Goal: Task Accomplishment & Management: Complete application form

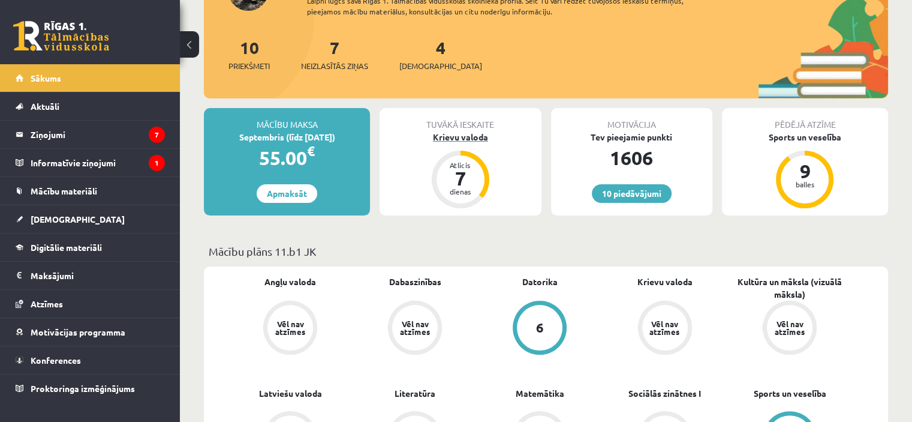
scroll to position [180, 0]
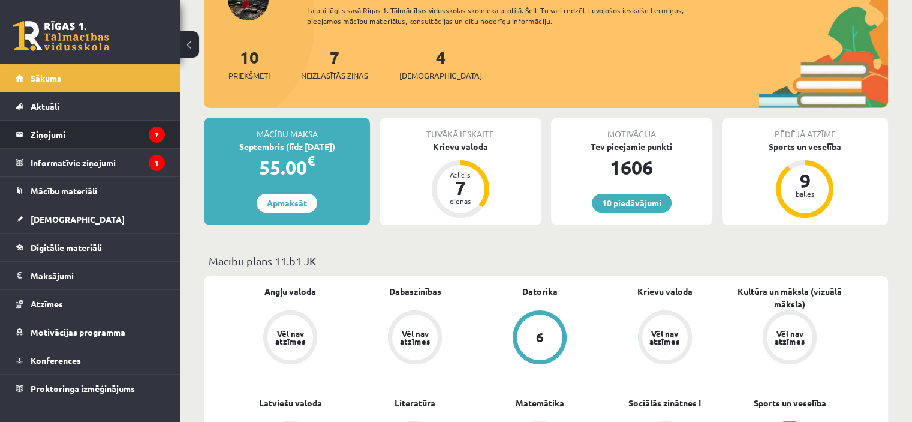
click at [104, 129] on legend "Ziņojumi 7" at bounding box center [98, 135] width 134 height 28
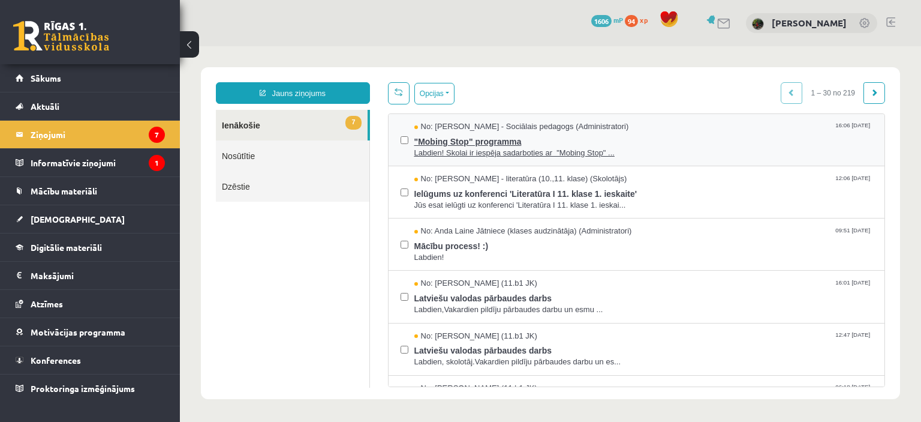
click at [657, 142] on span ""Mobing Stop" programma" at bounding box center [643, 140] width 459 height 15
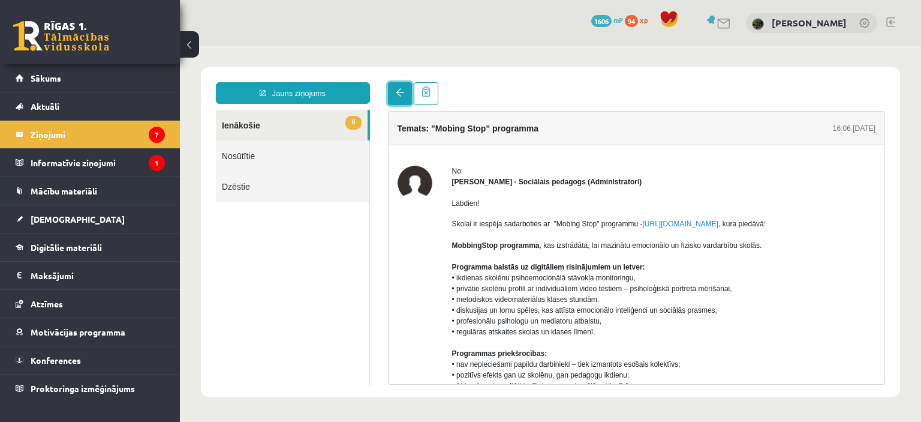
click at [390, 100] on link at bounding box center [400, 93] width 24 height 23
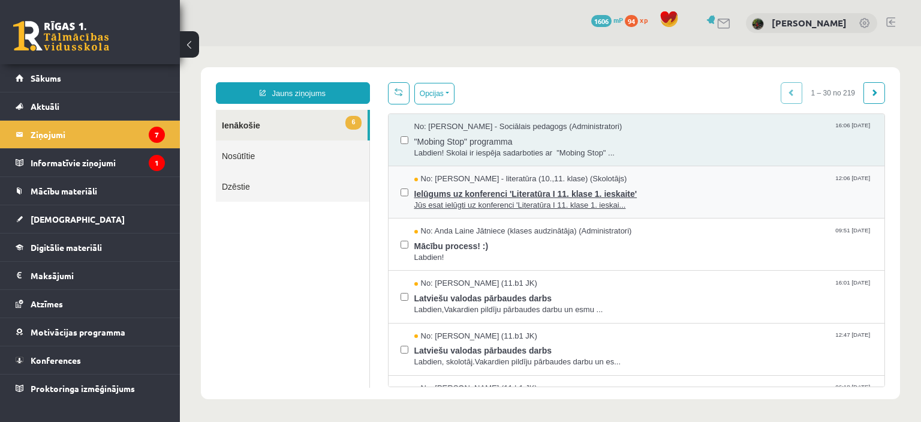
click at [637, 194] on span "Ielūgums uz konferenci 'Literatūra I 11. klase 1. ieskaite'" at bounding box center [643, 192] width 459 height 15
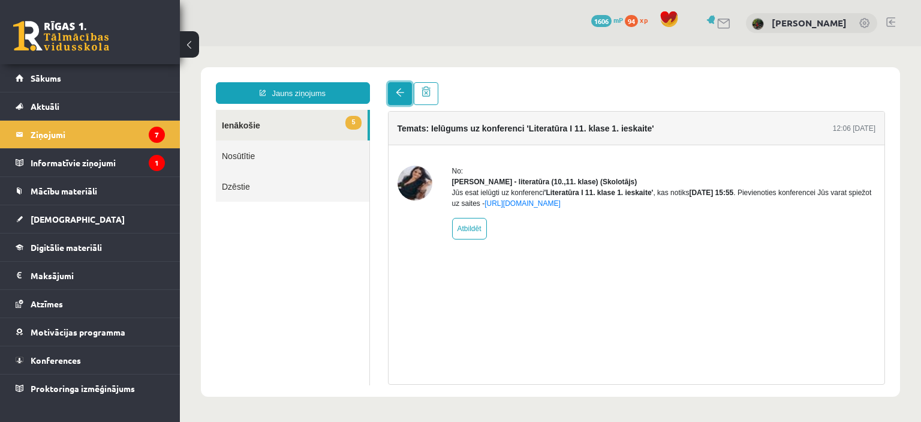
click at [390, 93] on link at bounding box center [400, 93] width 24 height 23
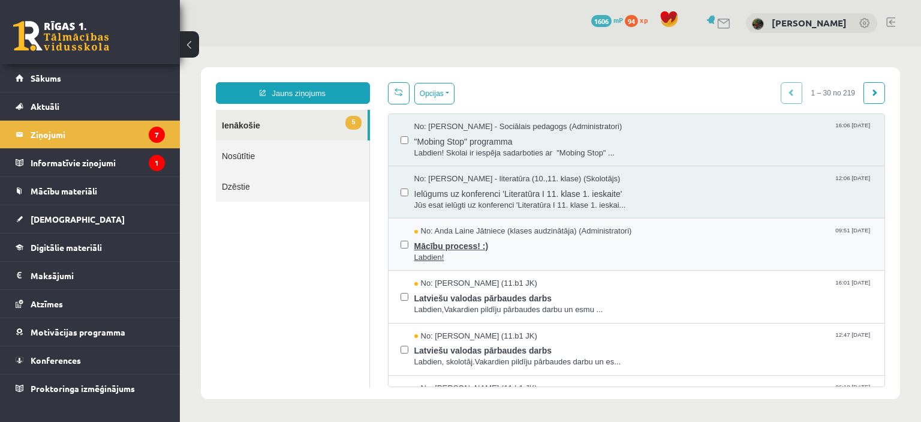
click at [542, 246] on span "Mācību process! :)" at bounding box center [643, 244] width 459 height 15
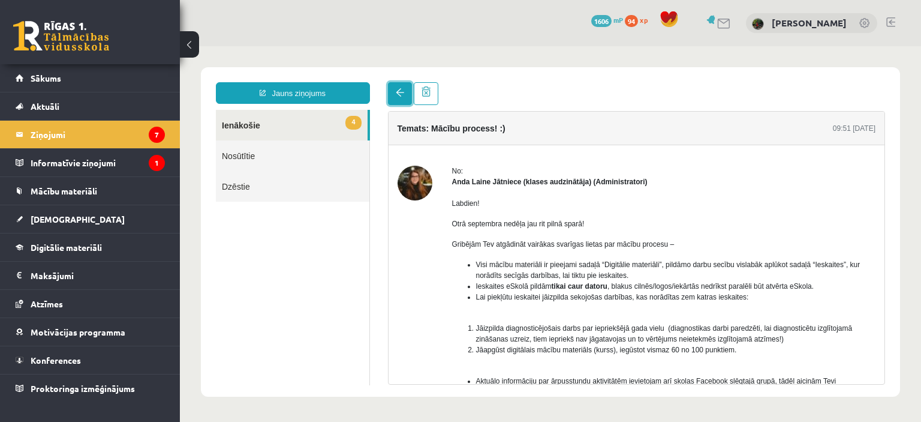
click at [400, 94] on span at bounding box center [400, 92] width 8 height 8
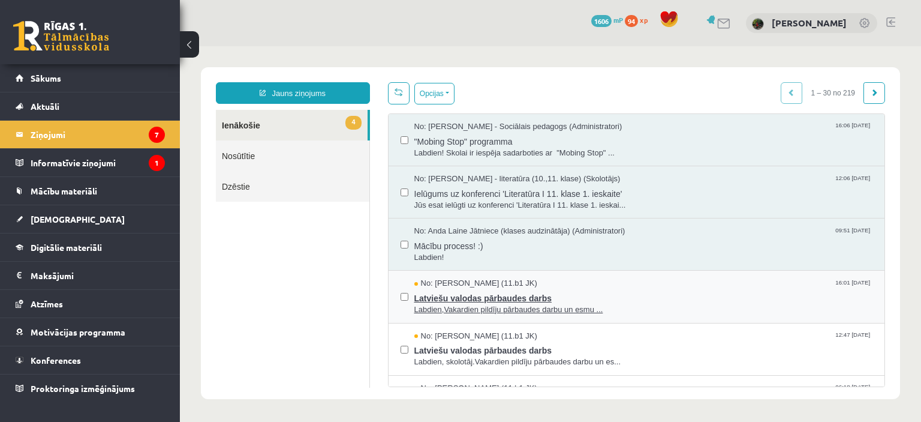
click at [591, 278] on div "No: Anna Kristiāna Bērziņa (11.b1 JK) 16:01 03/09/2025" at bounding box center [643, 283] width 459 height 11
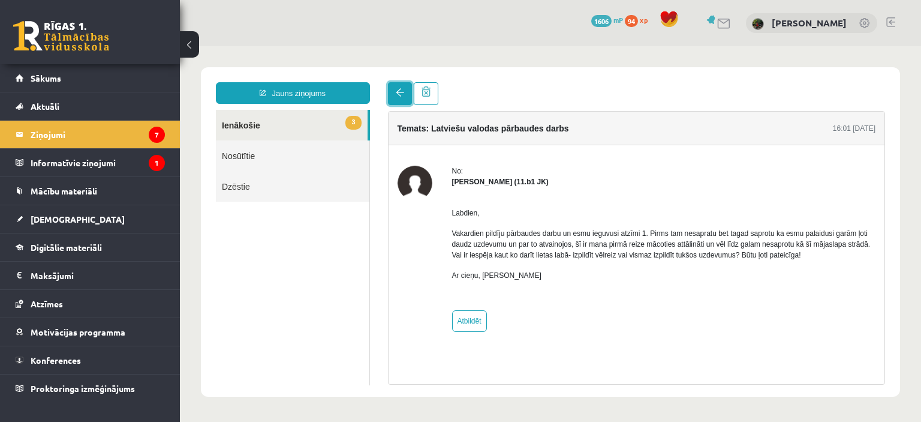
click at [396, 86] on link at bounding box center [400, 93] width 24 height 23
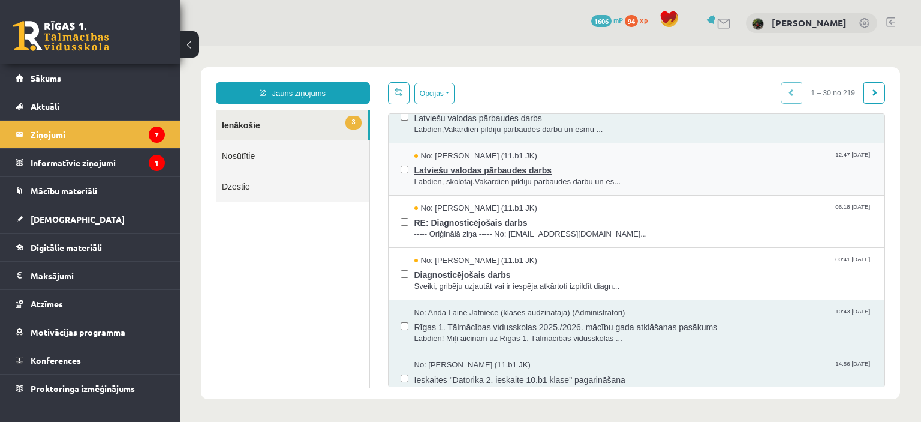
click at [621, 165] on span "Latviešu valodas pārbaudes darbs" at bounding box center [643, 168] width 459 height 15
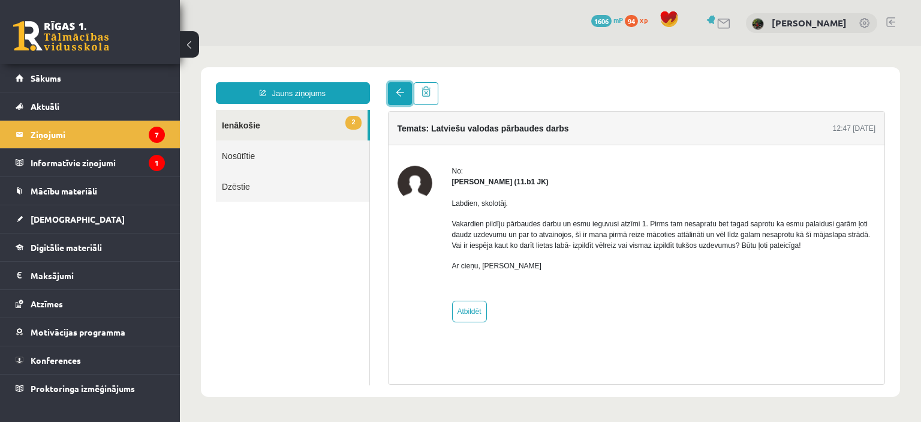
click at [402, 91] on span at bounding box center [400, 92] width 8 height 8
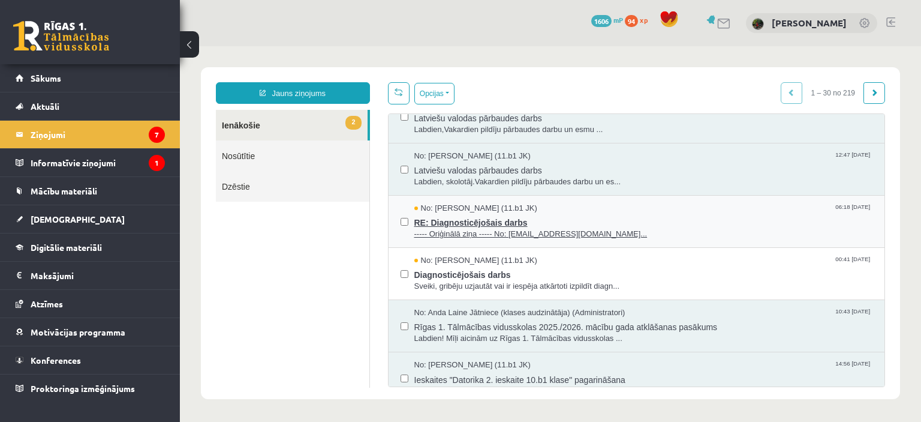
click at [647, 228] on span "----- Oriģinālā ziņa ----- No: persiks18@inbox.lv..." at bounding box center [643, 233] width 459 height 11
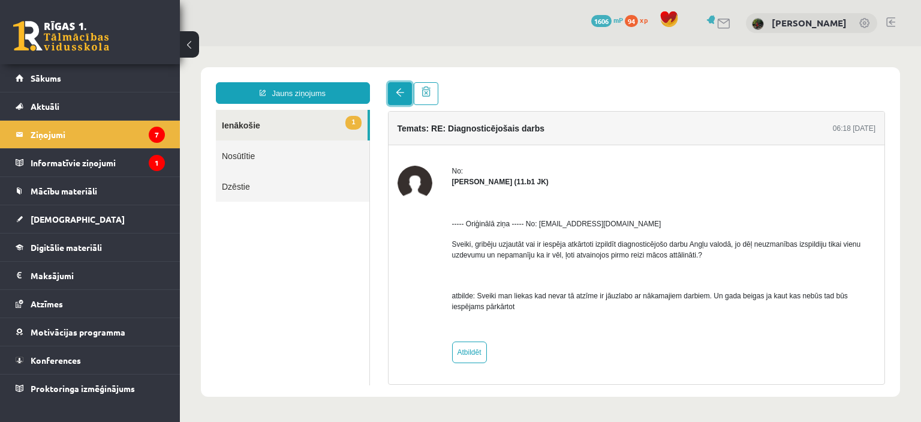
click at [404, 91] on link at bounding box center [400, 93] width 24 height 23
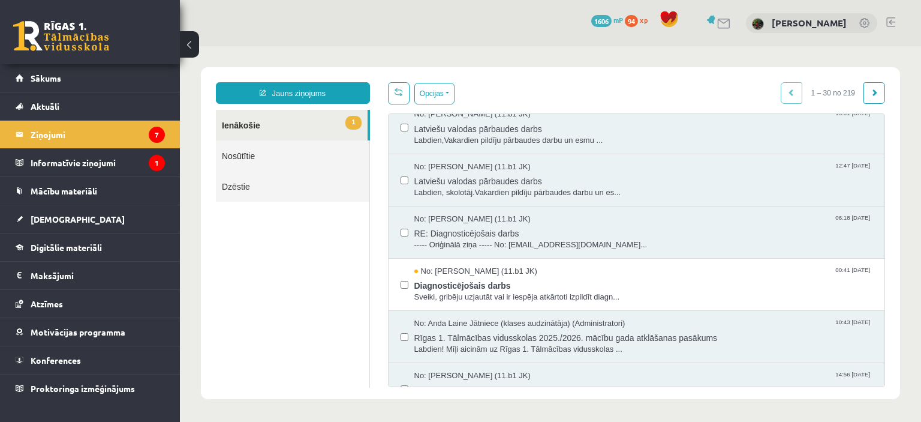
scroll to position [240, 0]
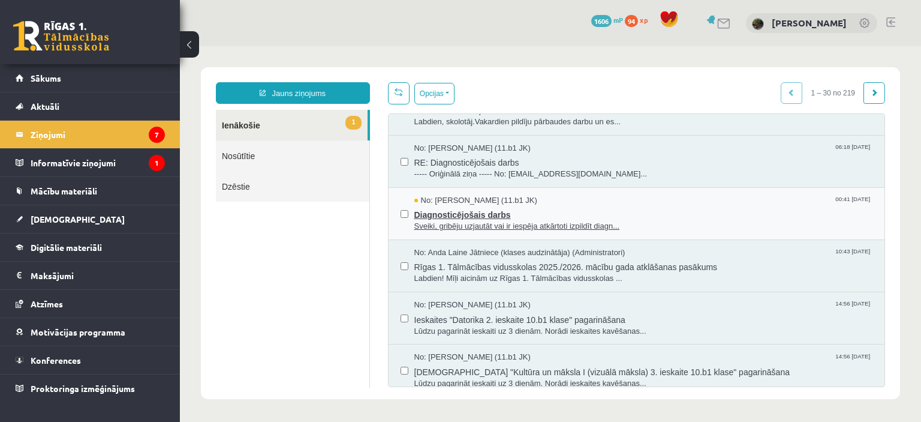
click at [594, 206] on span "Diagnosticējošais darbs" at bounding box center [643, 213] width 459 height 15
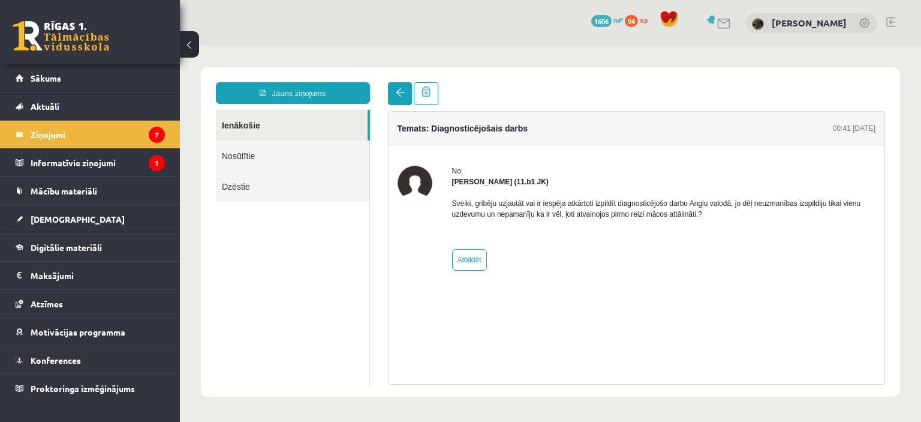
scroll to position [0, 0]
click at [401, 98] on link at bounding box center [400, 93] width 24 height 23
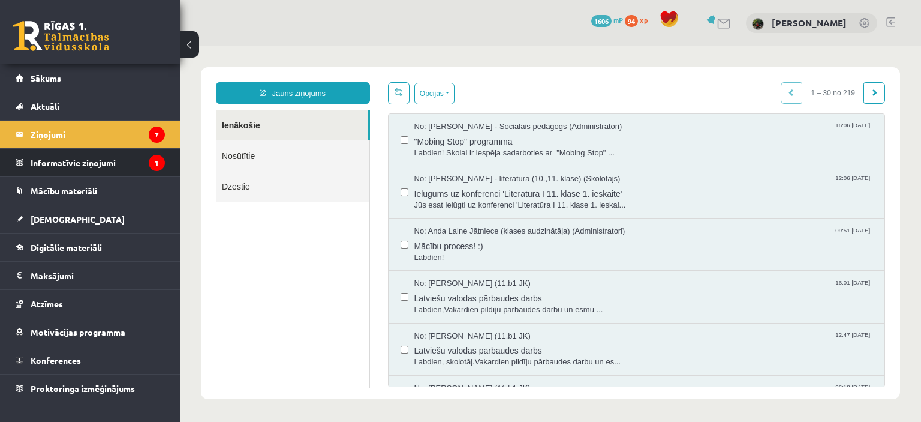
click at [108, 159] on legend "Informatīvie ziņojumi 1" at bounding box center [98, 163] width 134 height 28
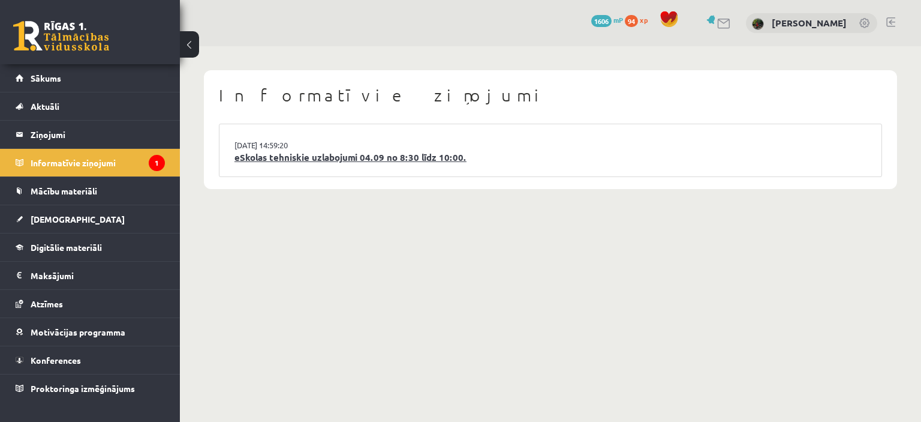
click at [521, 152] on link "eSkolas tehniskie uzlabojumi 04.09 no 8:30 līdz 10:00." at bounding box center [550, 158] width 632 height 14
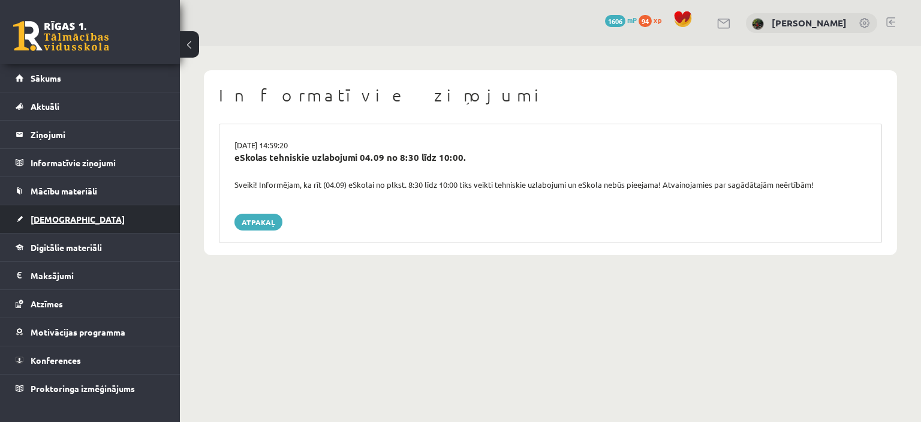
click at [55, 224] on link "[DEMOGRAPHIC_DATA]" at bounding box center [90, 219] width 149 height 28
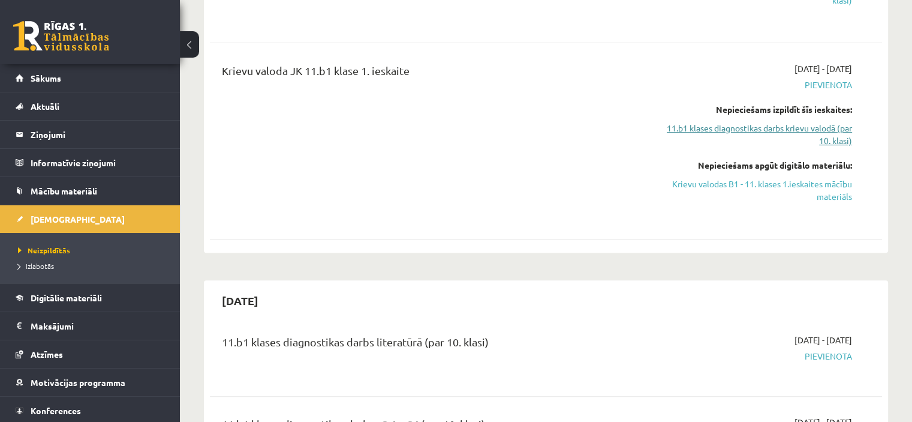
scroll to position [420, 0]
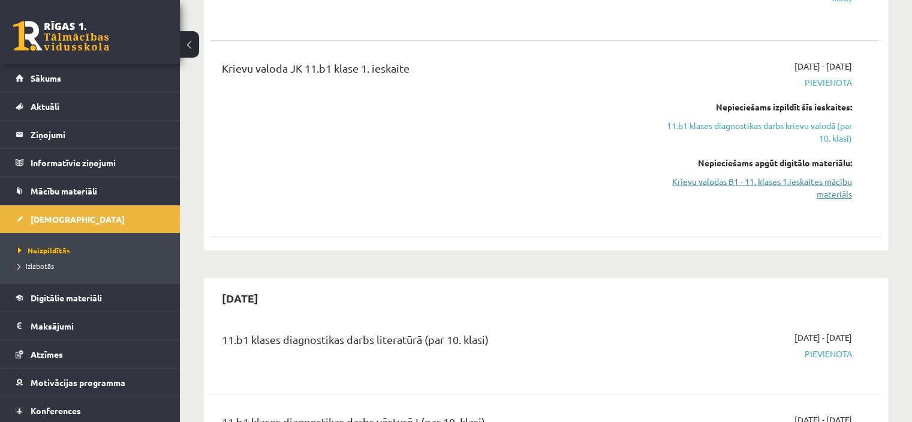
click at [805, 184] on link "Krievu valodas B1 - 11. klases 1.ieskaites mācību materiāls" at bounding box center [753, 187] width 198 height 25
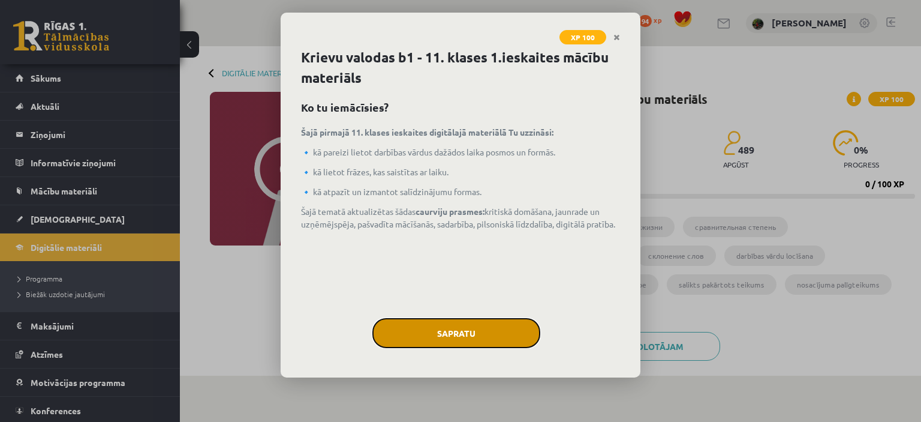
click at [417, 329] on button "Sapratu" at bounding box center [456, 333] width 168 height 30
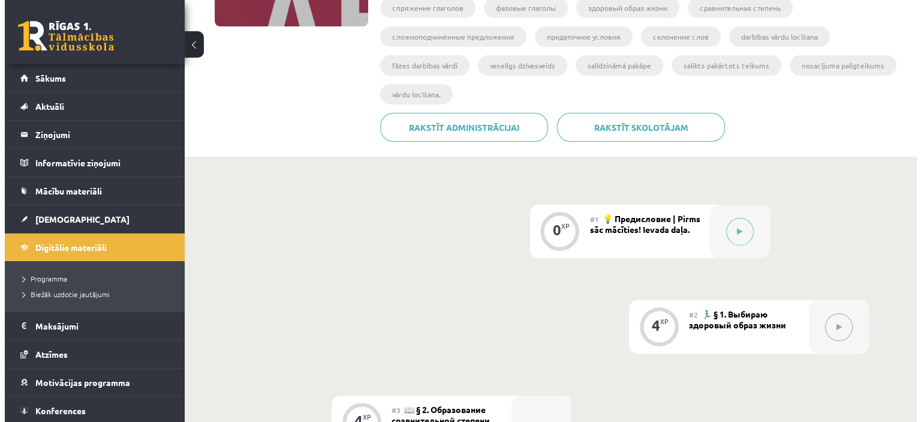
scroll to position [240, 0]
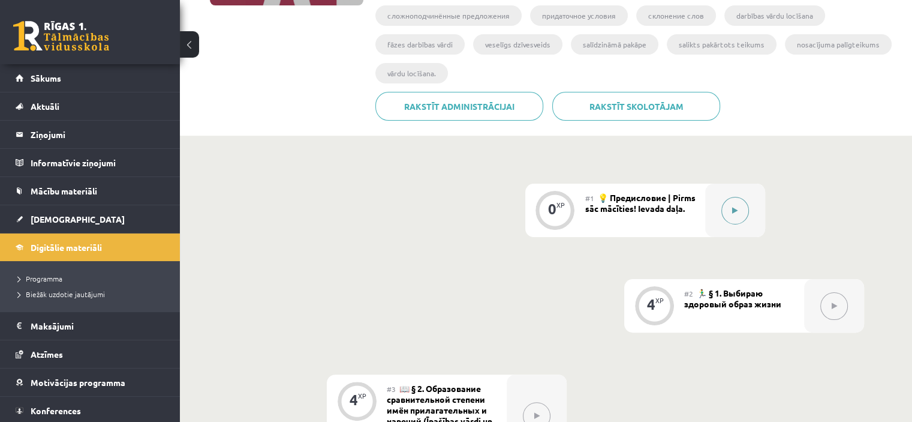
click at [741, 214] on button at bounding box center [735, 211] width 28 height 28
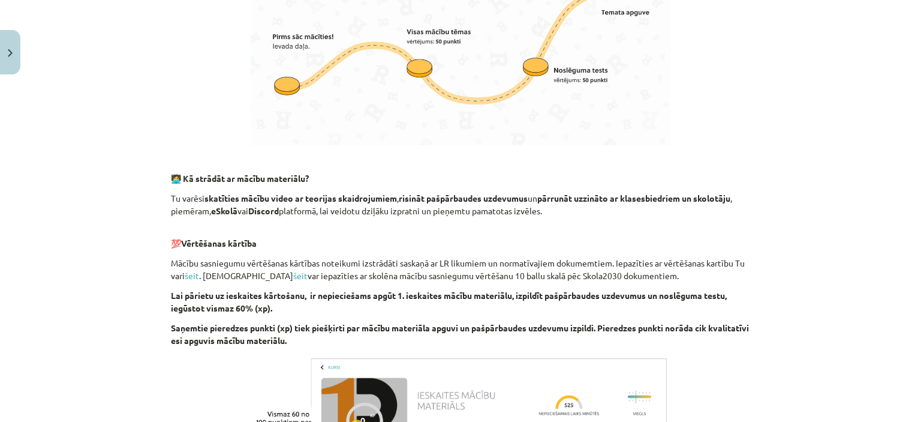
scroll to position [802, 0]
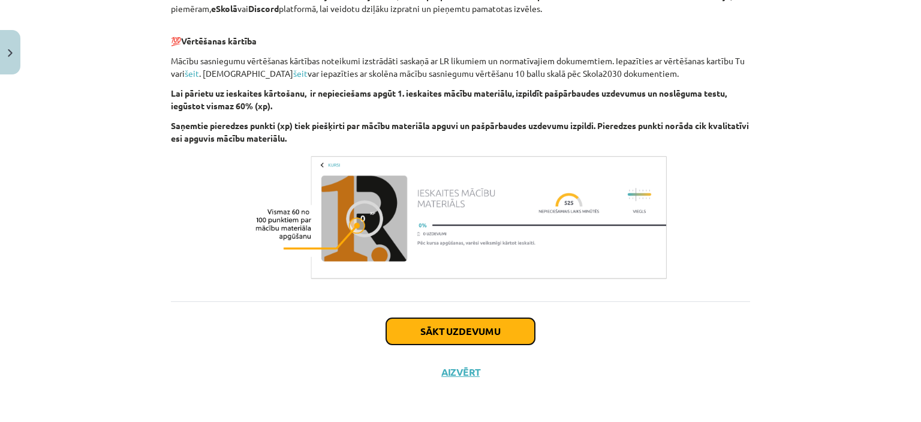
click at [437, 336] on button "Sākt uzdevumu" at bounding box center [460, 331] width 149 height 26
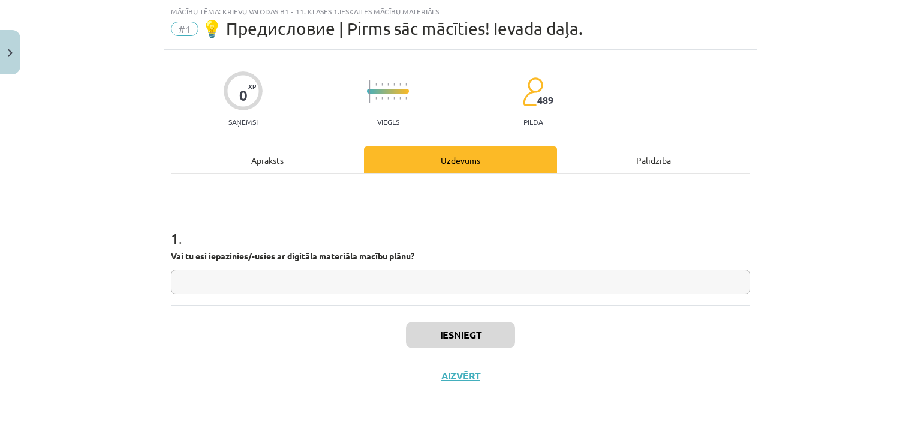
click at [272, 282] on input "text" at bounding box center [460, 281] width 579 height 25
type input "**********"
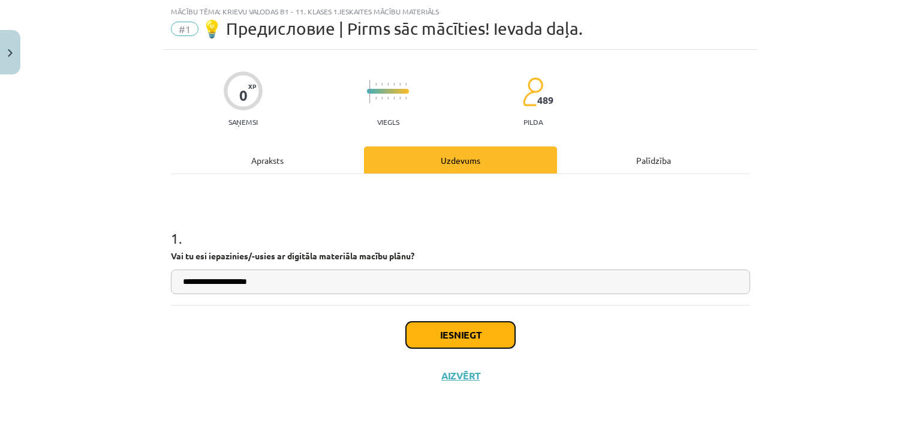
click at [422, 331] on button "Iesniegt" at bounding box center [460, 334] width 109 height 26
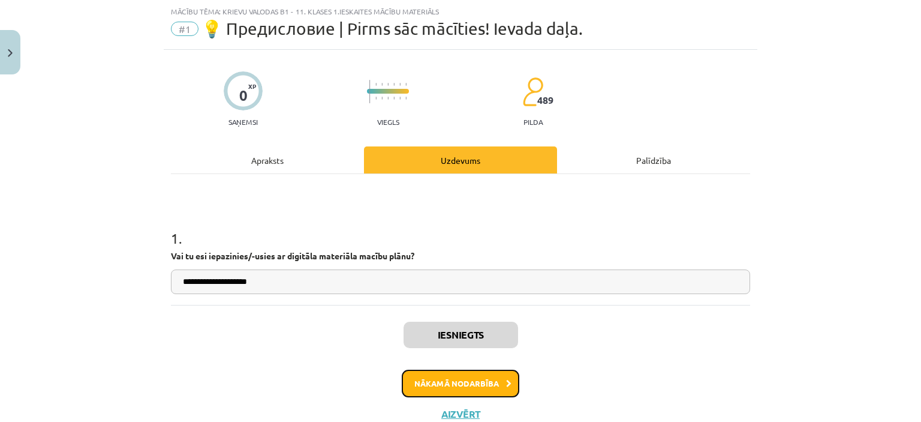
click at [439, 386] on button "Nākamā nodarbība" at bounding box center [461, 383] width 118 height 28
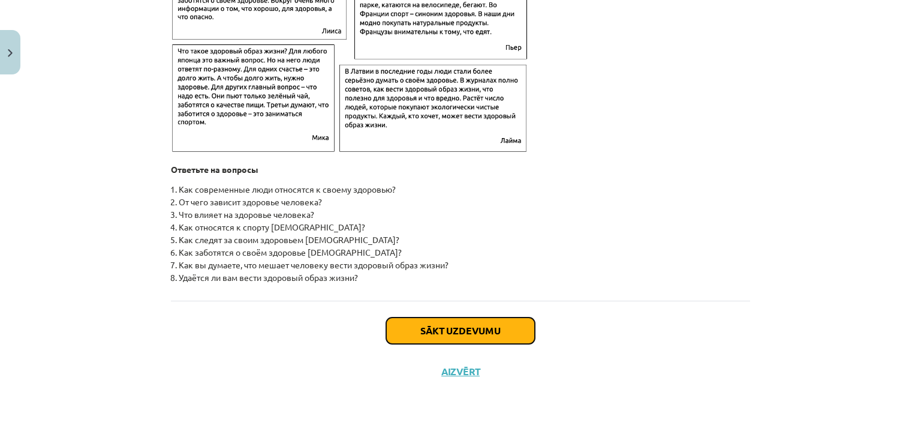
click at [480, 328] on button "Sākt uzdevumu" at bounding box center [460, 330] width 149 height 26
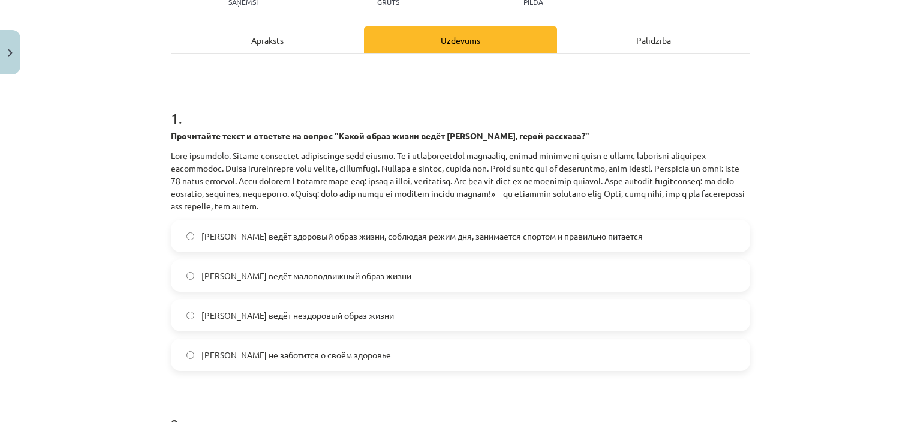
scroll to position [210, 0]
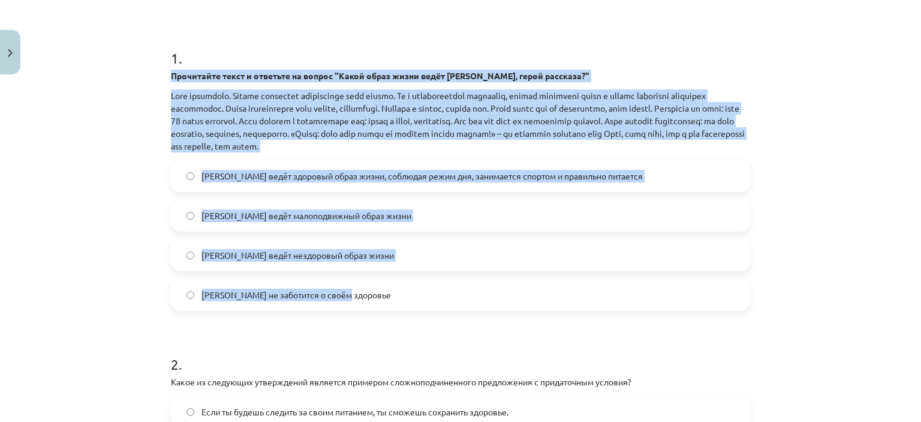
drag, startPoint x: 166, startPoint y: 72, endPoint x: 369, endPoint y: 296, distance: 302.7
click at [369, 296] on div "4 XP Saņemsi Grūts 489 pilda Apraksts Uzdevums Palīdzība 1 . Прочитайте текст и…" at bounding box center [461, 263] width 594 height 786
copy div "Прочитайте текст и ответьте на вопрос "Какой образ жизни ведёт Олег, герой расс…"
click at [151, 267] on div "Mācību tēma: Krievu valodas b1 - 11. klases 1.ieskaites mācību materiāls #2 🏃‍♂…" at bounding box center [460, 211] width 921 height 422
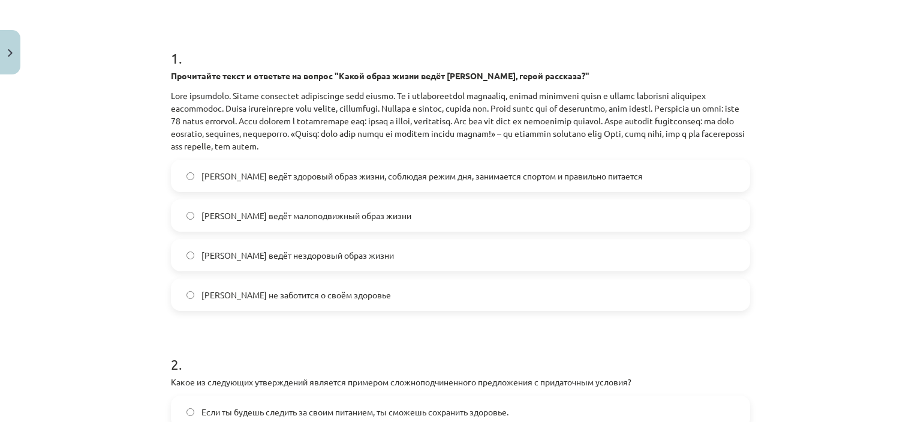
click at [362, 215] on span "Олег ведёт малоподвижный образ жизни" at bounding box center [306, 215] width 210 height 13
click at [249, 176] on span "Олег ведёт здоровый образ жизни, соблюдая режим дня, занимается спортом и прави…" at bounding box center [421, 176] width 441 height 13
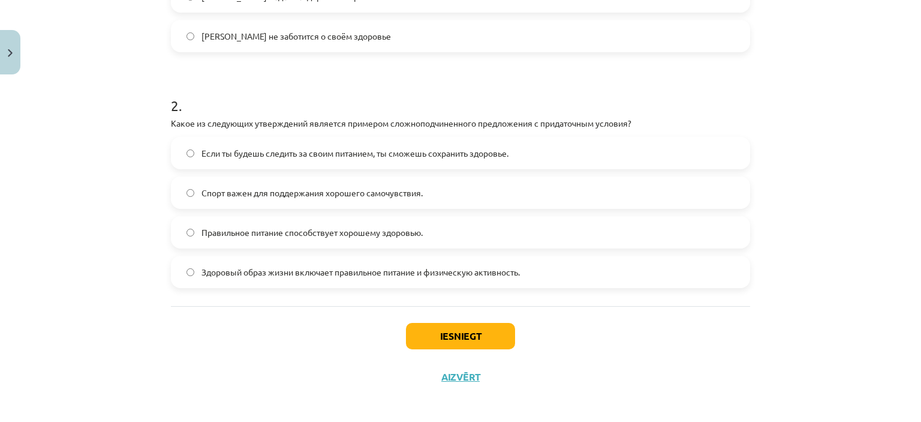
scroll to position [473, 0]
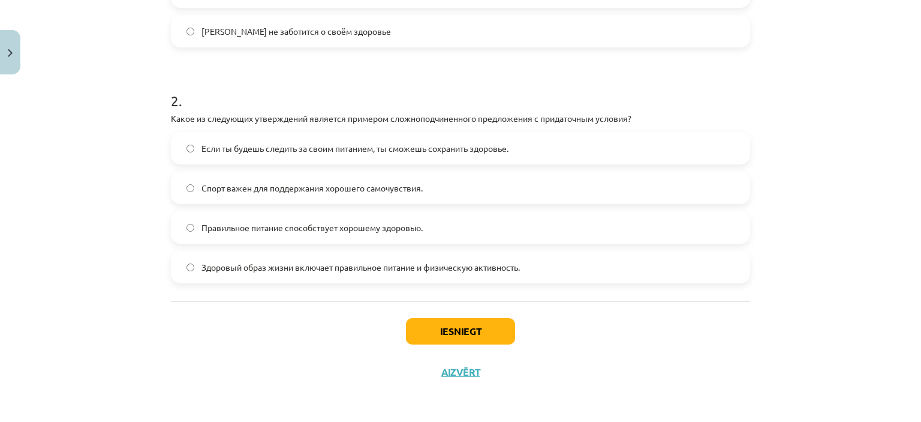
drag, startPoint x: 163, startPoint y: 115, endPoint x: 535, endPoint y: 263, distance: 400.2
copy div "Какое из следующих утверждений является примером сложноподчиненного предложения…"
click at [183, 323] on div "Iesniegt Aizvērt" at bounding box center [460, 343] width 579 height 84
click at [444, 148] on span "Если ты будешь следить за своим питанием, ты сможешь сохранить здоровье." at bounding box center [354, 148] width 307 height 13
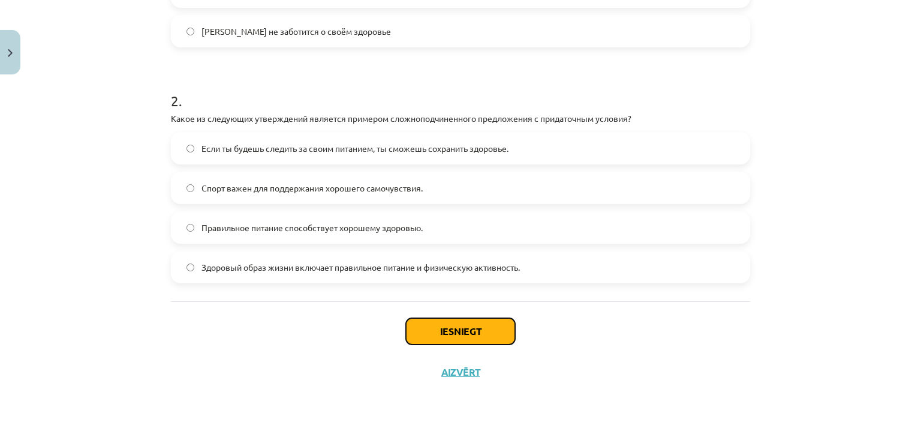
click at [459, 335] on button "Iesniegt" at bounding box center [460, 331] width 109 height 26
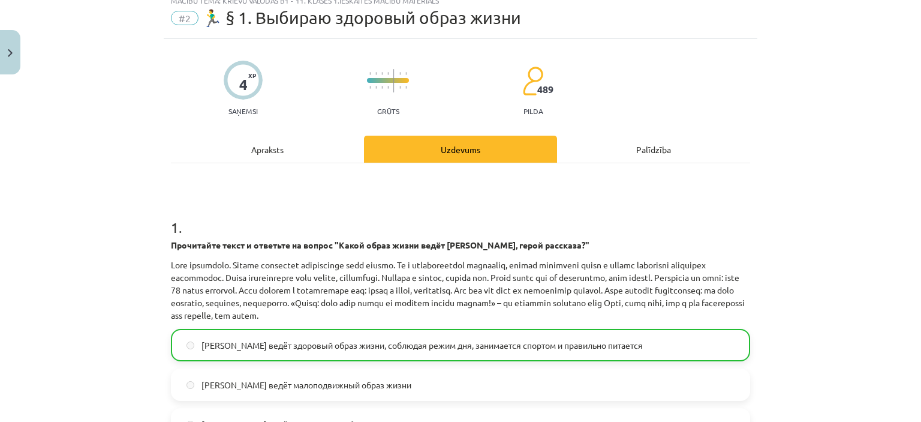
scroll to position [0, 0]
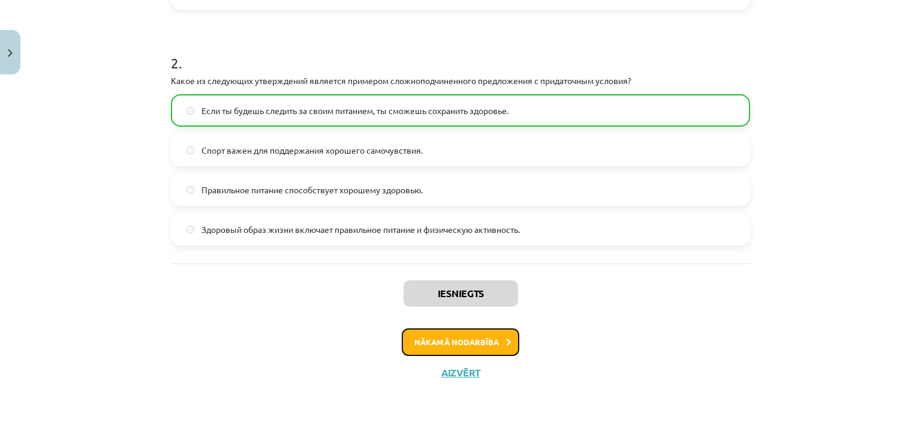
click at [458, 345] on button "Nākamā nodarbība" at bounding box center [461, 342] width 118 height 28
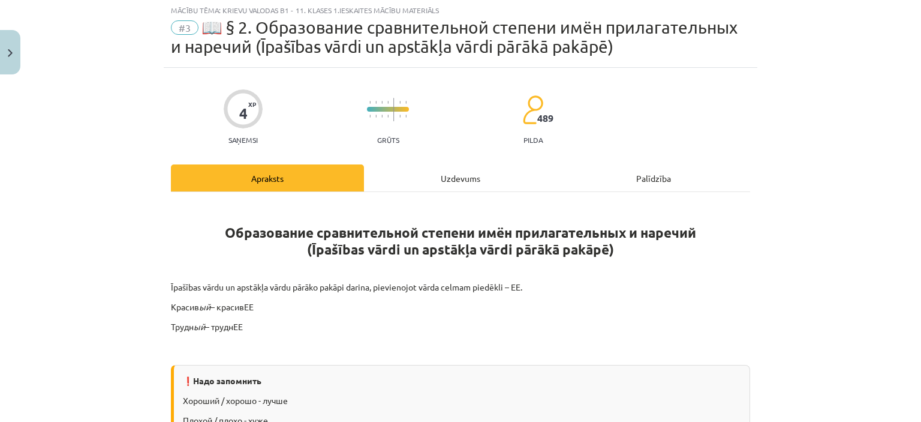
scroll to position [30, 0]
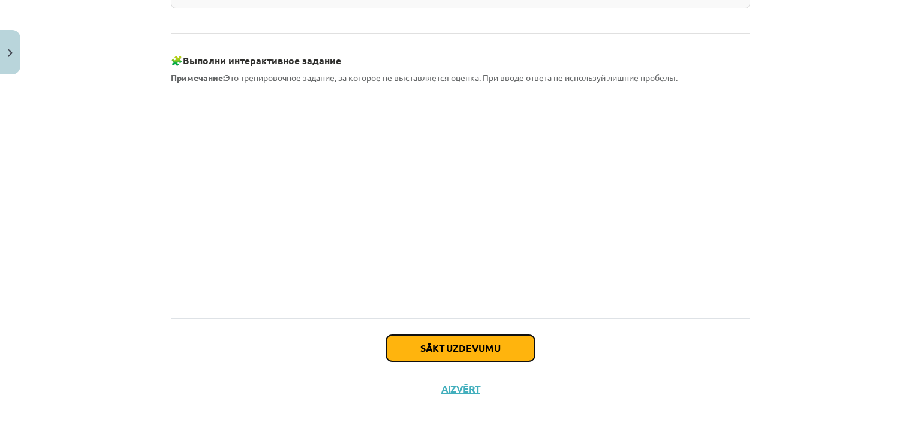
click at [449, 335] on button "Sākt uzdevumu" at bounding box center [460, 348] width 149 height 26
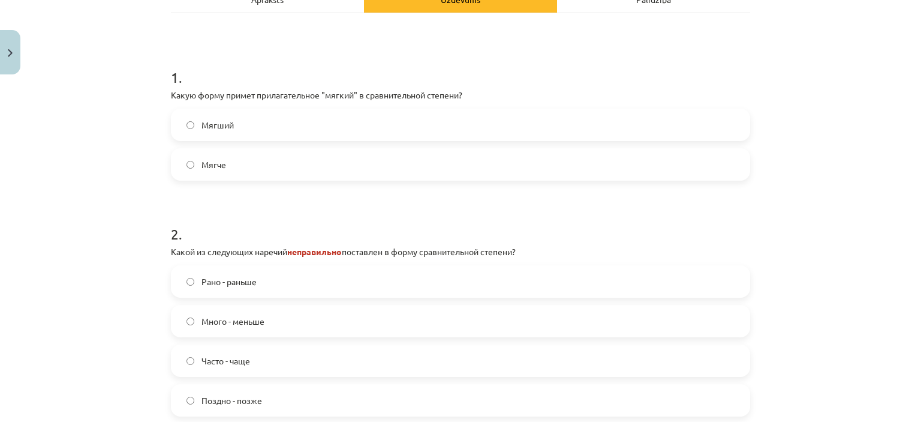
scroll to position [270, 0]
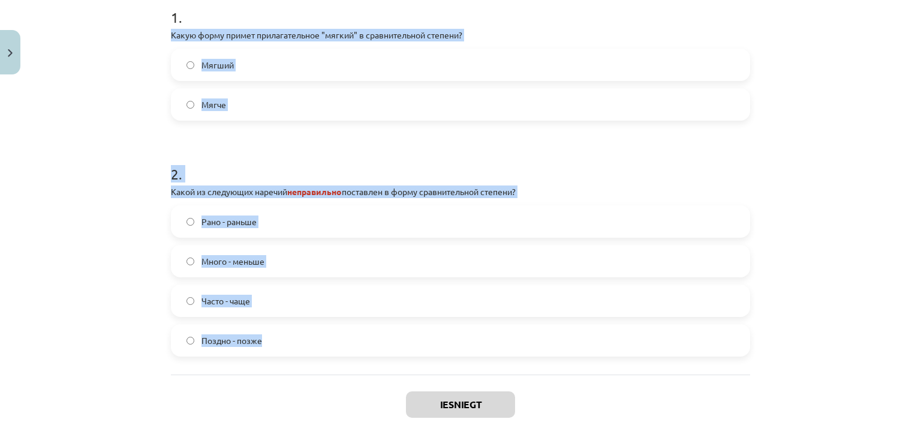
drag, startPoint x: 162, startPoint y: 31, endPoint x: 303, endPoint y: 344, distance: 344.1
click at [303, 344] on div "4 XP Saņemsi Grūts 489 pilda Apraksts Uzdevums Palīdzība 1 . Какую форму примет…" at bounding box center [461, 147] width 594 height 636
copy form "Какую форму примет прилагательное "мягкий" в сравнительной степени? Мягший Мягч…"
click at [110, 110] on div "Mācību tēma: Krievu valodas b1 - 11. klases 1.ieskaites mācību materiāls #3 📖 §…" at bounding box center [460, 211] width 921 height 422
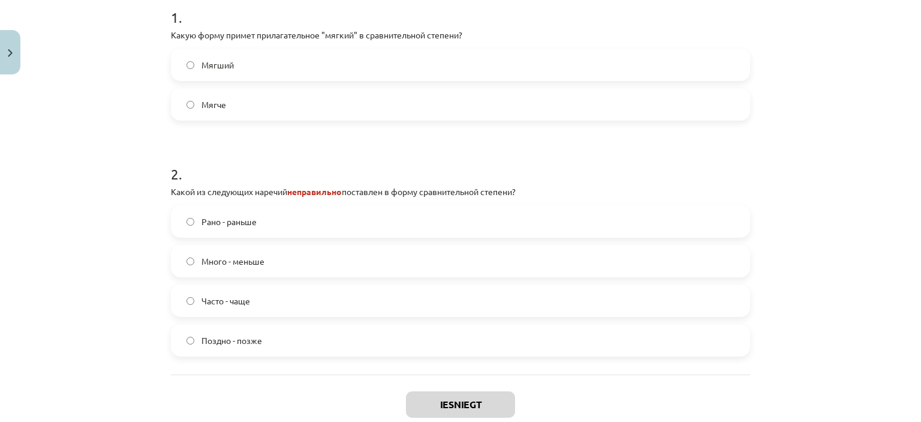
click at [238, 109] on label "Мягче" at bounding box center [460, 104] width 577 height 30
click at [263, 266] on label "Много - меньше" at bounding box center [460, 261] width 577 height 30
click at [417, 398] on button "Iesniegt" at bounding box center [460, 404] width 109 height 26
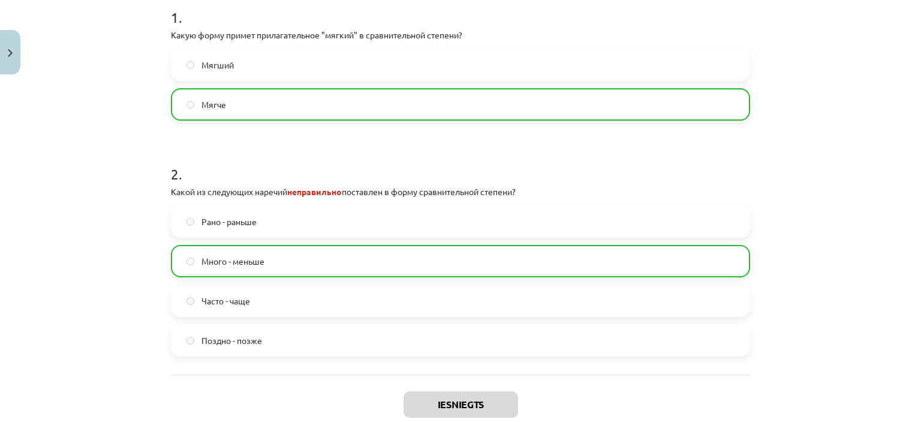
scroll to position [381, 0]
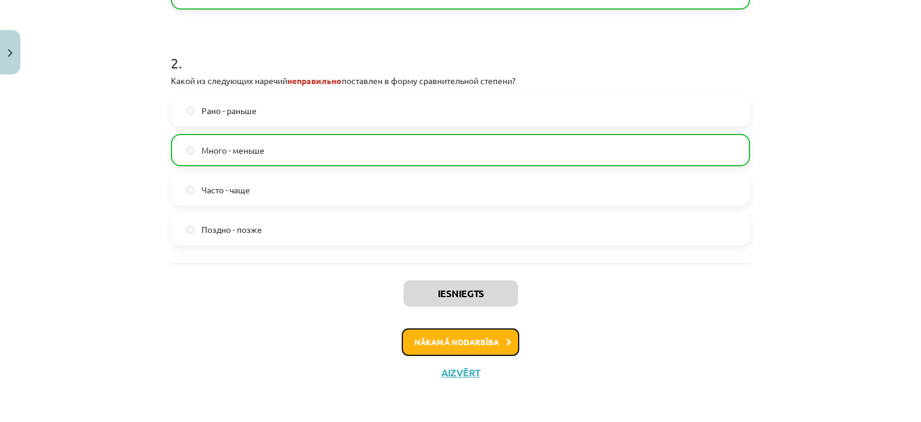
click at [476, 342] on button "Nākamā nodarbība" at bounding box center [461, 342] width 118 height 28
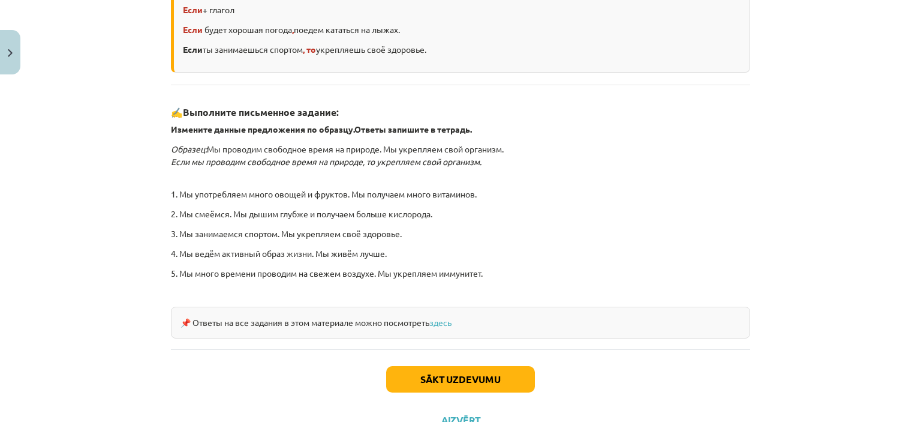
scroll to position [372, 0]
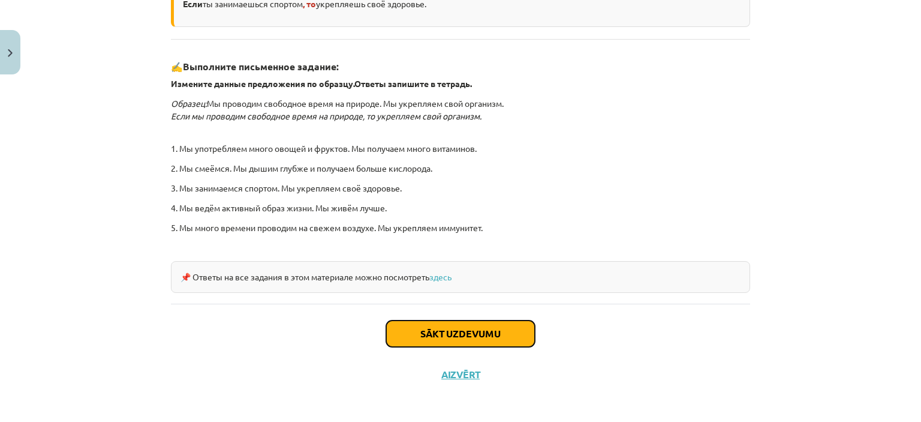
click at [468, 326] on button "Sākt uzdevumu" at bounding box center [460, 333] width 149 height 26
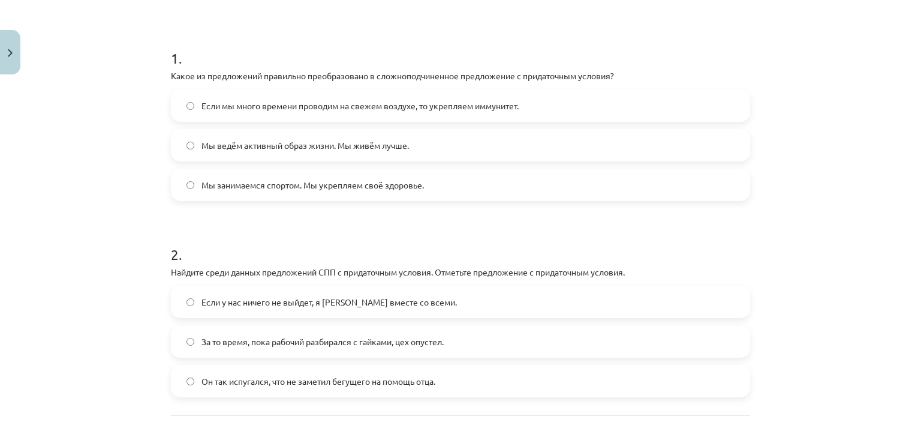
scroll to position [270, 0]
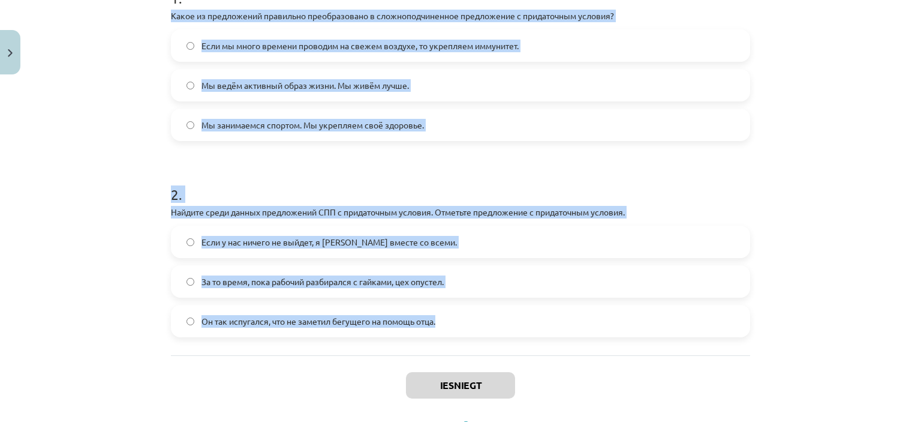
drag, startPoint x: 162, startPoint y: 13, endPoint x: 468, endPoint y: 318, distance: 432.1
click at [468, 317] on div "4 XP Saņemsi Grūts 489 pilda Apraksts Uzdevums Palīdzība 1 . Какое из предложен…" at bounding box center [461, 128] width 594 height 636
copy form "Какое из предложений правильно преобразовано в сложноподчиненное предложение с …"
click at [111, 120] on div "Mācību tēma: Krievu valodas b1 - 11. klases 1.ieskaites mācību materiāls #4 📖 §…" at bounding box center [460, 211] width 921 height 422
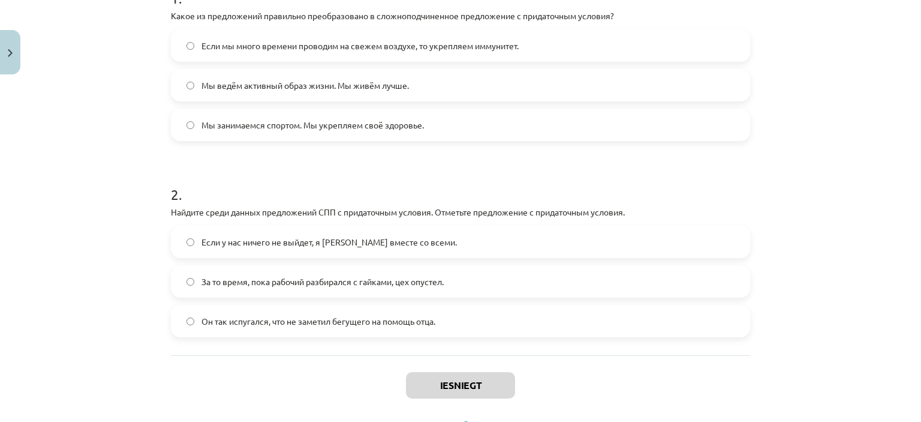
click at [350, 47] on span "Если мы много времени проводим на свежем воздухе, то укрепляем иммунитет." at bounding box center [359, 46] width 317 height 13
click at [269, 246] on span "Если у нас ничего не выйдет, я уеду вместе со всеми." at bounding box center [328, 242] width 255 height 13
click at [459, 381] on button "Iesniegt" at bounding box center [460, 385] width 109 height 26
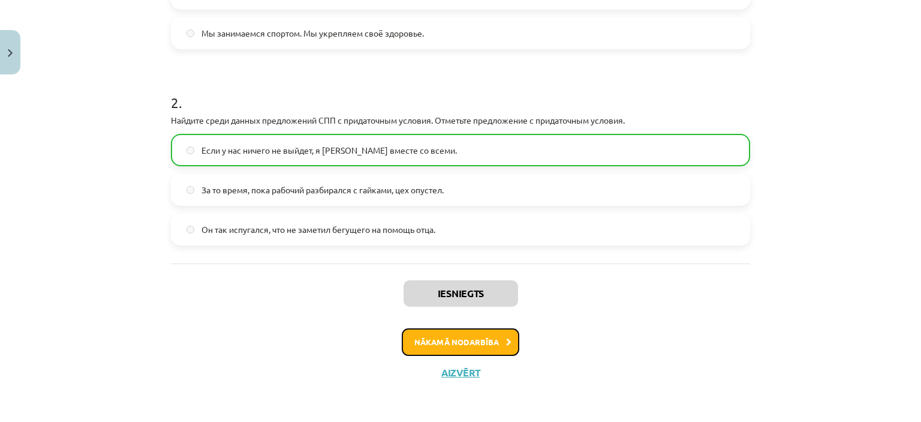
click at [463, 343] on button "Nākamā nodarbība" at bounding box center [461, 342] width 118 height 28
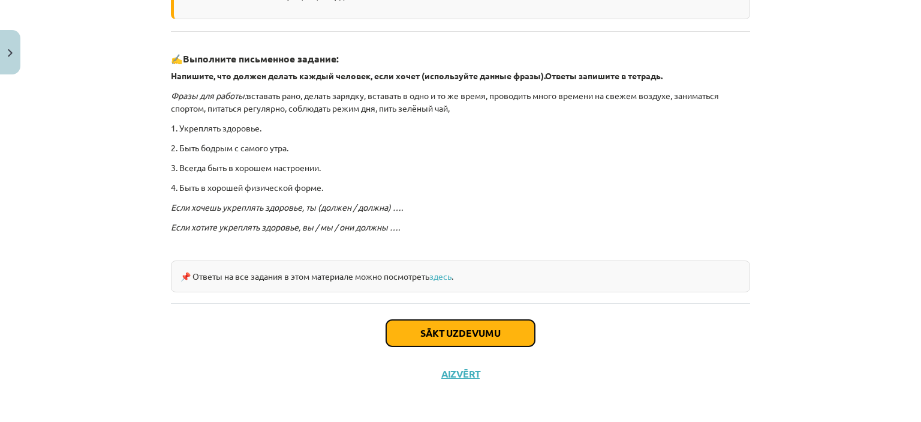
click at [444, 336] on button "Sākt uzdevumu" at bounding box center [460, 333] width 149 height 26
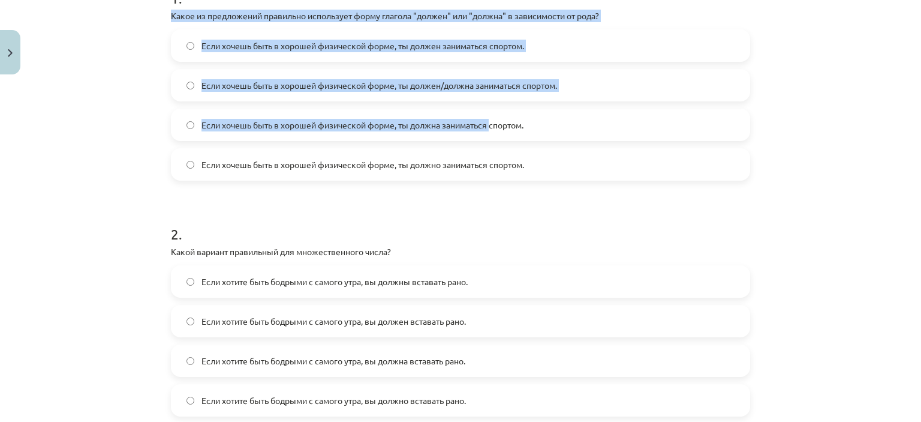
drag, startPoint x: 160, startPoint y: 13, endPoint x: 523, endPoint y: 150, distance: 388.5
click at [515, 146] on div "4 XP Saņemsi Grūts 489 pilda Apraksts Uzdevums Palīdzība 1 . Какое из предложен…" at bounding box center [461, 167] width 594 height 715
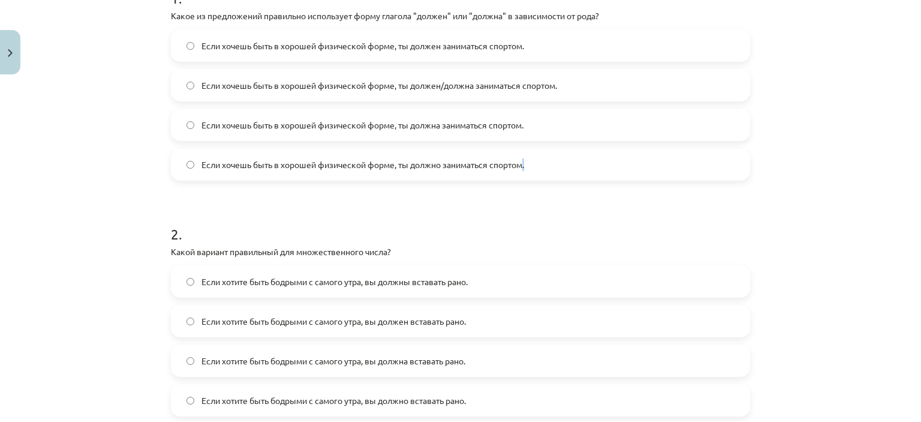
drag, startPoint x: 523, startPoint y: 150, endPoint x: 552, endPoint y: 163, distance: 32.0
click at [552, 163] on label "Если хочешь быть в хорошей физической форме, ты должно заниматься спортом." at bounding box center [460, 164] width 577 height 30
click at [89, 119] on div "Mācību tēma: Krievu valodas b1 - 11. klases 1.ieskaites mācību materiāls #5 📖 §…" at bounding box center [460, 211] width 921 height 422
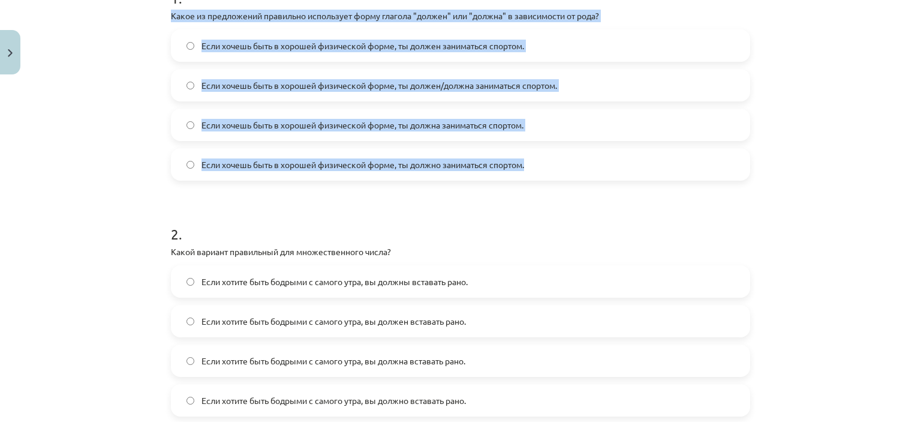
drag, startPoint x: 209, startPoint y: 29, endPoint x: 534, endPoint y: 165, distance: 351.8
click at [534, 165] on div "4 XP Saņemsi Grūts 489 pilda Apraksts Uzdevums Palīdzība 1 . Какое из предложен…" at bounding box center [461, 167] width 594 height 715
copy div "Какое из предложений правильно использует форму глагола "должен" или "должна" в…"
click at [95, 141] on div "Mācību tēma: Krievu valodas b1 - 11. klases 1.ieskaites mācību materiāls #5 📖 §…" at bounding box center [460, 211] width 921 height 422
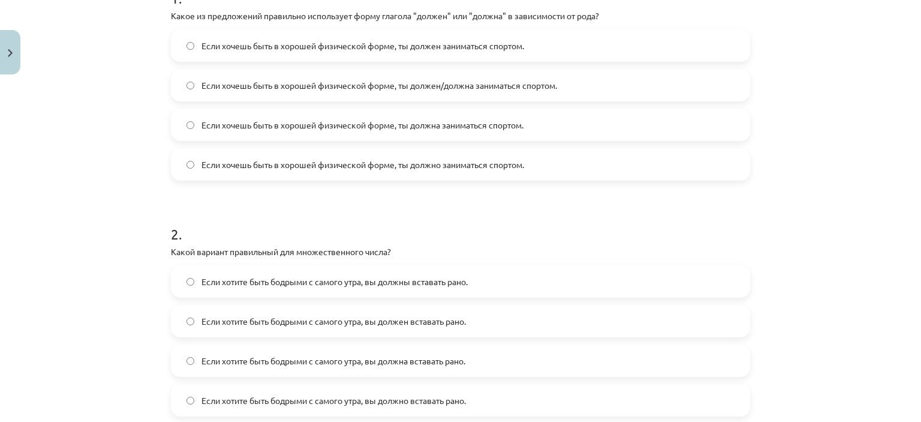
click at [435, 84] on span "Если хочешь быть в хорошей физической форме, ты должен/должна заниматься спорто…" at bounding box center [379, 85] width 356 height 13
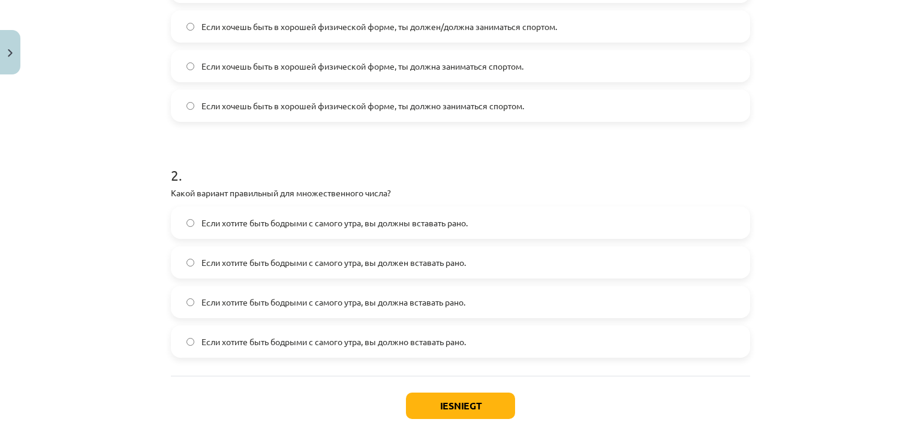
scroll to position [390, 0]
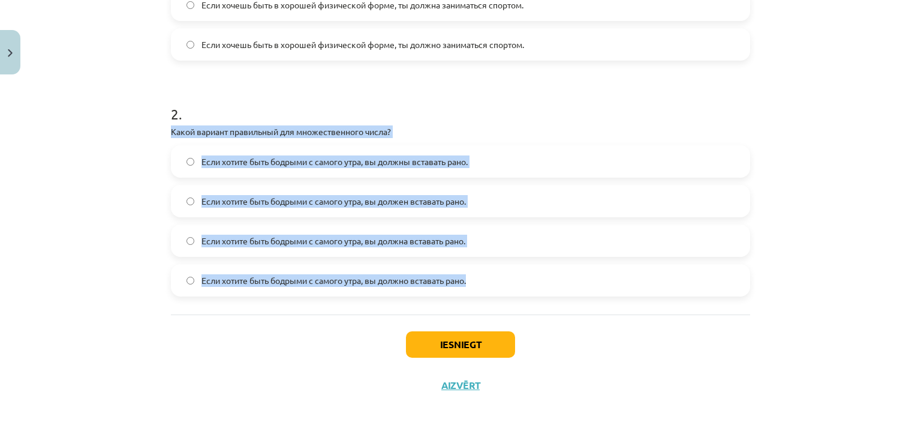
drag, startPoint x: 163, startPoint y: 128, endPoint x: 488, endPoint y: 285, distance: 361.3
click at [488, 285] on div "4 XP Saņemsi Grūts 489 pilda Apraksts Uzdevums Palīdzība 1 . Какое из предложен…" at bounding box center [461, 47] width 594 height 715
copy div "Какой вариант правильный для множественного числа? Если хотите быть бодрыми с с…"
click at [127, 275] on div "Mācību tēma: Krievu valodas b1 - 11. klases 1.ieskaites mācību materiāls #5 📖 §…" at bounding box center [460, 211] width 921 height 422
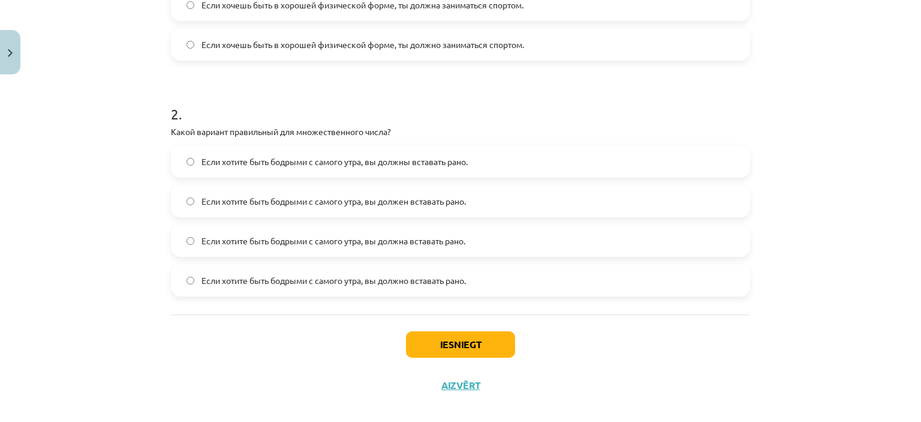
click at [375, 163] on span "Если хотите быть бодрыми с самого утра, вы должны вставать рано." at bounding box center [334, 161] width 266 height 13
click at [434, 341] on button "Iesniegt" at bounding box center [460, 344] width 109 height 26
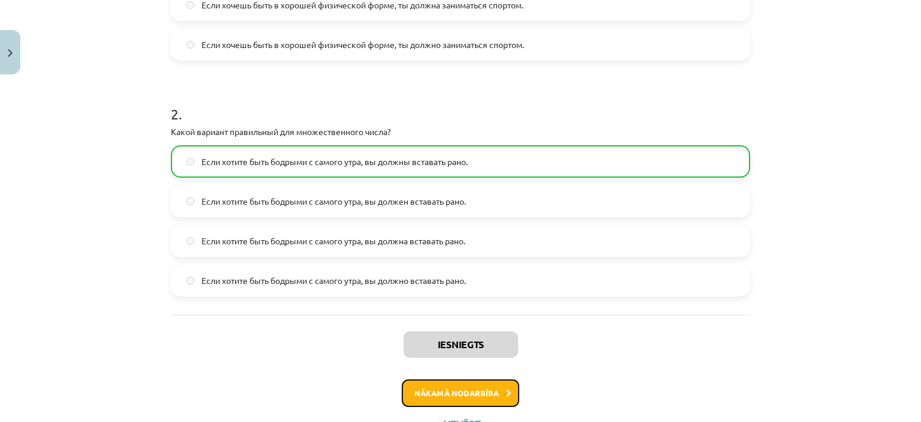
click at [489, 397] on button "Nākamā nodarbība" at bounding box center [461, 393] width 118 height 28
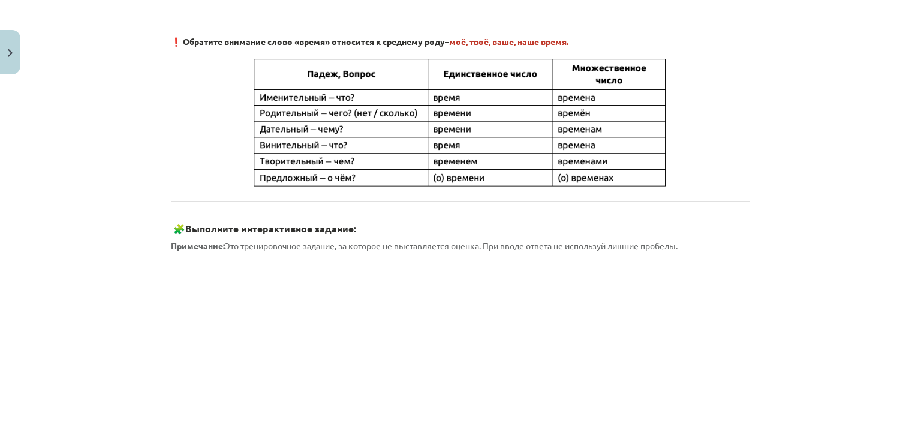
scroll to position [480, 0]
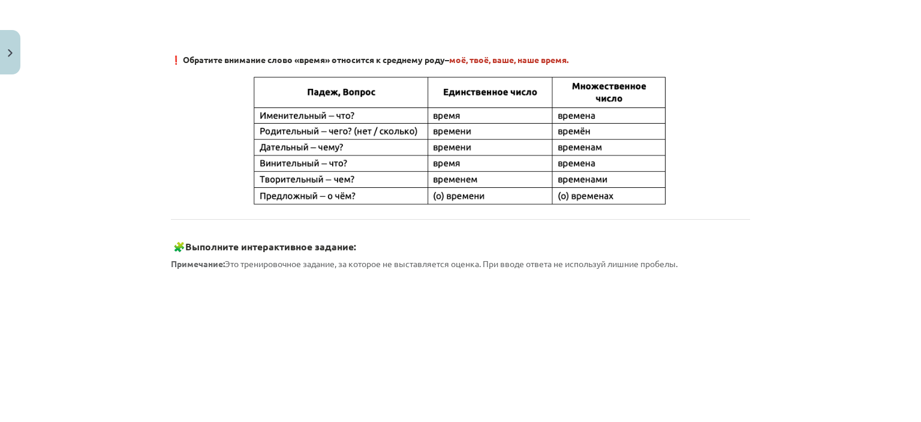
click at [191, 179] on p at bounding box center [460, 140] width 579 height 134
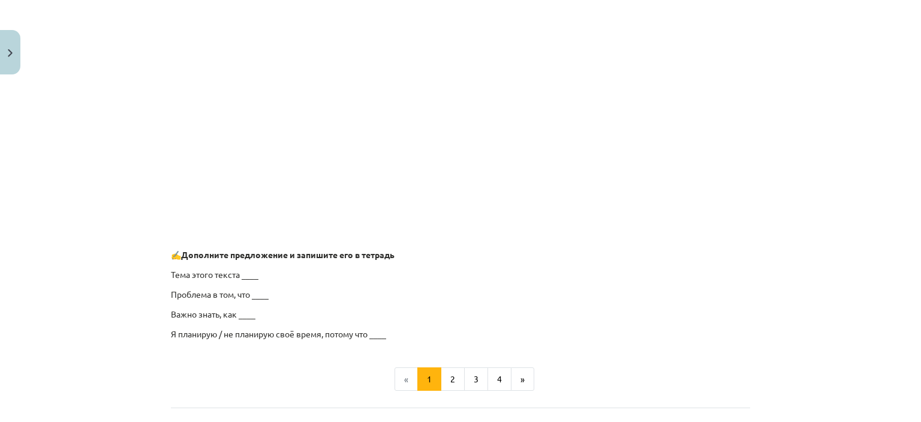
scroll to position [960, 0]
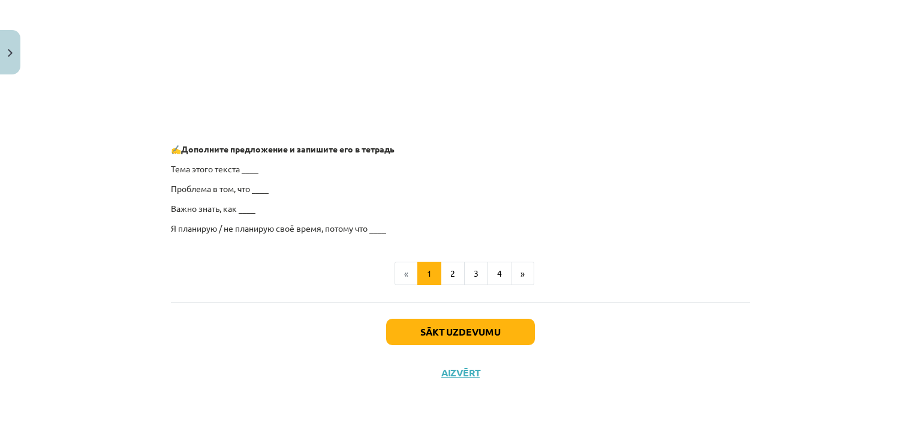
click at [240, 167] on p "Тема этого текста ____" at bounding box center [460, 169] width 579 height 13
click at [246, 166] on p "Тема этого текста ____" at bounding box center [460, 169] width 579 height 13
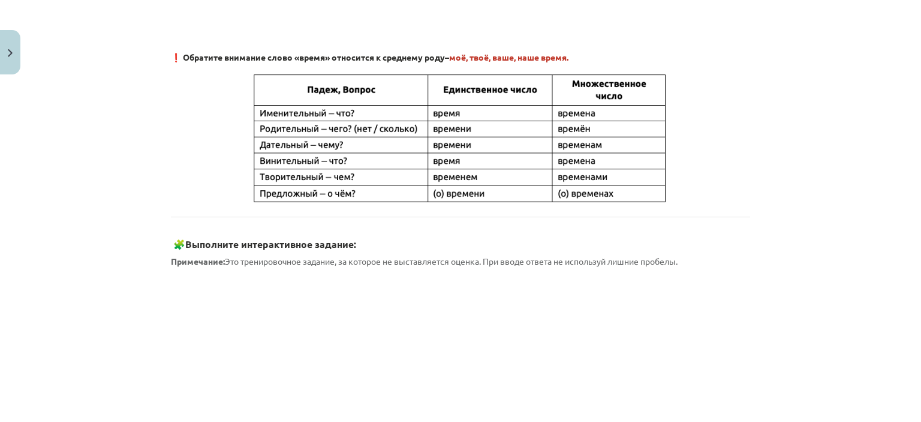
scroll to position [480, 0]
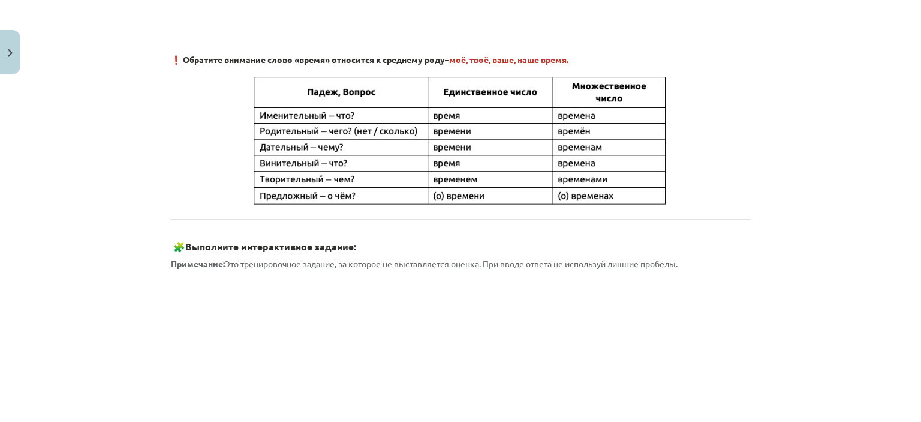
drag, startPoint x: 245, startPoint y: 78, endPoint x: 339, endPoint y: 140, distance: 112.9
click at [403, 178] on p at bounding box center [460, 140] width 579 height 134
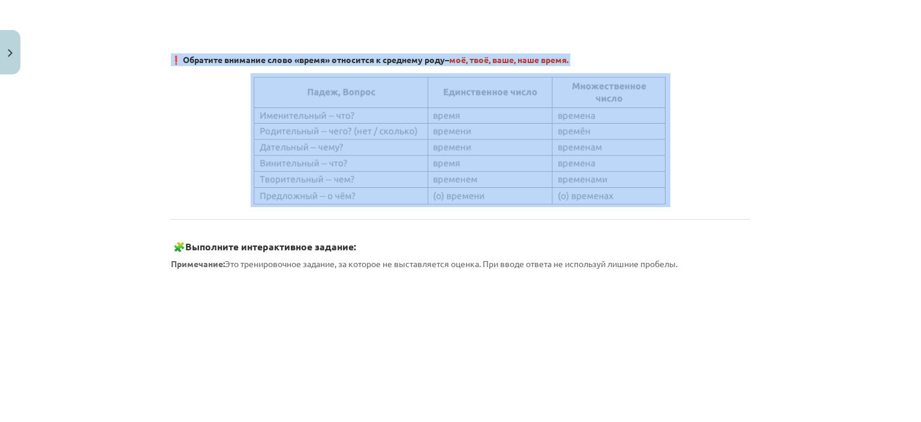
drag, startPoint x: 161, startPoint y: 56, endPoint x: 343, endPoint y: 231, distance: 252.4
click at [342, 227] on div "4 XP Saņemsi Grūts 489 pilda Apraksts Uzdevums Palīdzība Склонение слова «время…" at bounding box center [461, 236] width 594 height 1273
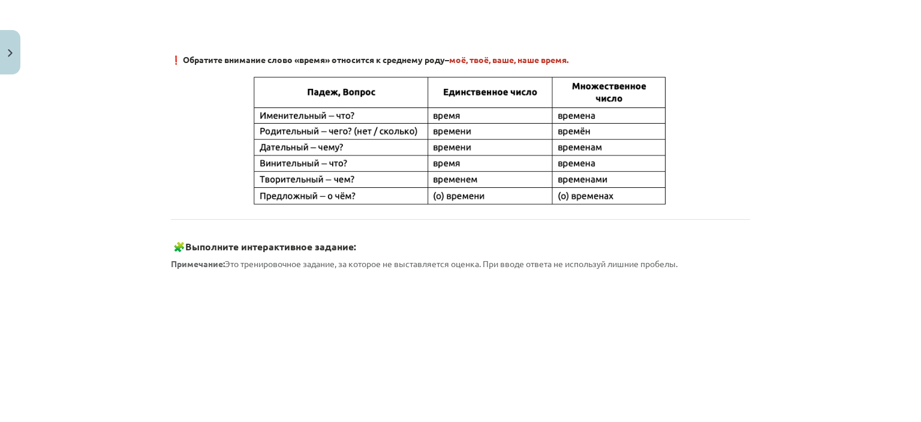
click at [113, 272] on div "Mācību tēma: Krievu valodas b1 - 11. klases 1.ieskaites mācību materiāls #6 ⏳ §…" at bounding box center [460, 211] width 921 height 422
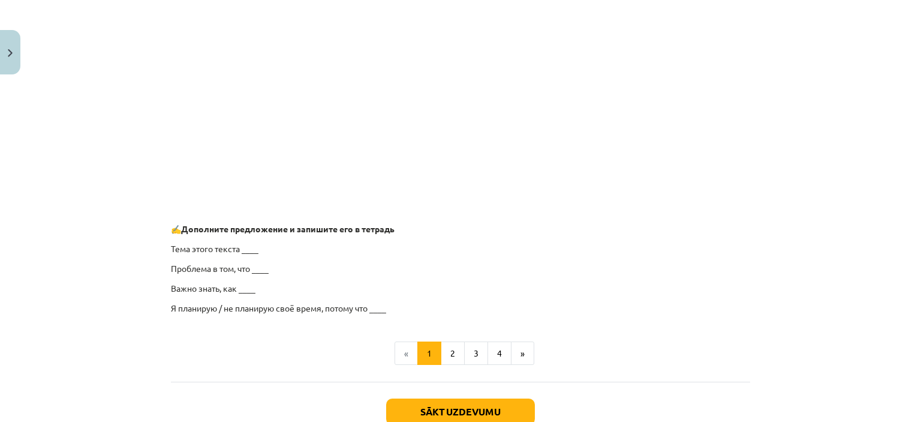
scroll to position [960, 0]
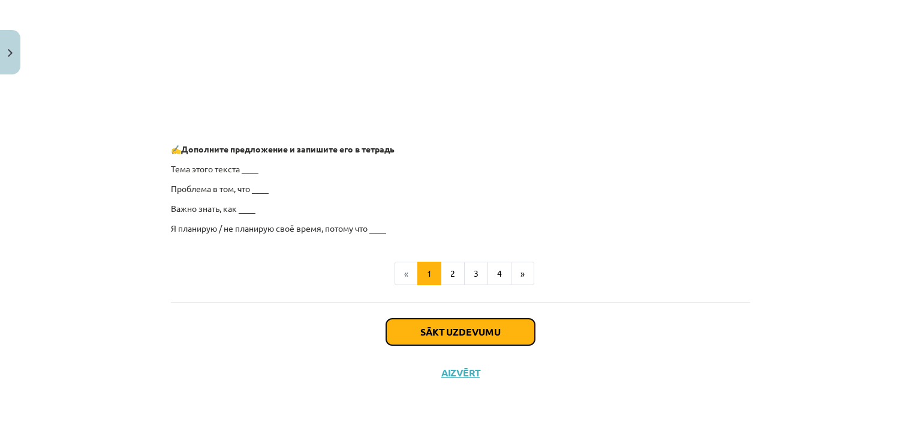
click at [438, 334] on button "Sākt uzdevumu" at bounding box center [460, 331] width 149 height 26
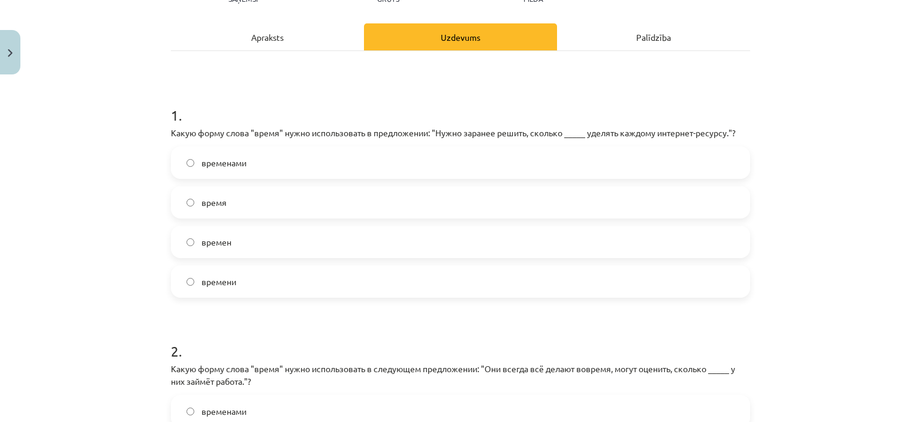
scroll to position [150, 0]
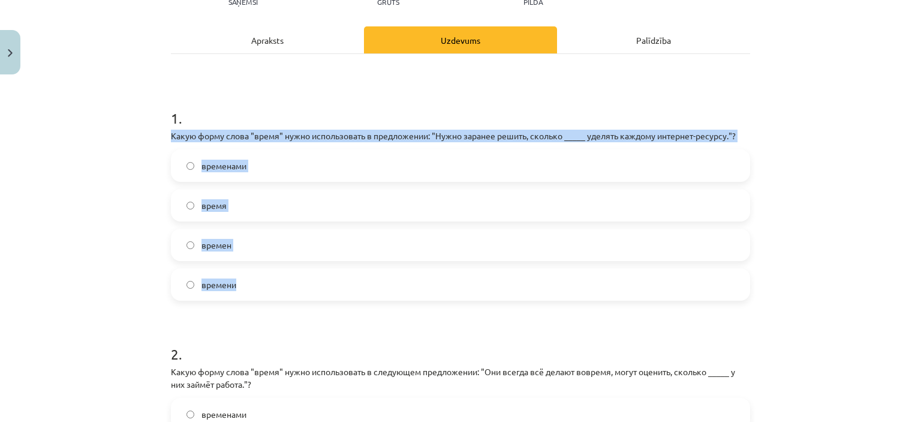
drag, startPoint x: 164, startPoint y: 131, endPoint x: 246, endPoint y: 278, distance: 167.8
click at [246, 278] on div "4 XP Saņemsi Grūts 489 pilda Apraksts Uzdevums Palīdzība 1 . Какую форму слова …" at bounding box center [461, 294] width 594 height 728
copy div "Какую форму слова "время" нужно использовать в предложении: "Нужно заранее реши…"
click at [128, 258] on div "Mācību tēma: Krievu valodas b1 - 11. klases 1.ieskaites mācību materiāls #6 ⏳ §…" at bounding box center [460, 211] width 921 height 422
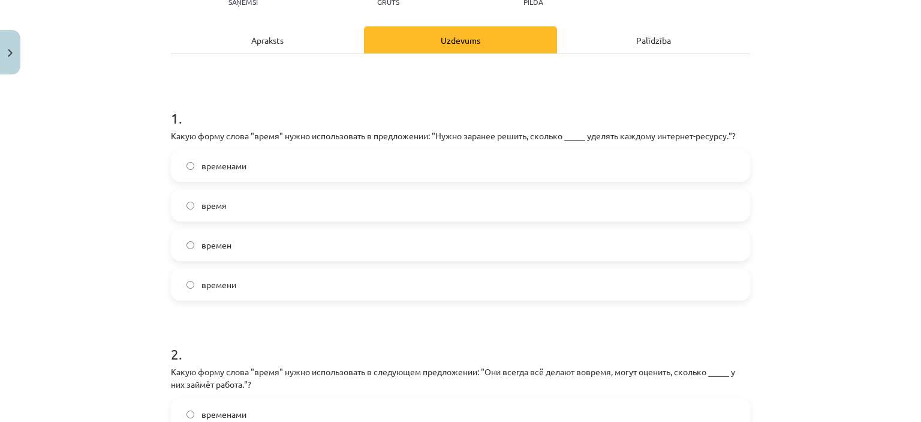
click at [218, 278] on span "времени" at bounding box center [218, 284] width 35 height 13
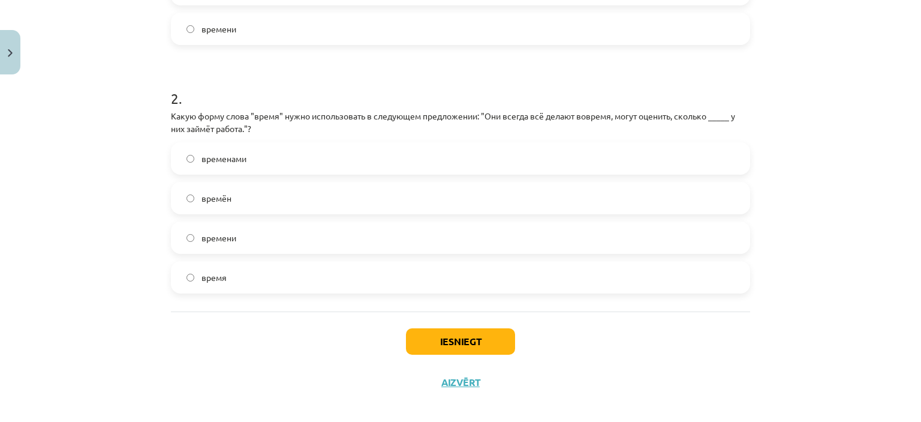
scroll to position [416, 0]
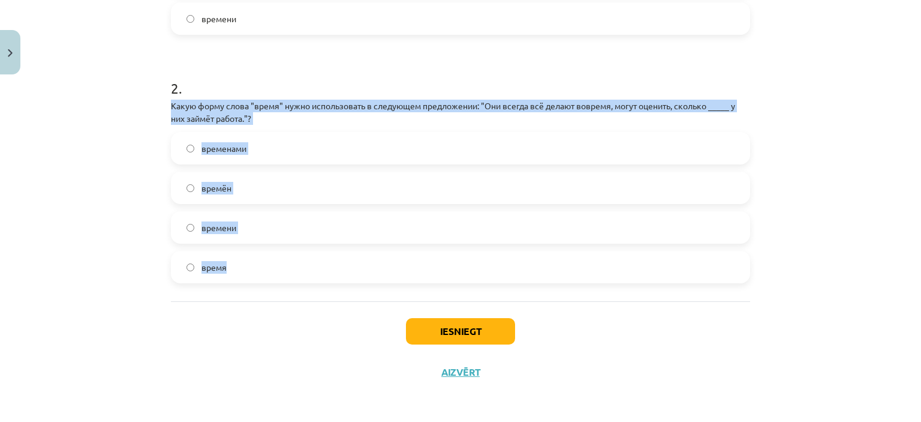
drag, startPoint x: 167, startPoint y: 100, endPoint x: 200, endPoint y: 262, distance: 165.4
click at [267, 262] on div "4 XP Saņemsi Grūts 489 pilda Apraksts Uzdevums Palīdzība 1 . Какую форму слова …" at bounding box center [461, 28] width 594 height 728
copy div "Какую форму слова "время" нужно использовать в следующем предложении: "Они всег…"
click at [101, 234] on div "Mācību tēma: Krievu valodas b1 - 11. klases 1.ieskaites mācību materiāls #6 ⏳ §…" at bounding box center [460, 211] width 921 height 422
click at [113, 203] on div "Mācību tēma: Krievu valodas b1 - 11. klases 1.ieskaites mācību materiāls #6 ⏳ §…" at bounding box center [460, 211] width 921 height 422
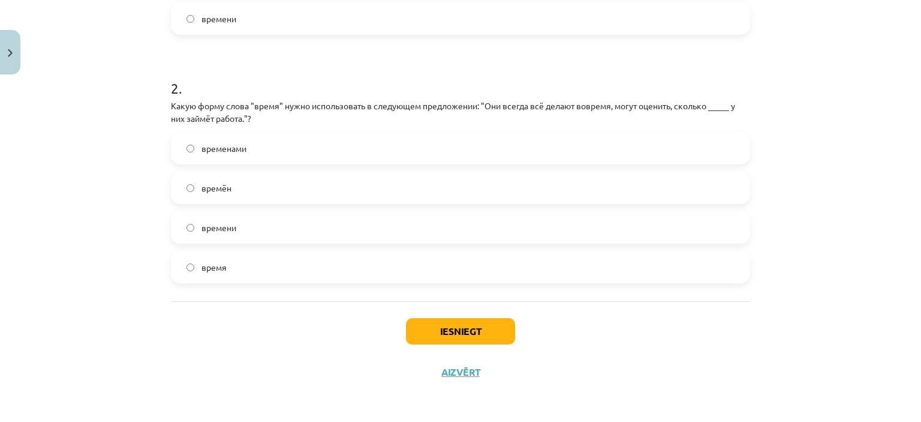
click at [213, 225] on span "времени" at bounding box center [218, 227] width 35 height 13
click at [420, 335] on button "Iesniegt" at bounding box center [460, 331] width 109 height 26
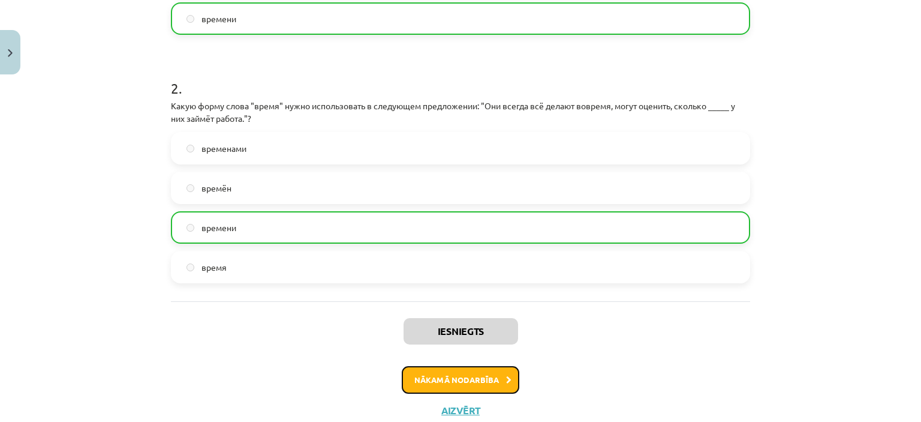
click at [427, 372] on button "Nākamā nodarbība" at bounding box center [461, 380] width 118 height 28
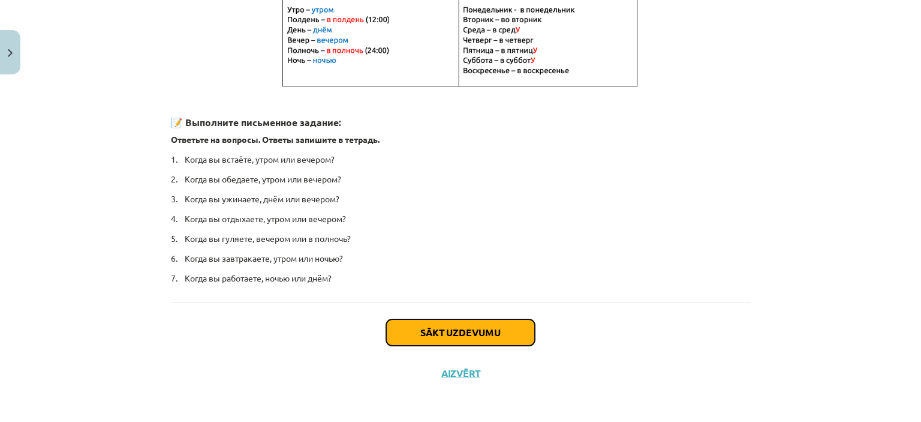
click at [423, 326] on button "Sākt uzdevumu" at bounding box center [460, 332] width 149 height 26
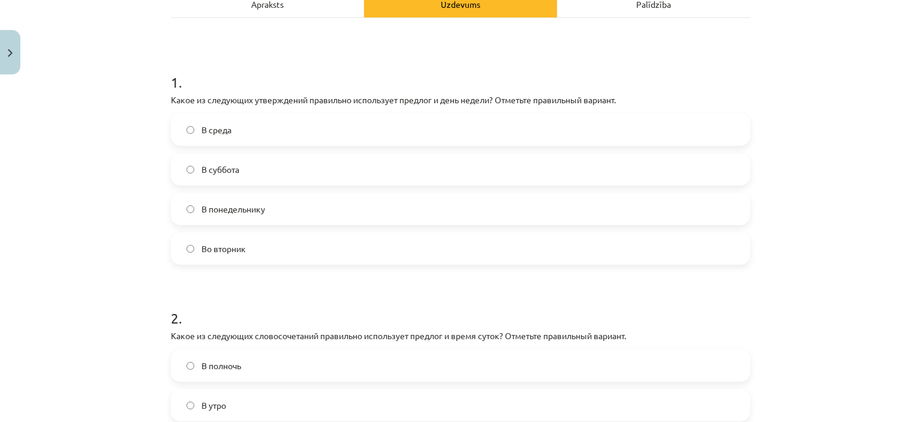
scroll to position [210, 0]
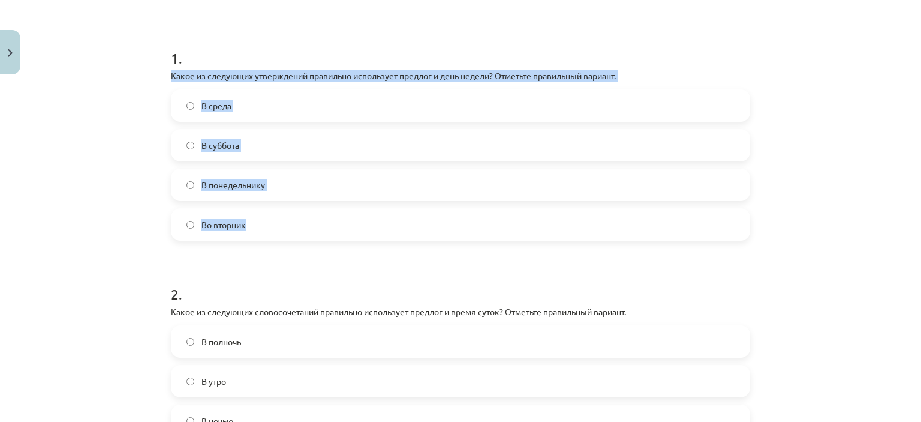
drag, startPoint x: 170, startPoint y: 90, endPoint x: 251, endPoint y: 226, distance: 158.1
click at [251, 226] on div "4 XP Saņemsi Grūts 489 pilda Apraksts Uzdevums Palīdzība 1 . Какое из следующих…" at bounding box center [461, 227] width 594 height 715
copy div "Какое из следующих утверждений правильно использует предлог и день недели? Отме…"
click at [141, 156] on div "Mācību tēma: Krievu valodas b1 - 11. klases 1.ieskaites mācību materiāls #7 📅 §…" at bounding box center [460, 211] width 921 height 422
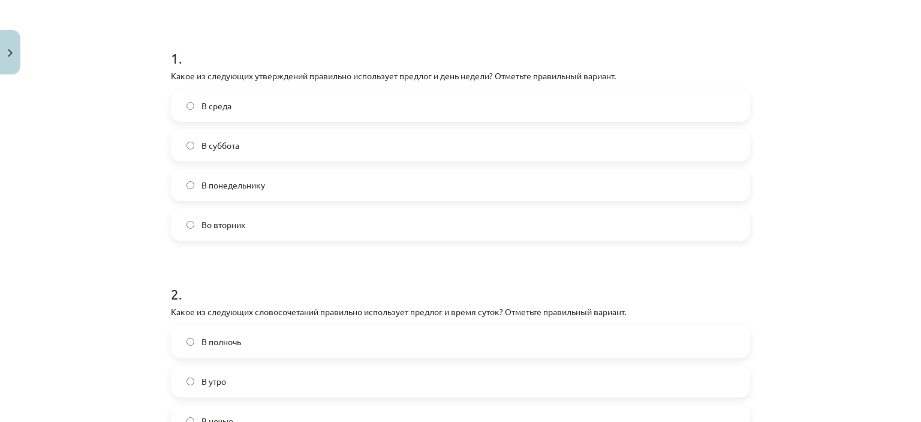
click at [210, 222] on span "Во вторник" at bounding box center [223, 224] width 44 height 13
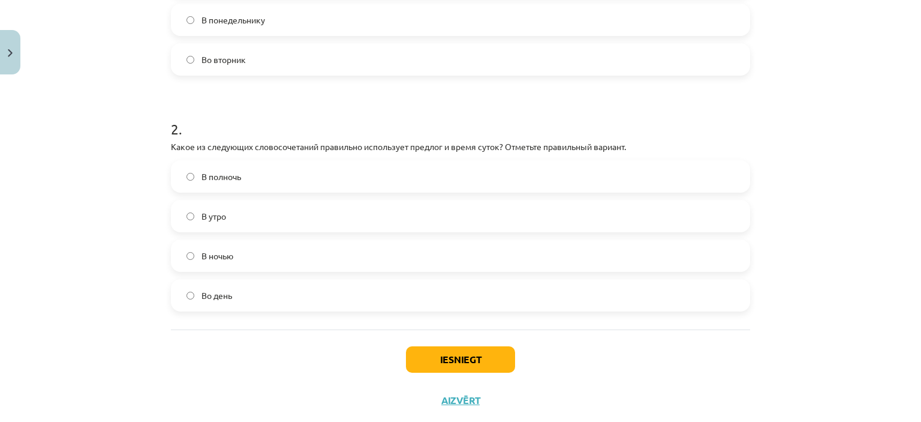
scroll to position [390, 0]
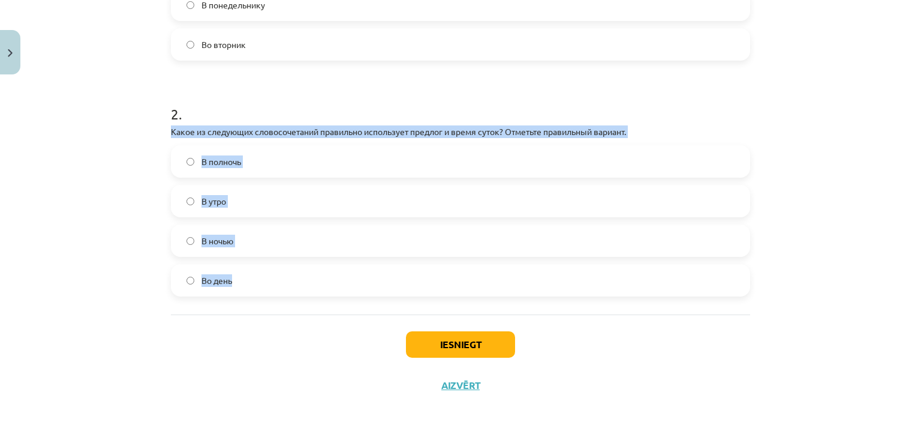
drag, startPoint x: 161, startPoint y: 131, endPoint x: 255, endPoint y: 282, distance: 177.5
click at [255, 282] on div "4 XP Saņemsi Grūts 489 pilda Apraksts Uzdevums Palīdzība 1 . Какое из следующих…" at bounding box center [461, 47] width 594 height 715
copy div "Какое из следующих словосочетаний правильно использует предлог и время суток? О…"
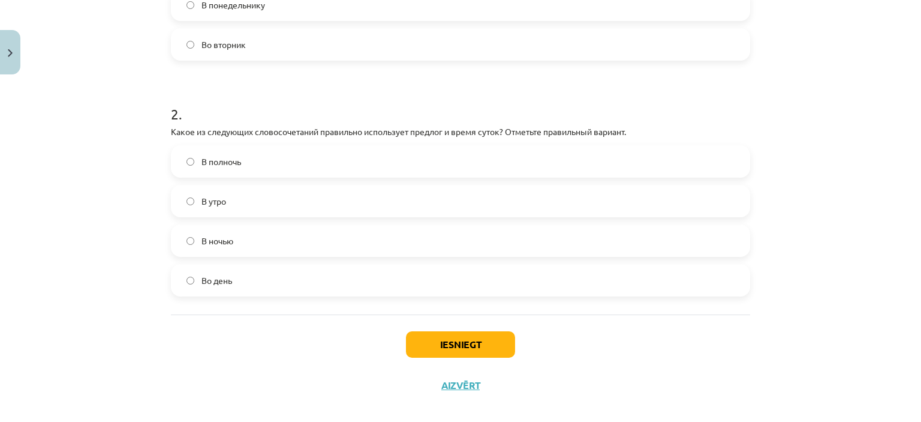
click at [127, 99] on div "Mācību tēma: Krievu valodas b1 - 11. klases 1.ieskaites mācību materiāls #7 📅 §…" at bounding box center [460, 211] width 921 height 422
click at [249, 160] on label "В полночь" at bounding box center [460, 161] width 577 height 30
click at [425, 344] on button "Iesniegt" at bounding box center [460, 344] width 109 height 26
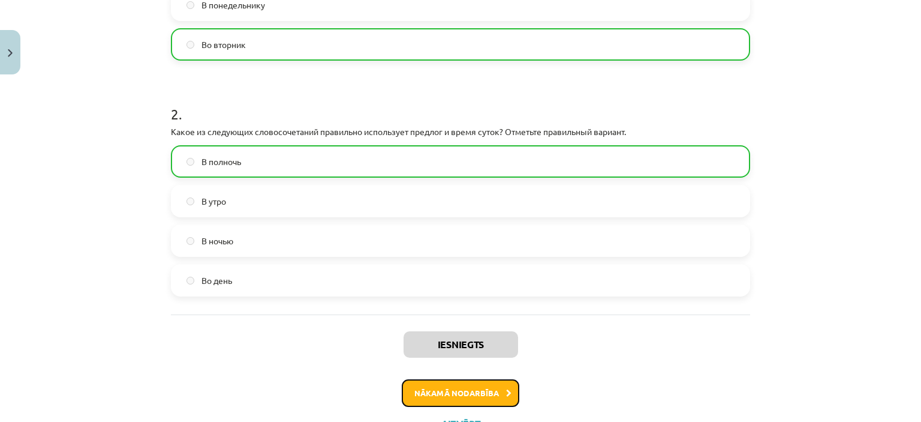
click at [436, 401] on button "Nākamā nodarbība" at bounding box center [461, 393] width 118 height 28
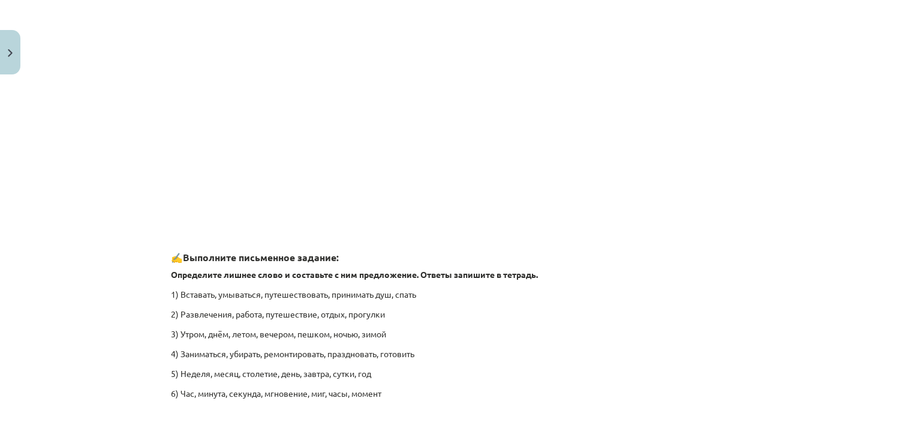
scroll to position [1816, 0]
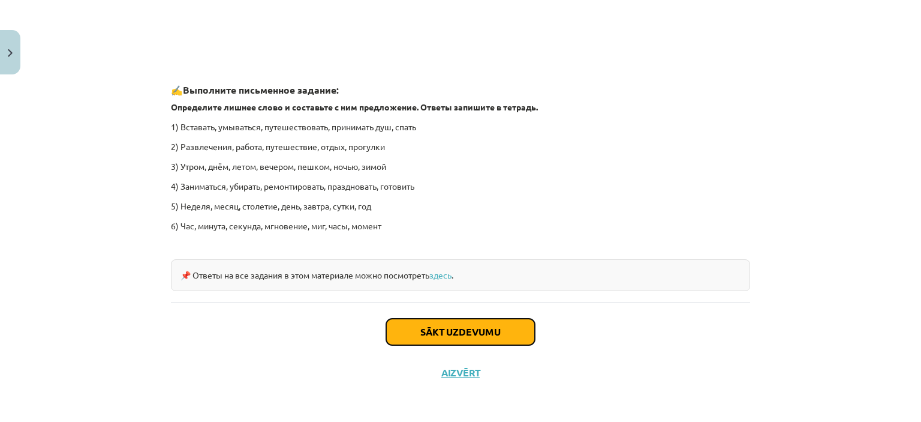
click at [425, 327] on button "Sākt uzdevumu" at bounding box center [460, 331] width 149 height 26
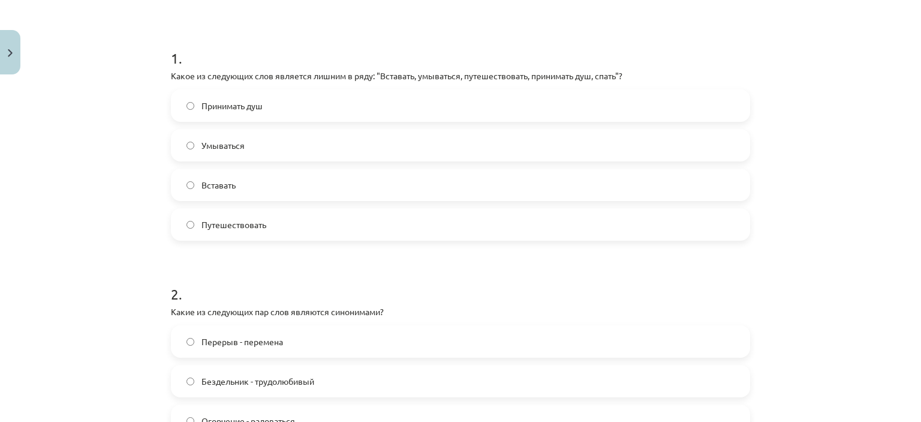
scroll to position [270, 0]
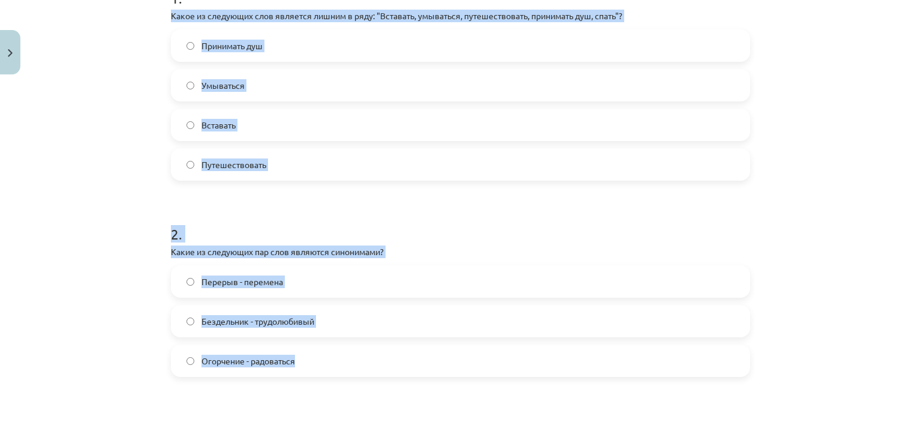
drag, startPoint x: 161, startPoint y: 16, endPoint x: 338, endPoint y: 353, distance: 380.4
click at [339, 353] on div "7 XP Saņemsi Grūts 489 pilda Apraksts Uzdevums Palīdzība 1 . Какое из следующих…" at bounding box center [461, 383] width 594 height 1147
click at [110, 116] on div "Mācību tēma: Krievu valodas b1 - 11. klases 1.ieskaites mācību materiāls #8 ⏰ §…" at bounding box center [460, 211] width 921 height 422
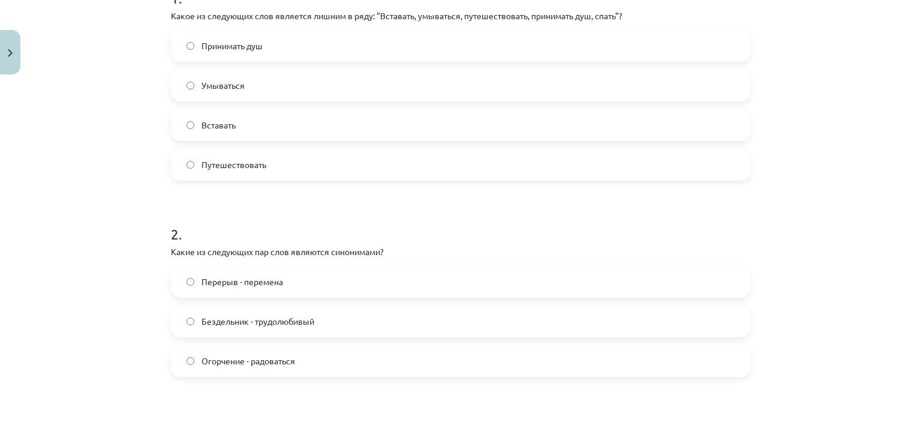
click at [217, 163] on span "Путешествовать" at bounding box center [233, 164] width 65 height 13
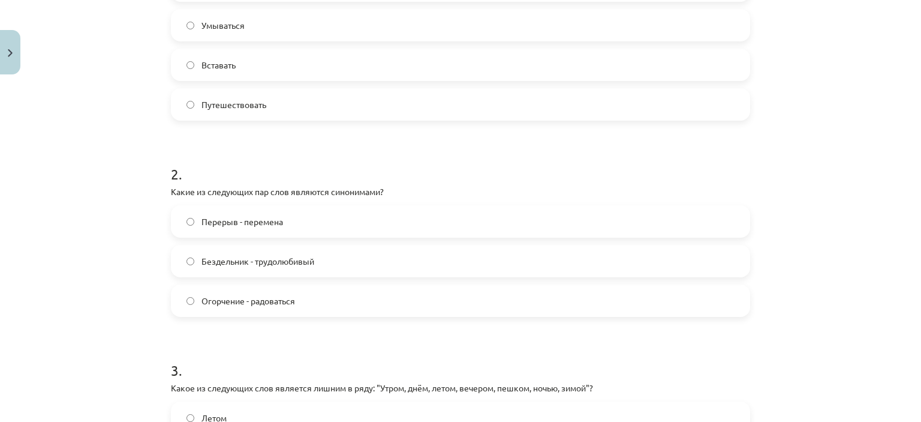
click at [274, 216] on span "Перерыв - перемена" at bounding box center [242, 221] width 82 height 13
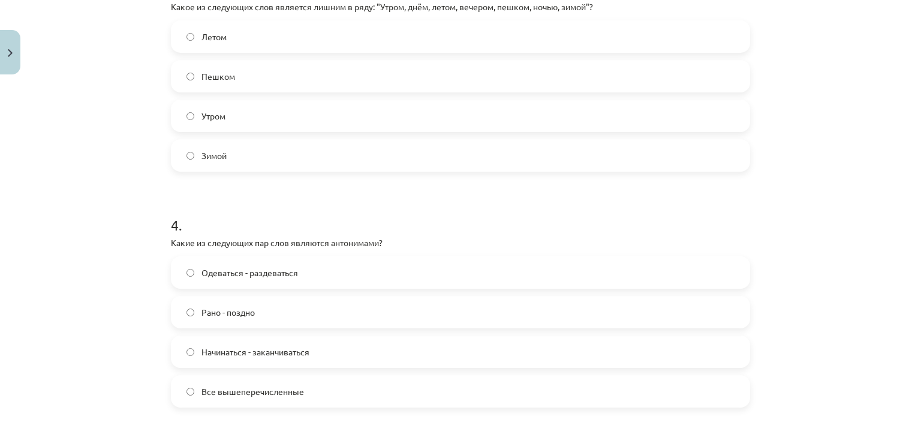
scroll to position [690, 0]
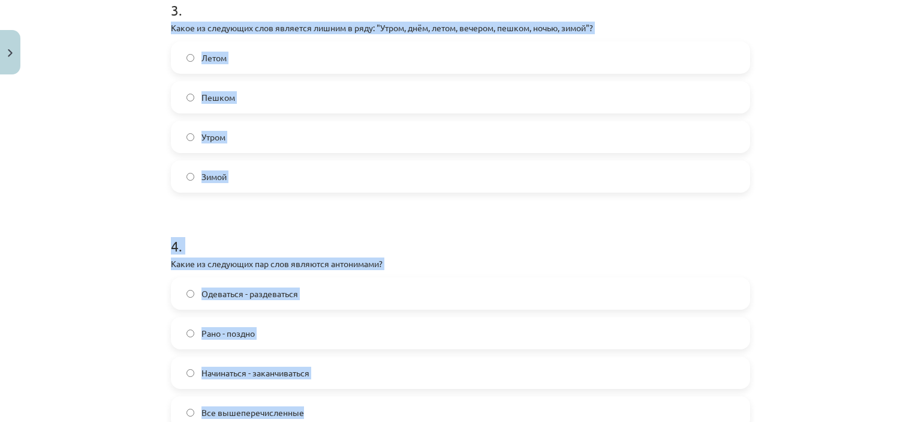
drag, startPoint x: 166, startPoint y: 25, endPoint x: 299, endPoint y: 415, distance: 412.5
click at [119, 171] on div "Mācību tēma: Krievu valodas b1 - 11. klases 1.ieskaites mācību materiāls #8 ⏰ §…" at bounding box center [460, 211] width 921 height 422
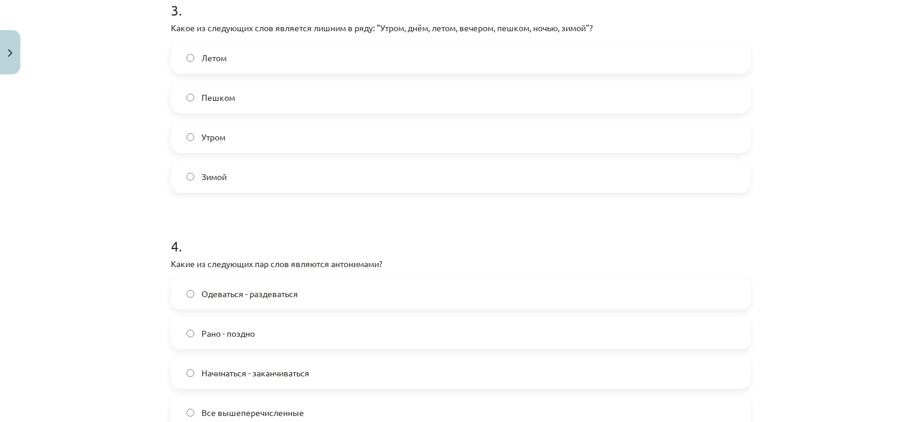
click at [211, 99] on span "Пешком" at bounding box center [218, 97] width 34 height 13
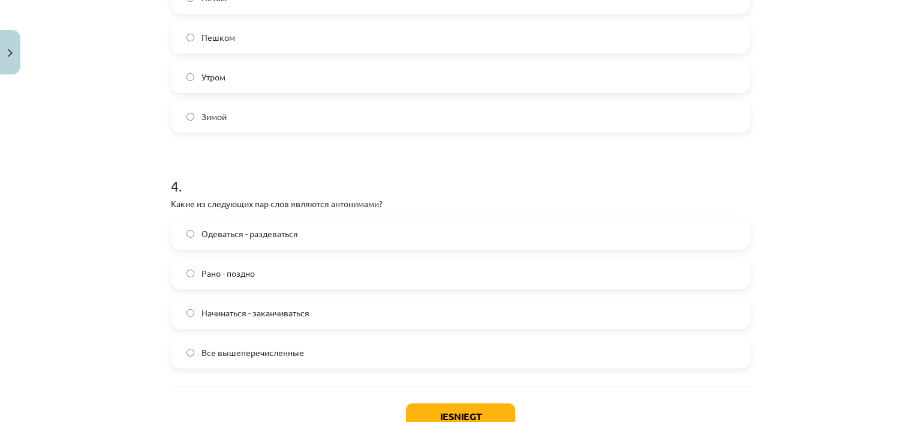
click at [221, 354] on span "Все вышеперечисленные" at bounding box center [252, 352] width 103 height 13
click at [429, 413] on button "Iesniegt" at bounding box center [460, 416] width 109 height 26
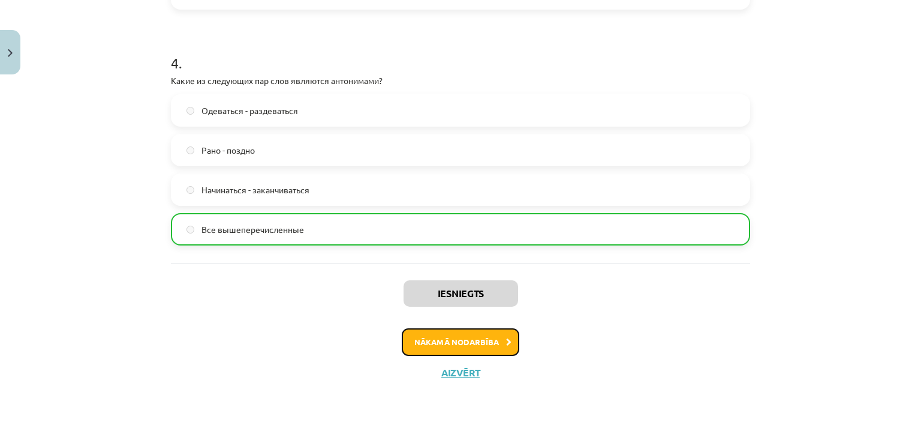
click at [424, 346] on button "Nākamā nodarbība" at bounding box center [461, 342] width 118 height 28
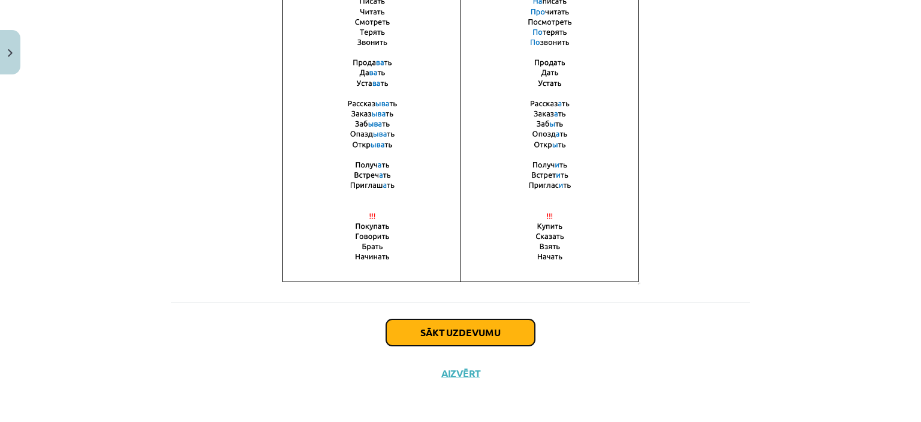
click at [420, 321] on button "Sākt uzdevumu" at bounding box center [460, 332] width 149 height 26
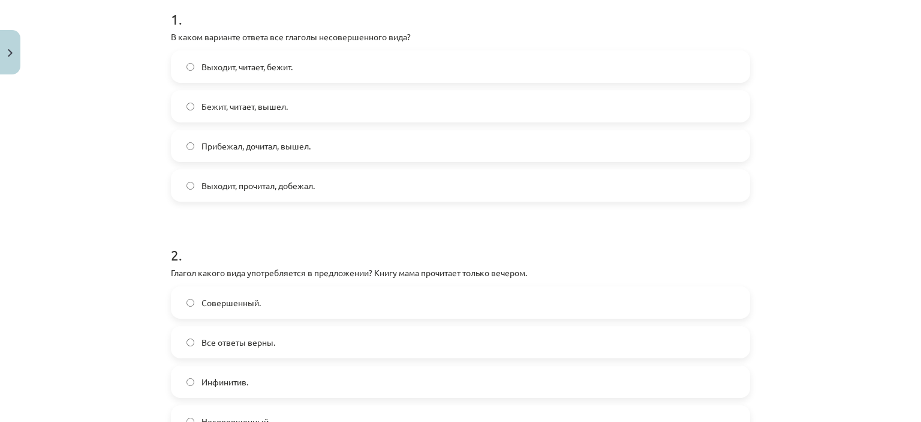
scroll to position [270, 0]
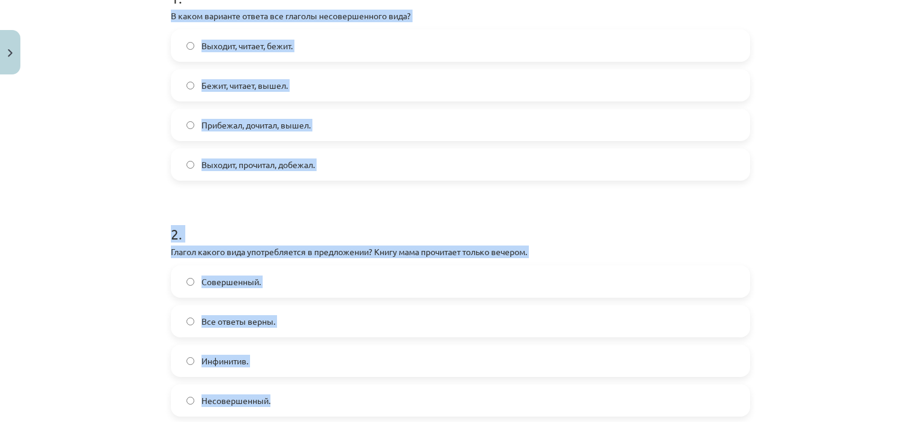
drag, startPoint x: 178, startPoint y: 35, endPoint x: 307, endPoint y: 388, distance: 375.7
click at [307, 388] on div "4 XP Saņemsi Grūts 489 pilda Apraksts Uzdevums Palīdzība 1 . В каком варианте о…" at bounding box center [461, 403] width 594 height 1187
click at [134, 133] on div "Mācību tēma: Krievu valodas b1 - 11. klases 1.ieskaites mācību materiāls #9 📖 §…" at bounding box center [460, 211] width 921 height 422
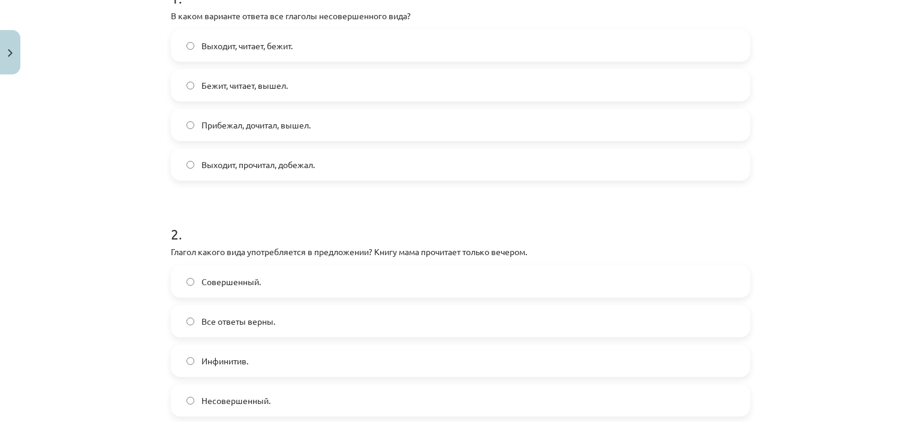
click at [243, 41] on span "Выходит, читает, бежит." at bounding box center [246, 46] width 91 height 13
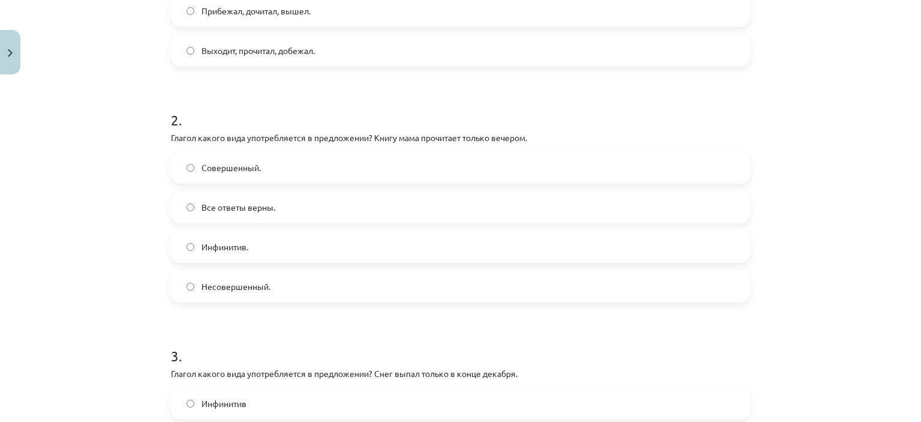
scroll to position [390, 0]
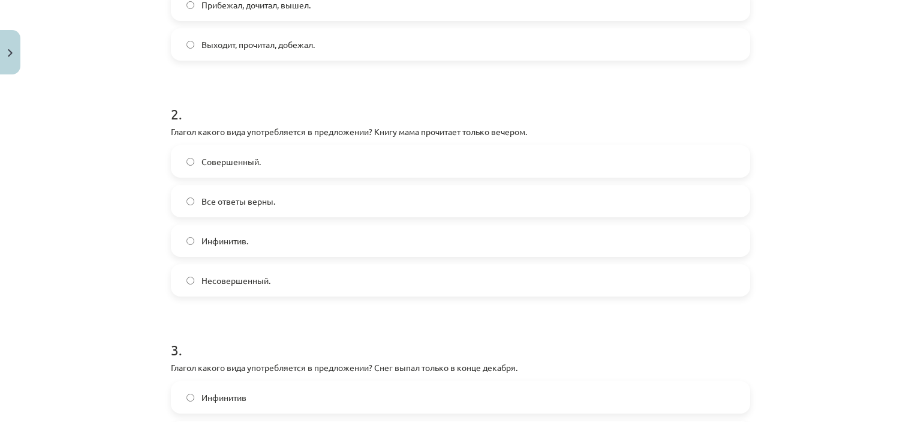
click at [222, 161] on span "Совершенный." at bounding box center [230, 161] width 59 height 13
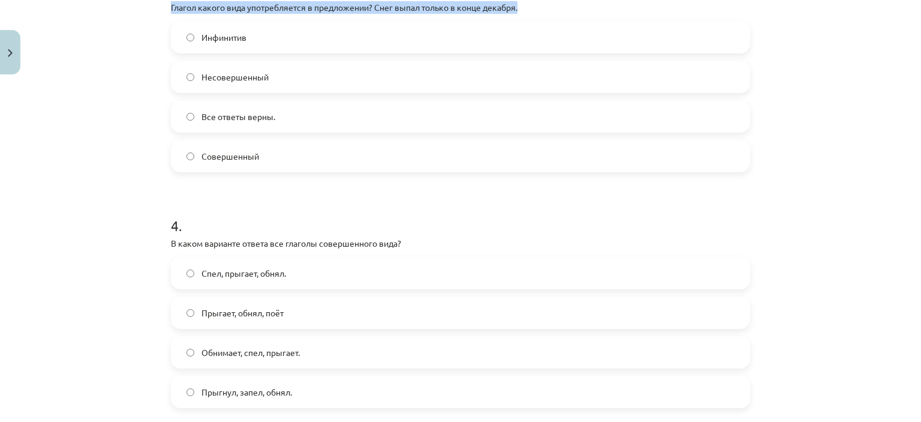
scroll to position [748, 0]
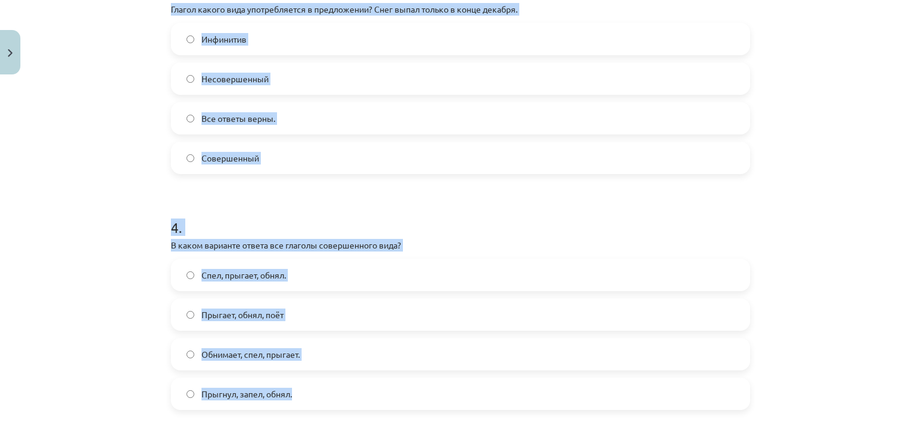
drag, startPoint x: 162, startPoint y: 4, endPoint x: 336, endPoint y: 395, distance: 427.6
click at [113, 143] on div "Mācību tēma: Krievu valodas b1 - 11. klases 1.ieskaites mācību materiāls #9 📖 §…" at bounding box center [460, 211] width 921 height 422
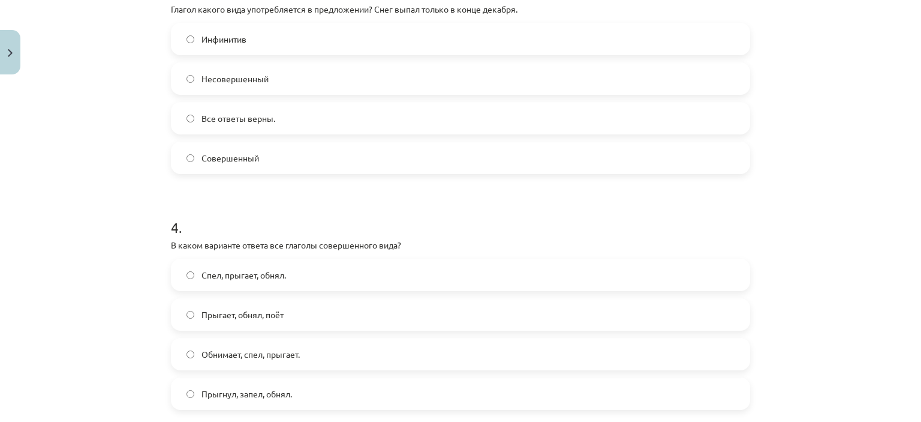
click at [223, 158] on span "Совершенный" at bounding box center [230, 158] width 58 height 13
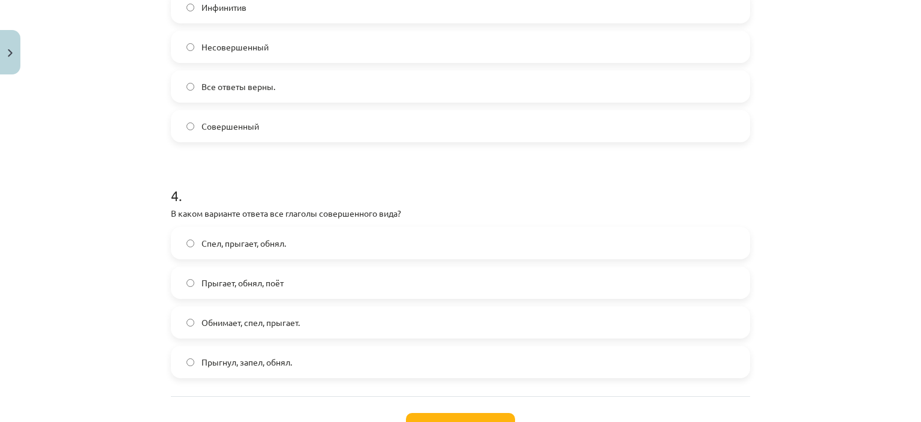
scroll to position [808, 0]
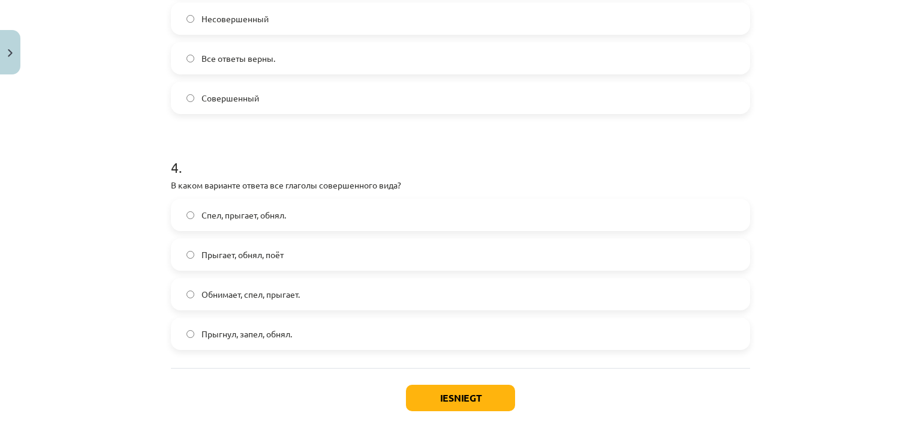
click at [225, 328] on span "Прыгнул, запел, обнял." at bounding box center [246, 333] width 91 height 13
click at [445, 399] on button "Iesniegt" at bounding box center [460, 397] width 109 height 26
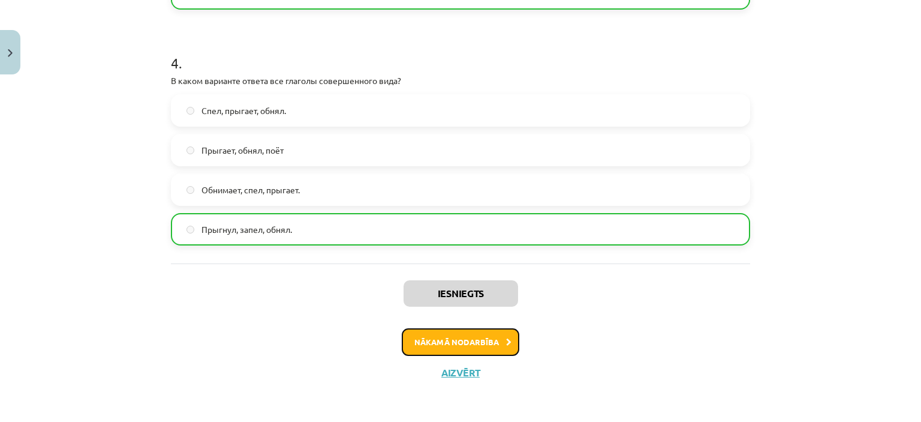
click at [412, 343] on button "Nākamā nodarbība" at bounding box center [461, 342] width 118 height 28
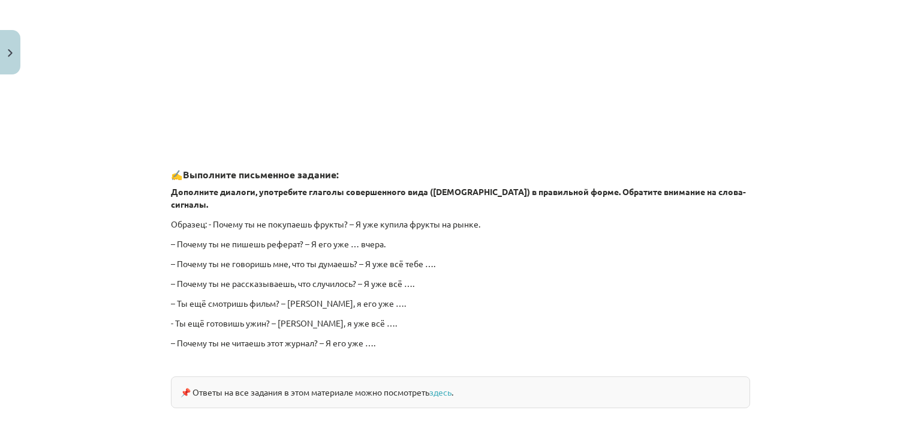
scroll to position [1089, 0]
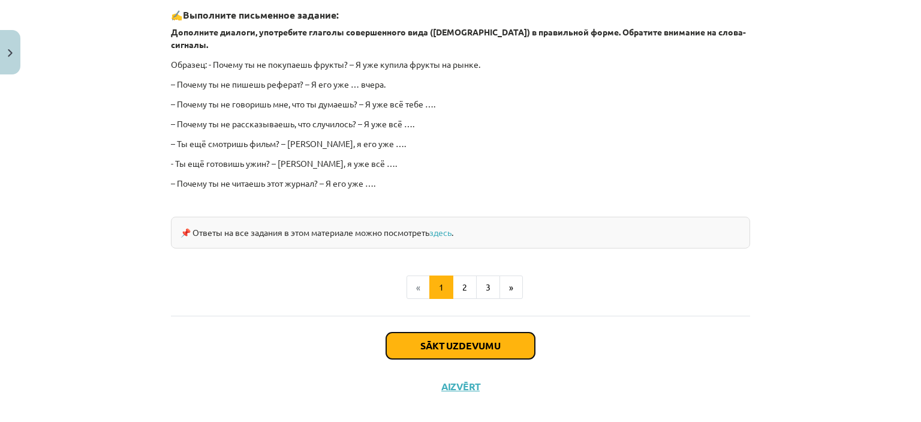
click at [398, 332] on button "Sākt uzdevumu" at bounding box center [460, 345] width 149 height 26
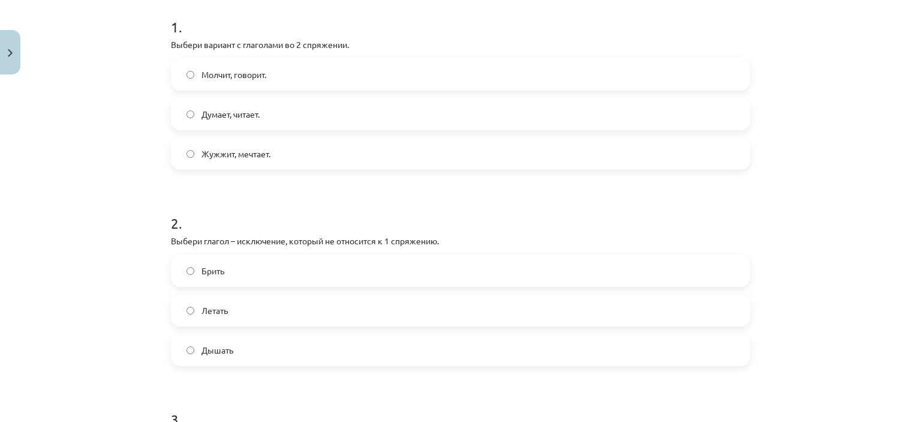
scroll to position [270, 0]
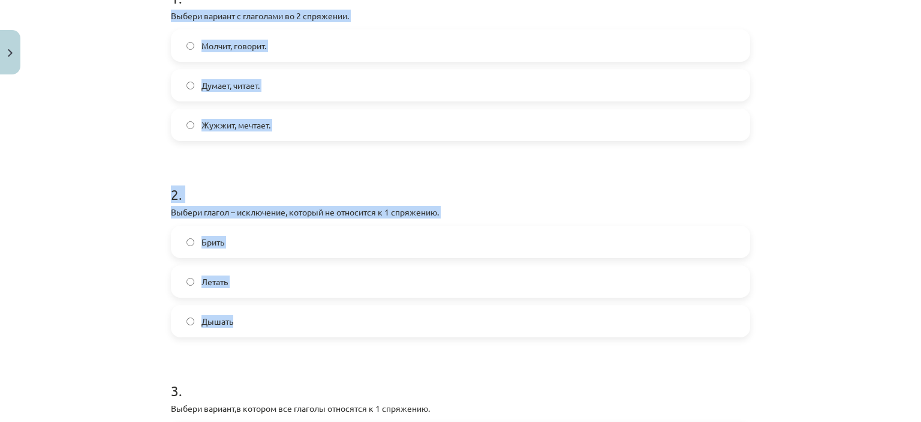
drag, startPoint x: 163, startPoint y: 13, endPoint x: 249, endPoint y: 314, distance: 312.6
click at [253, 314] on div "7 XP Saņemsi Grūts 488 pilda Apraksts Uzdevums Palīdzība 1 . Выбери вариант с г…" at bounding box center [461, 324] width 594 height 1028
click at [119, 125] on div "Mācību tēma: Krievu valodas b1 - 11. klases 1.ieskaites mācību materiāls #10 📖 …" at bounding box center [460, 211] width 921 height 422
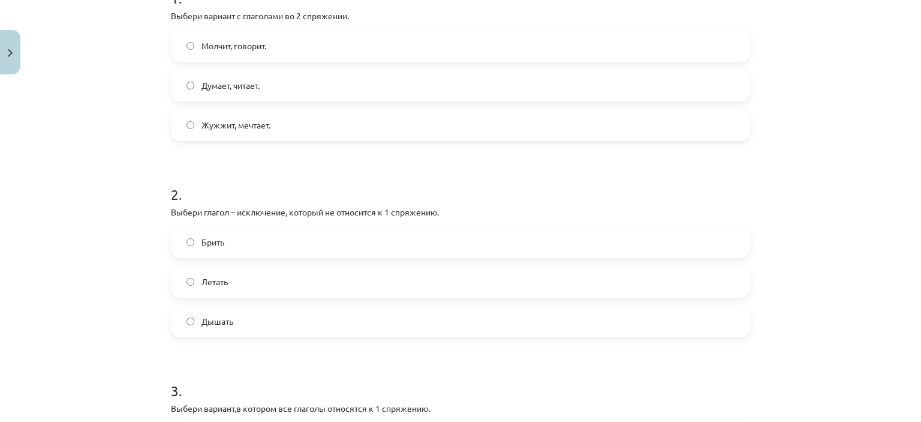
click at [213, 41] on span "Молчит, говорит." at bounding box center [233, 46] width 65 height 13
click at [224, 245] on label "Брить" at bounding box center [460, 242] width 577 height 30
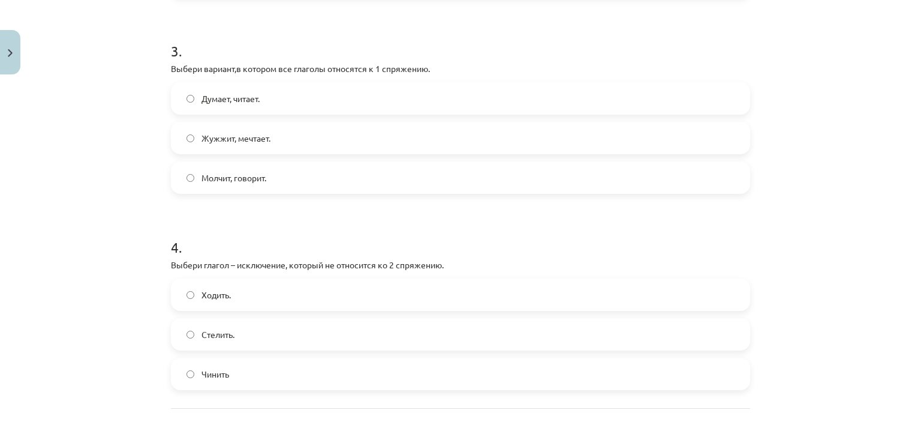
scroll to position [630, 0]
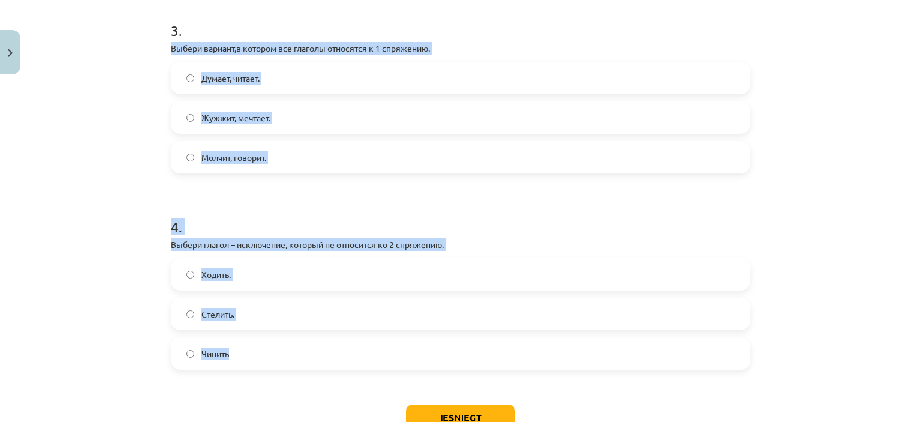
drag, startPoint x: 160, startPoint y: 45, endPoint x: 239, endPoint y: 357, distance: 322.3
click at [134, 166] on div "Mācību tēma: Krievu valodas b1 - 11. klases 1.ieskaites mācību materiāls #10 📖 …" at bounding box center [460, 211] width 921 height 422
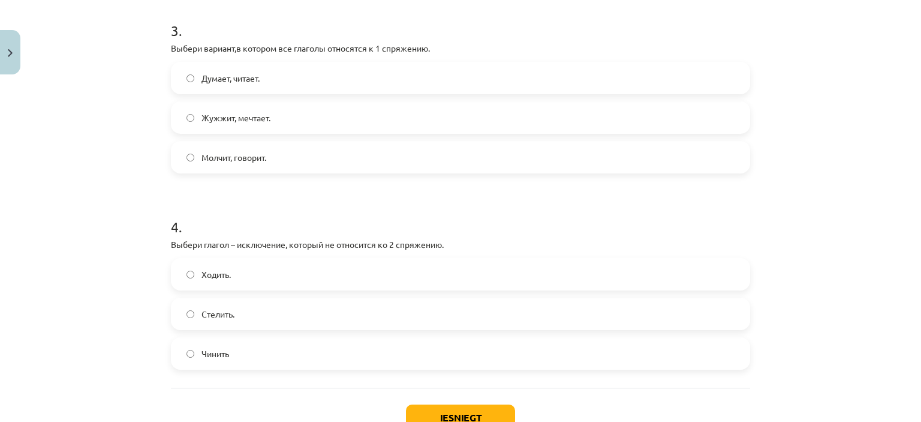
click at [216, 77] on span "Думает, читает." at bounding box center [230, 78] width 58 height 13
click at [242, 314] on label "Стелить." at bounding box center [460, 314] width 577 height 30
click at [435, 417] on button "Iesniegt" at bounding box center [460, 417] width 109 height 26
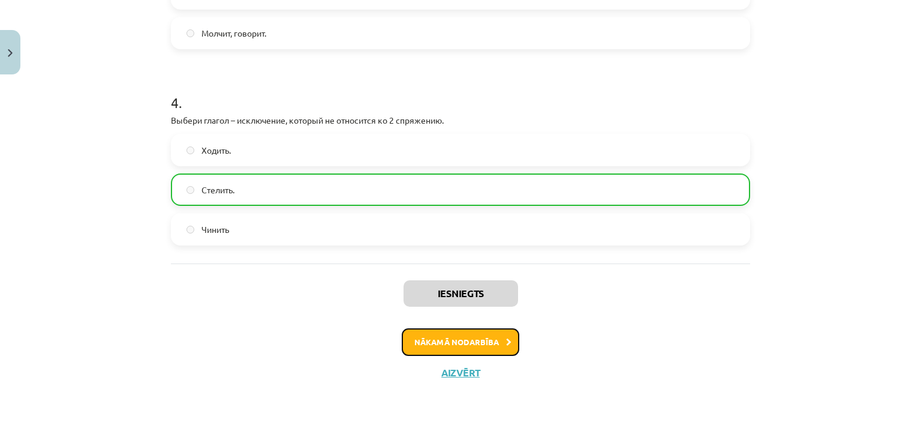
click at [415, 347] on button "Nākamā nodarbība" at bounding box center [461, 342] width 118 height 28
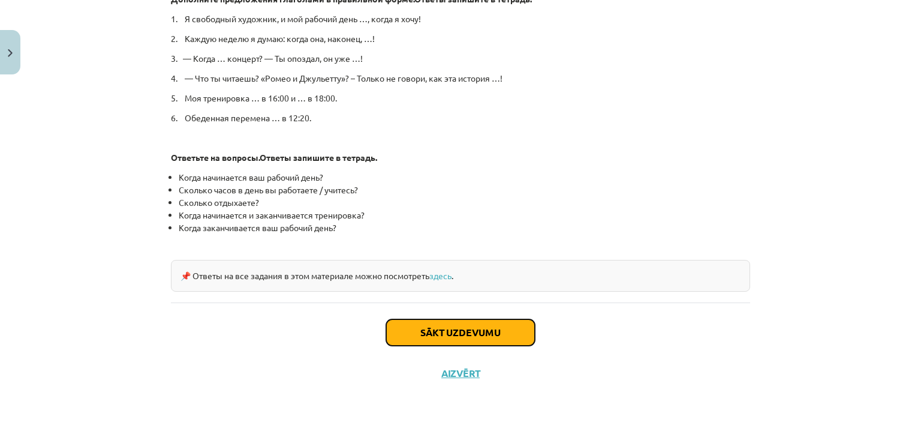
click at [426, 337] on button "Sākt uzdevumu" at bounding box center [460, 332] width 149 height 26
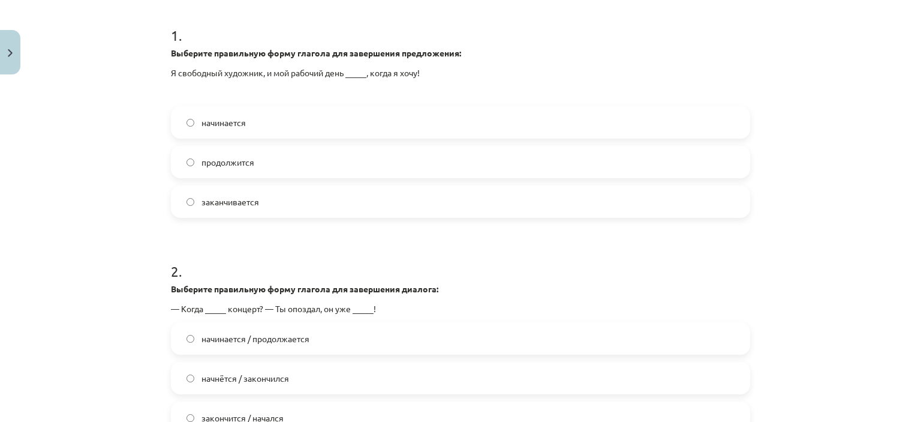
scroll to position [270, 0]
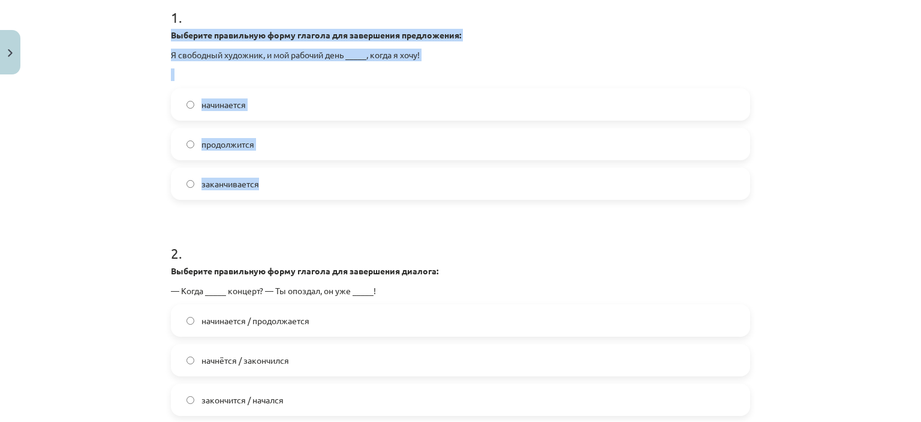
drag, startPoint x: 171, startPoint y: 47, endPoint x: 267, endPoint y: 176, distance: 160.7
click at [269, 175] on div "1 . Выберите правильную форму глагола для завершения предложения: Я свободный х…" at bounding box center [460, 94] width 579 height 212
click at [118, 189] on div "Mācību tēma: Krievu valodas b1 - 11. klases 1.ieskaites mācību materiāls #11 📖 …" at bounding box center [460, 211] width 921 height 422
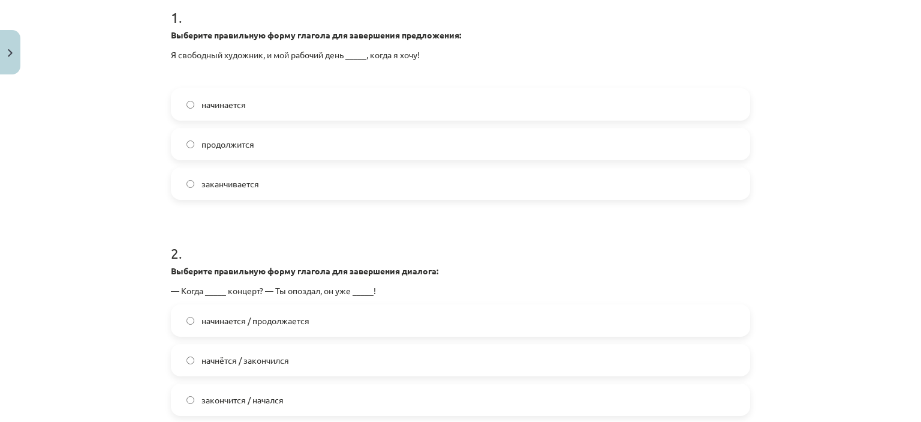
click at [242, 101] on span "начинается" at bounding box center [223, 104] width 44 height 13
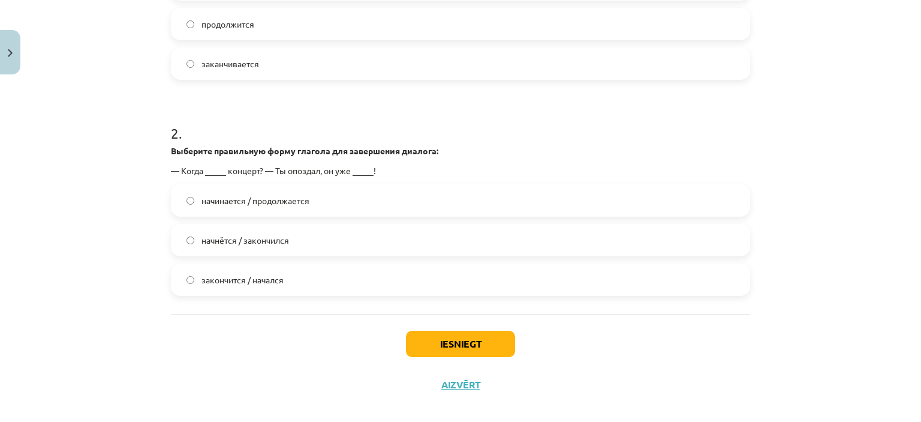
scroll to position [402, 0]
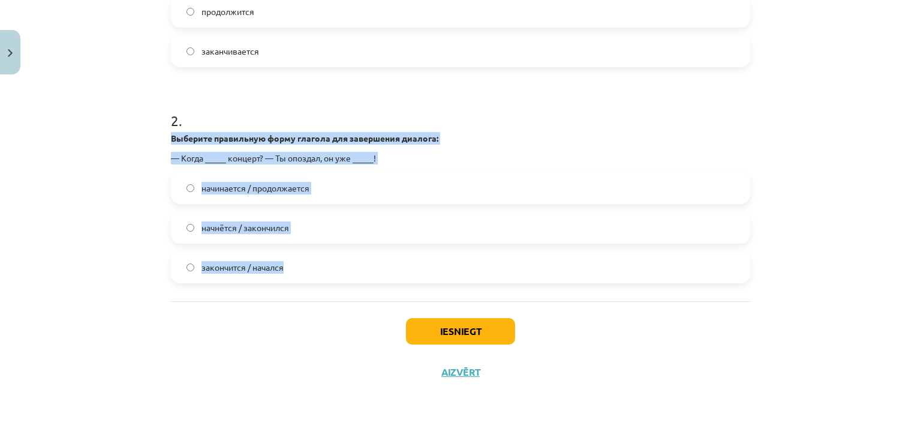
drag, startPoint x: 163, startPoint y: 134, endPoint x: 291, endPoint y: 268, distance: 185.8
click at [314, 269] on div "4 XP Saņemsi Grūts 488 pilda Apraksts Uzdevums Palīdzība 1 . Выберите правильну…" at bounding box center [461, 45] width 594 height 696
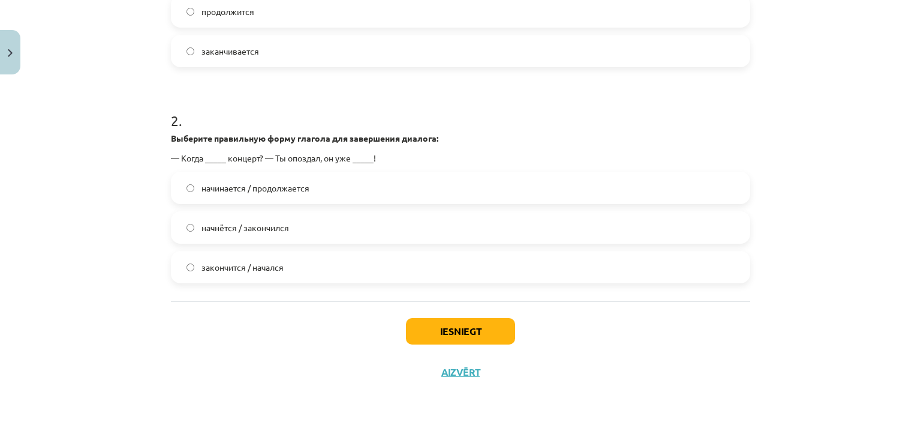
click at [139, 357] on div "Mācību tēma: Krievu valodas b1 - 11. klases 1.ieskaites mācību materiāls #11 📖 …" at bounding box center [460, 211] width 921 height 422
click at [230, 227] on span "начнётся / закончился" at bounding box center [245, 227] width 88 height 13
click at [465, 332] on button "Iesniegt" at bounding box center [460, 331] width 109 height 26
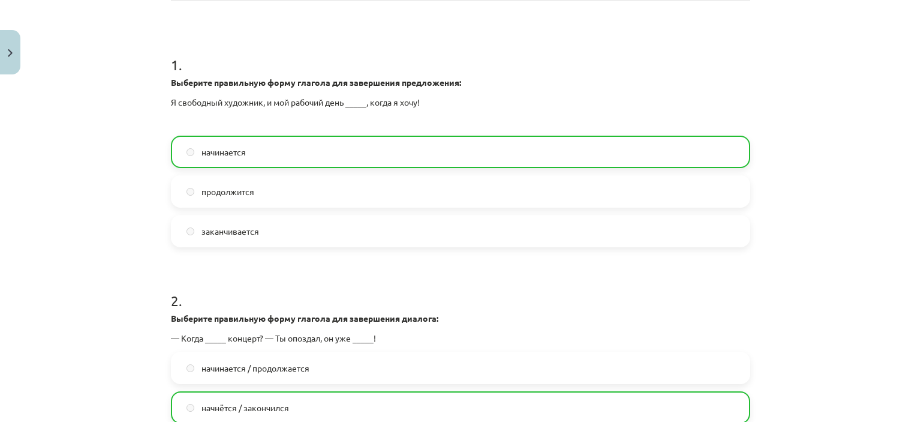
scroll to position [0, 0]
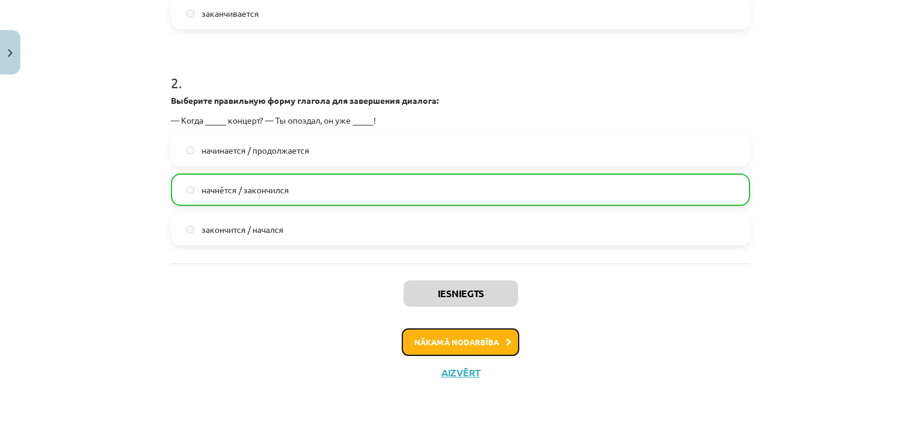
click at [463, 336] on button "Nākamā nodarbība" at bounding box center [461, 342] width 118 height 28
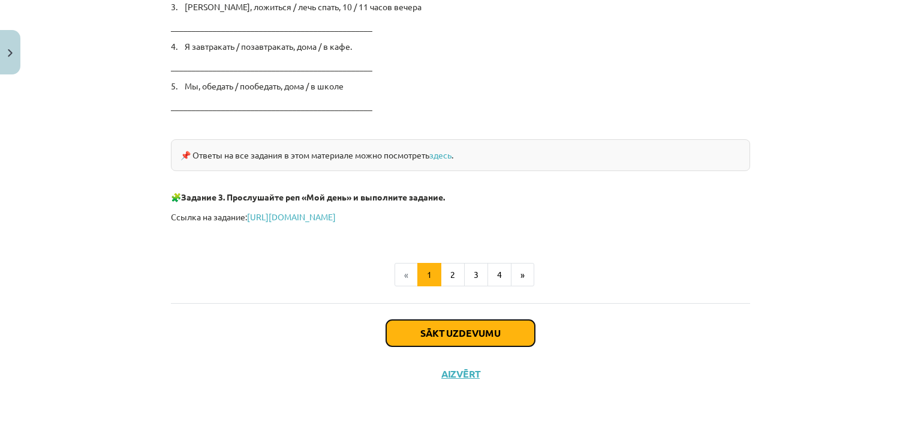
click at [443, 329] on button "Sākt uzdevumu" at bounding box center [460, 333] width 149 height 26
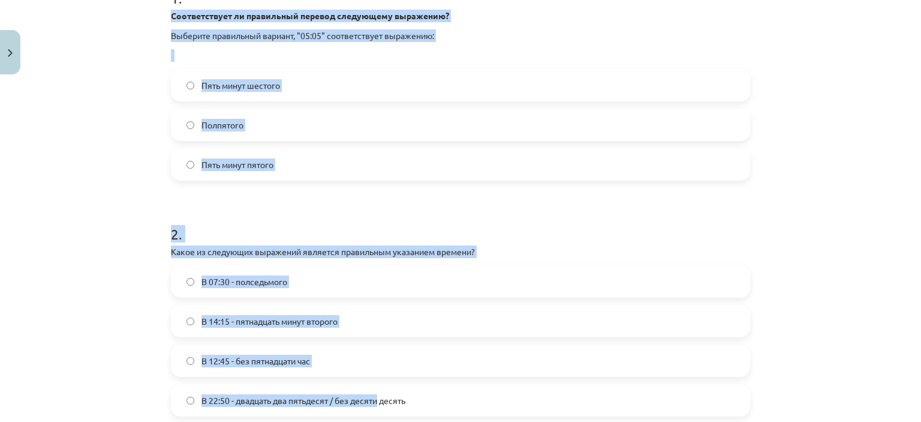
scroll to position [276, 0]
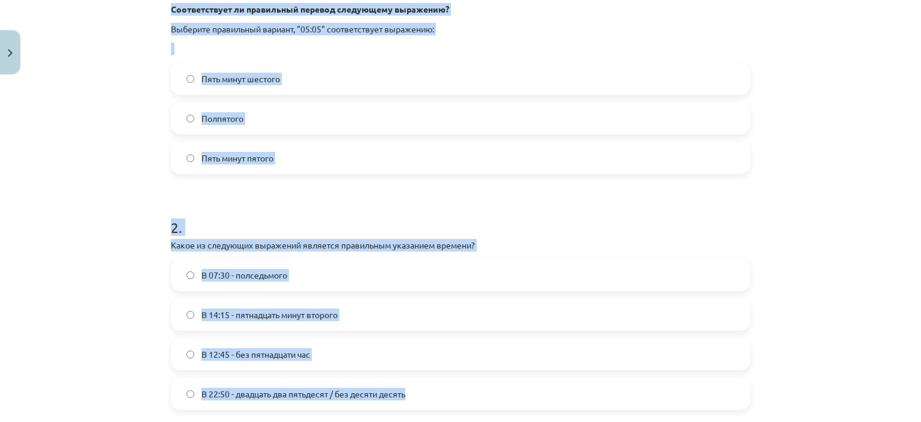
drag, startPoint x: 163, startPoint y: 13, endPoint x: 405, endPoint y: 393, distance: 450.8
click at [415, 402] on div "4 XP Saņemsi Grūts 488 pilda Apraksts Uzdevums Palīdzība 1 . Соответствует ли п…" at bounding box center [461, 160] width 594 height 715
click at [124, 146] on div "Mācību tēma: Krievu valodas b1 - 11. klases 1.ieskaites mācību materiāls #12 ⏰ …" at bounding box center [460, 211] width 921 height 422
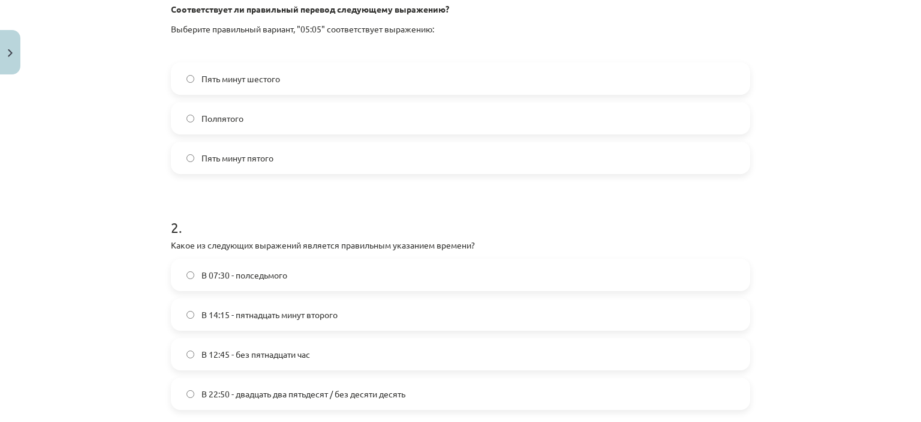
click at [271, 81] on span "Пять минут шестого" at bounding box center [240, 79] width 79 height 13
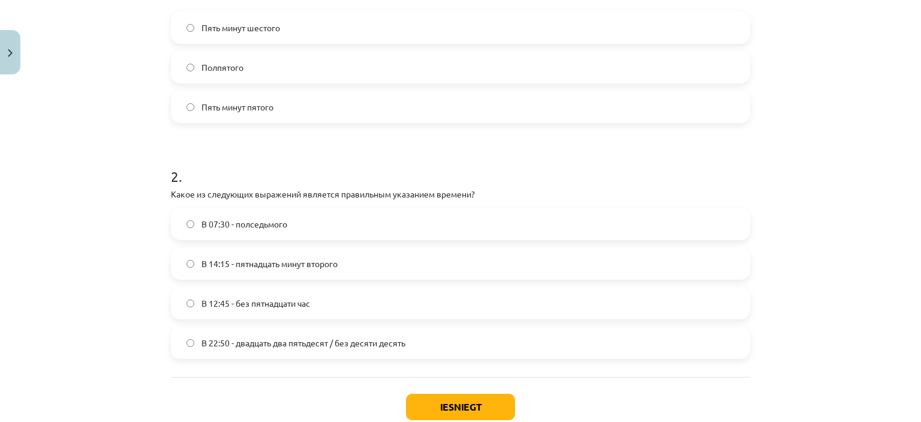
scroll to position [396, 0]
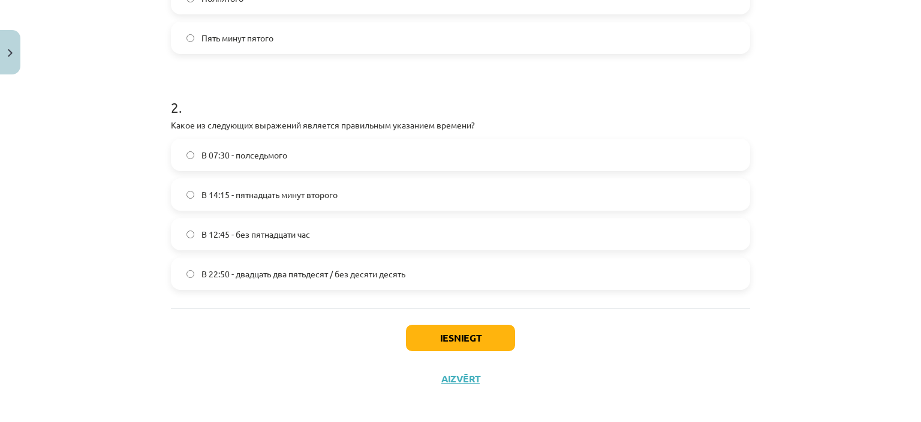
click at [251, 275] on span "В 22:50 - двадцать два пятьдесят / без десяти десять" at bounding box center [303, 273] width 204 height 13
click at [465, 344] on button "Iesniegt" at bounding box center [460, 337] width 109 height 26
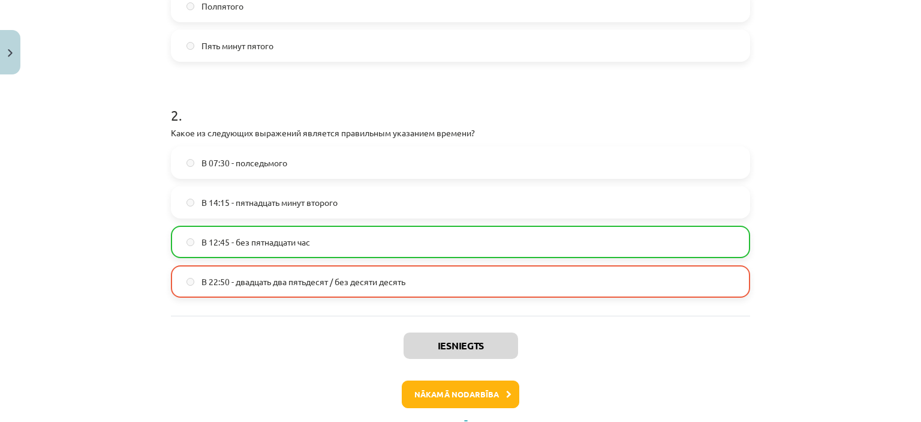
scroll to position [441, 0]
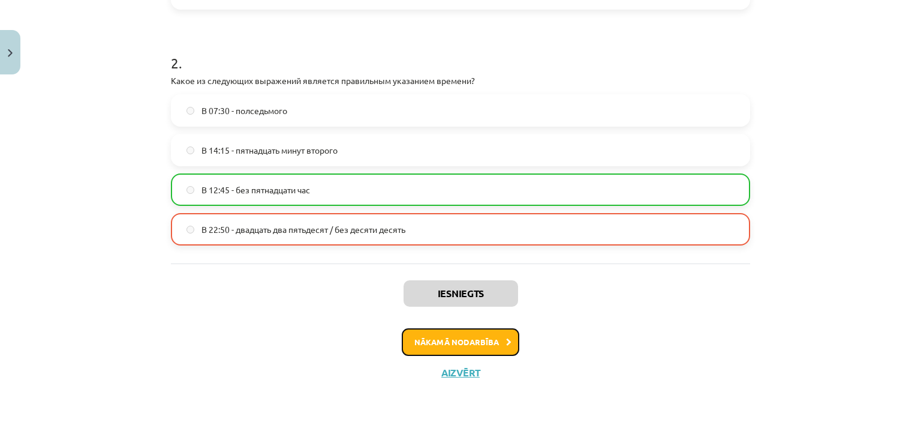
click at [441, 339] on button "Nākamā nodarbība" at bounding box center [461, 342] width 118 height 28
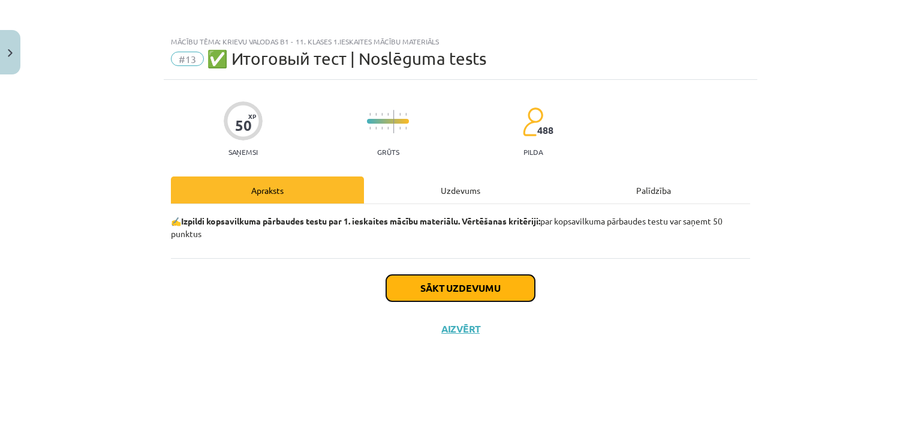
click at [434, 297] on button "Sākt uzdevumu" at bounding box center [460, 288] width 149 height 26
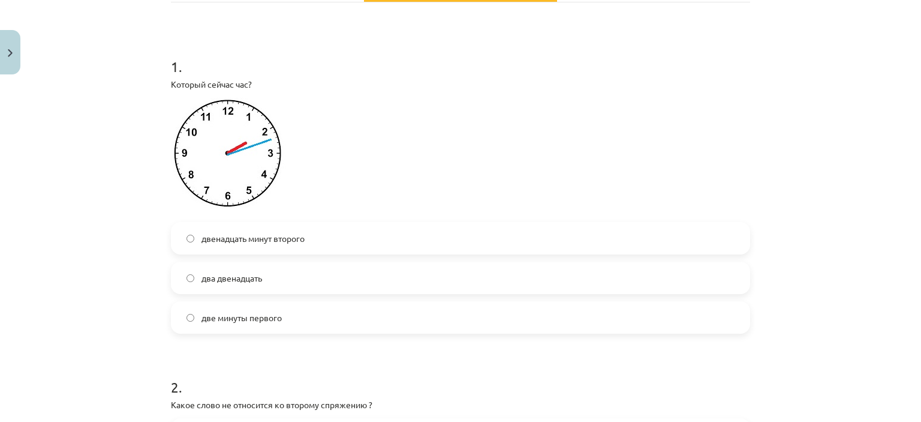
scroll to position [180, 0]
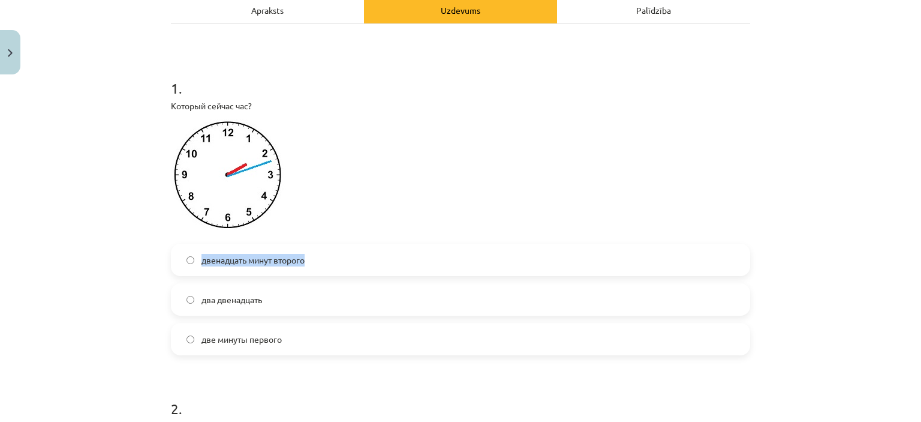
drag, startPoint x: 197, startPoint y: 256, endPoint x: 309, endPoint y: 262, distance: 112.9
click at [309, 262] on label "двенадцать минут второго" at bounding box center [460, 260] width 577 height 30
click at [117, 262] on div "Mācību tēma: Krievu valodas b1 - 11. klases 1.ieskaites mācību materiāls #13 ✅ …" at bounding box center [460, 211] width 921 height 422
click at [329, 259] on label "двенадцать минут второго" at bounding box center [460, 260] width 577 height 30
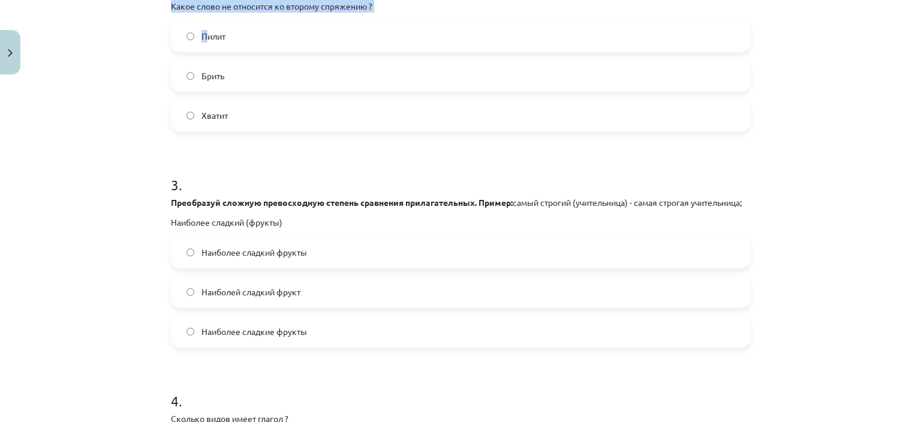
scroll to position [598, 0]
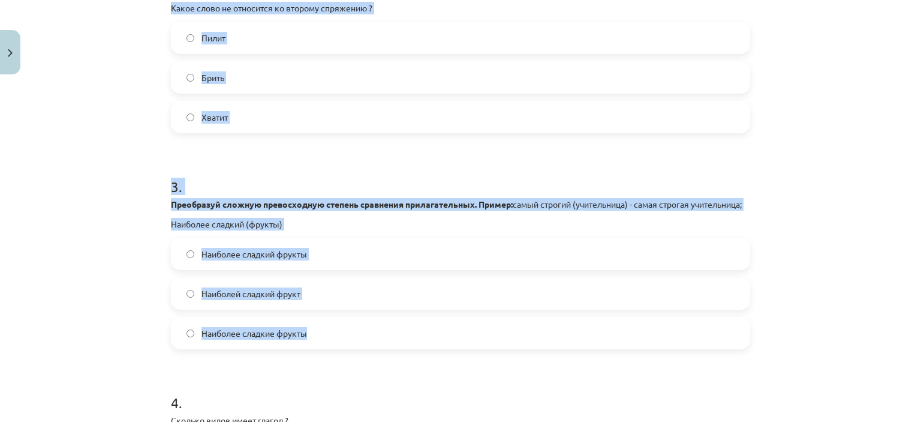
drag, startPoint x: 161, startPoint y: 4, endPoint x: 317, endPoint y: 341, distance: 371.9
click at [139, 129] on div "Mācību tēma: Krievu valodas b1 - 11. klases 1.ieskaites mācību materiāls #13 ✅ …" at bounding box center [460, 211] width 921 height 422
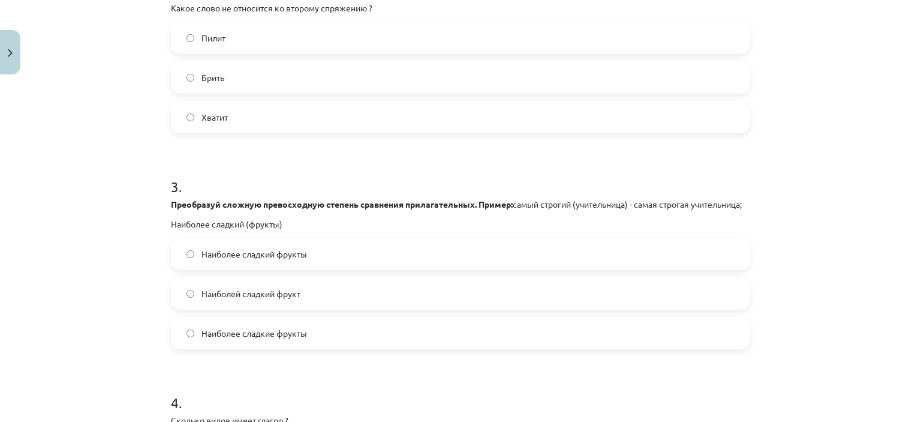
click at [252, 38] on label "Пилит" at bounding box center [460, 38] width 577 height 30
click at [248, 339] on span "Наиболее сладкие фрукты" at bounding box center [254, 333] width 106 height 13
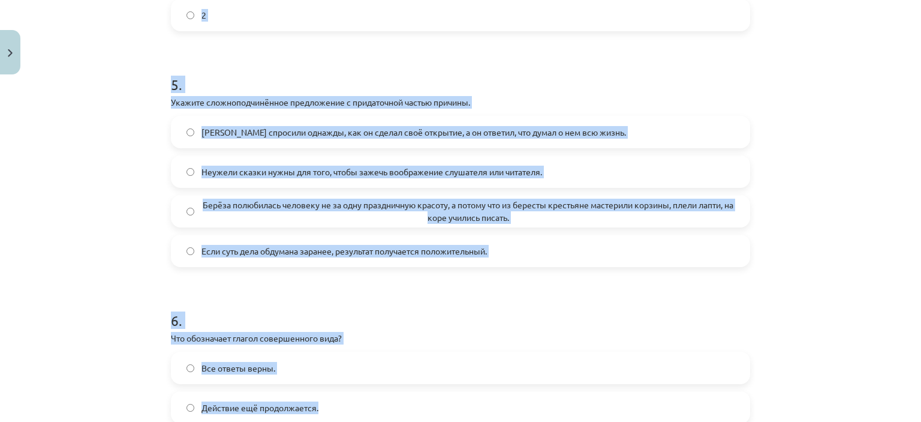
scroll to position [1154, 0]
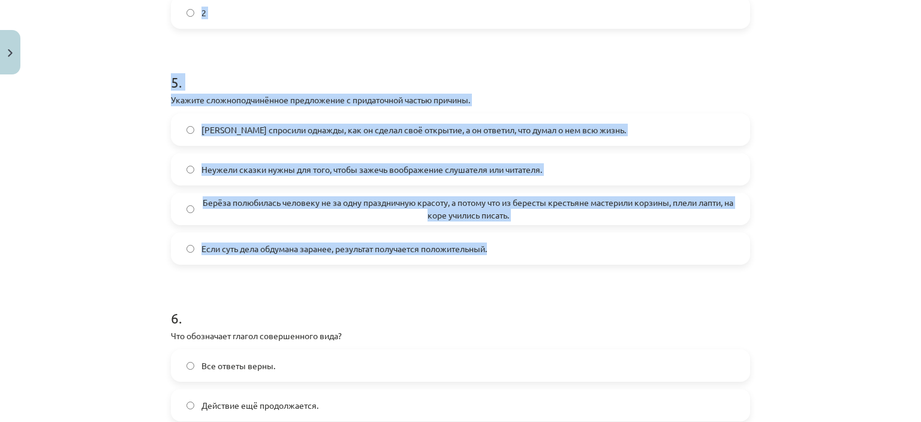
drag, startPoint x: 169, startPoint y: 17, endPoint x: 540, endPoint y: 259, distance: 443.3
click at [540, 259] on form "1 . Который сейчас час? двенадцать минут второго два двенадцать две минуты перв…" at bounding box center [460, 244] width 579 height 2318
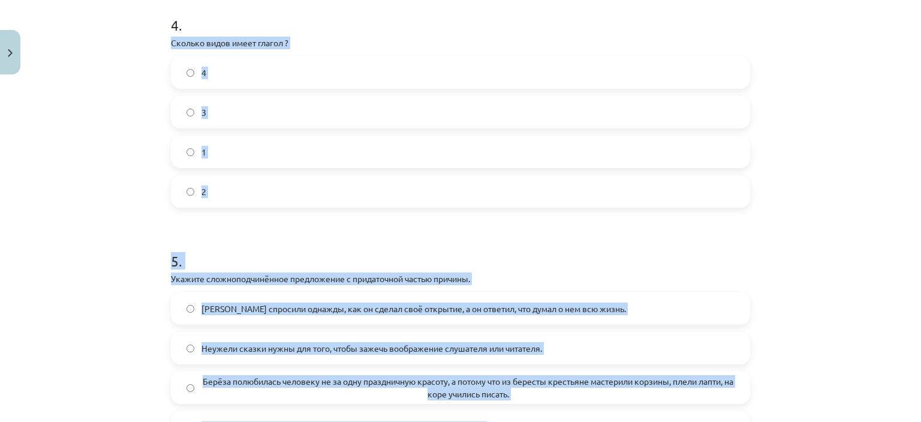
scroll to position [974, 0]
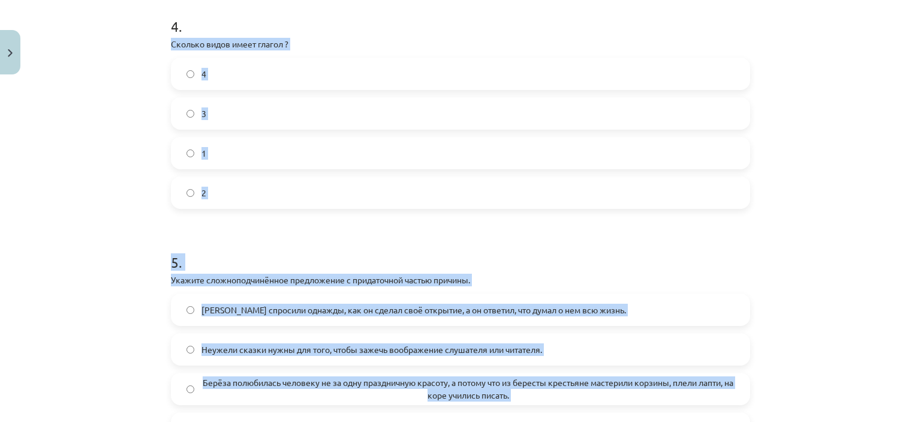
click at [130, 169] on div "Mācību tēma: Krievu valodas b1 - 11. klases 1.ieskaites mācību materiāls #13 ✅ …" at bounding box center [460, 211] width 921 height 422
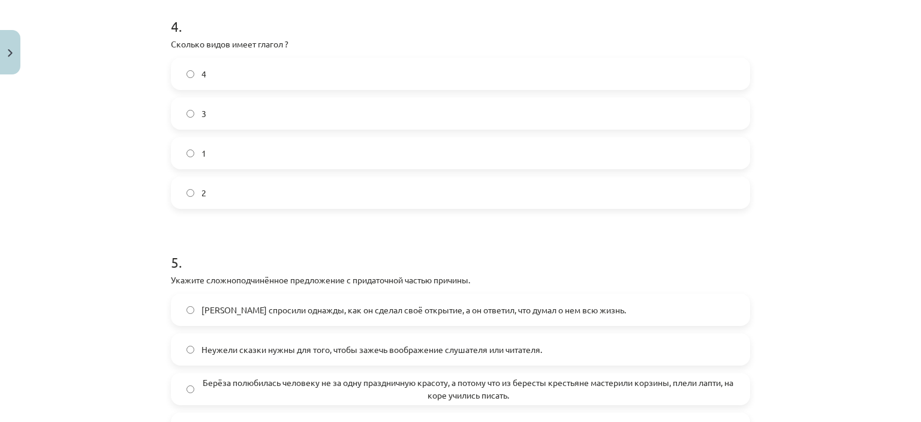
click at [201, 199] on span "2" at bounding box center [203, 193] width 5 height 13
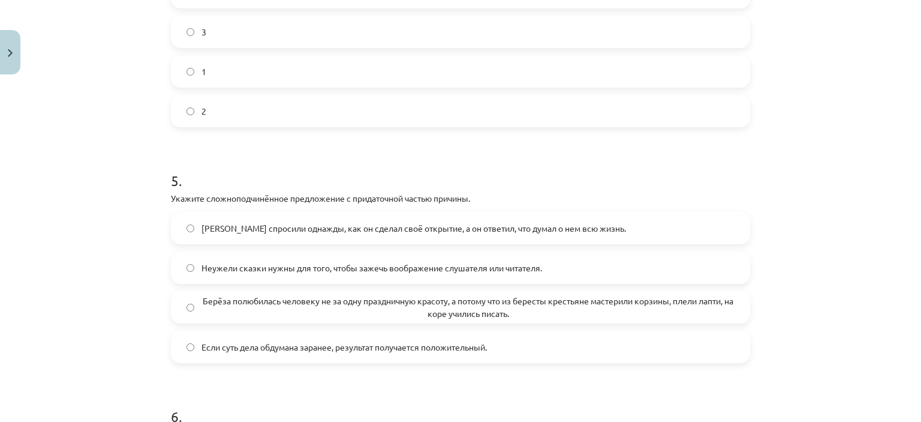
scroll to position [1154, 0]
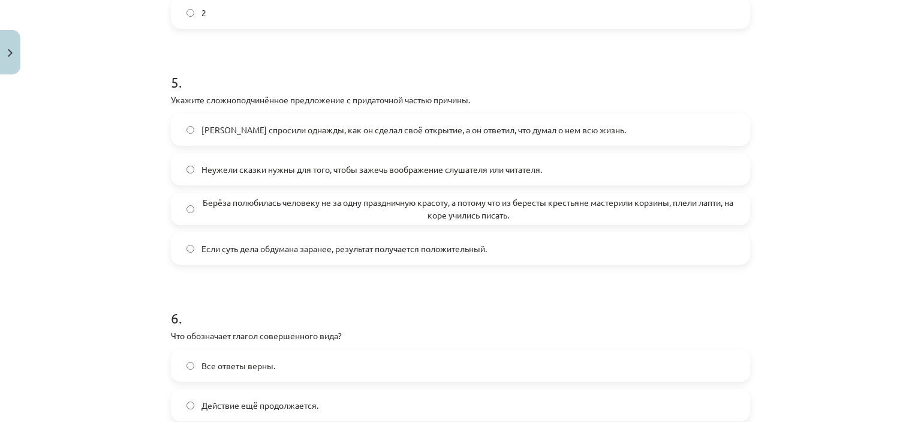
click at [471, 215] on span "Берёза полюбилась человеку не за одну праздничную красоту, а потому что из бере…" at bounding box center [467, 208] width 533 height 25
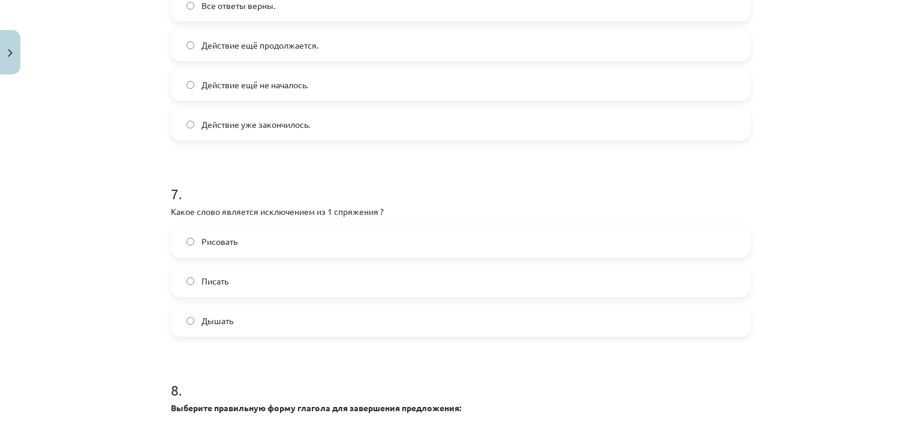
scroll to position [1454, 0]
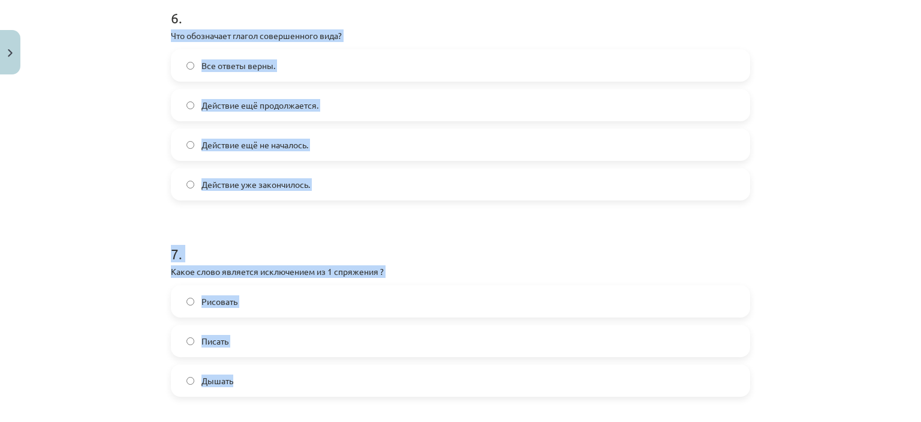
drag, startPoint x: 163, startPoint y: 49, endPoint x: 247, endPoint y: 385, distance: 346.2
drag, startPoint x: 205, startPoint y: 393, endPoint x: 127, endPoint y: 315, distance: 110.3
click at [127, 315] on div "Mācību tēma: Krievu valodas b1 - 11. klases 1.ieskaites mācību materiāls #13 ✅ …" at bounding box center [460, 211] width 921 height 422
click at [146, 136] on div "Mācību tēma: Krievu valodas b1 - 11. klases 1.ieskaites mācību materiāls #13 ✅ …" at bounding box center [460, 211] width 921 height 422
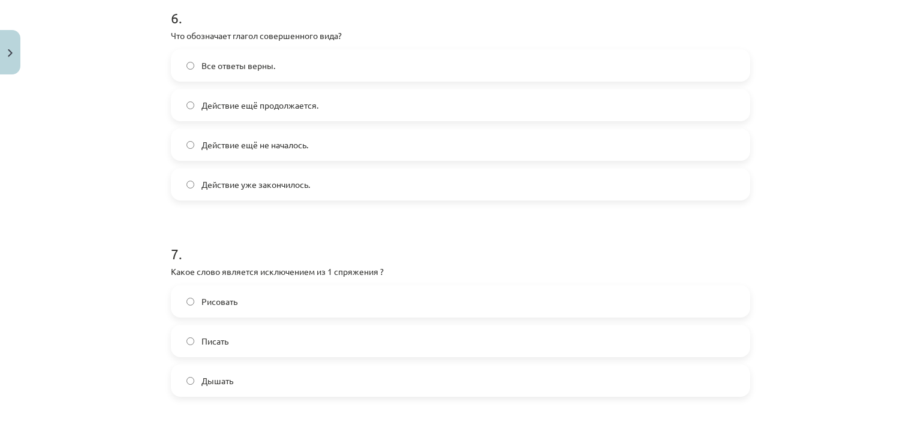
click at [255, 191] on span "Действие уже закончилось." at bounding box center [255, 184] width 109 height 13
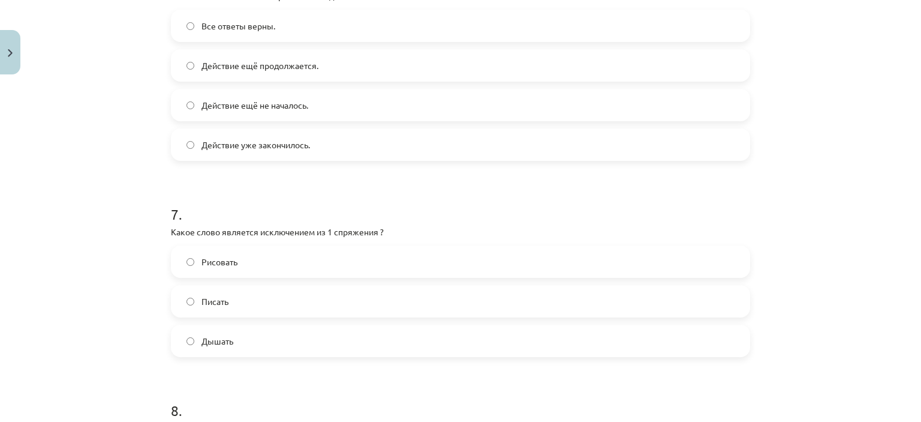
scroll to position [1574, 0]
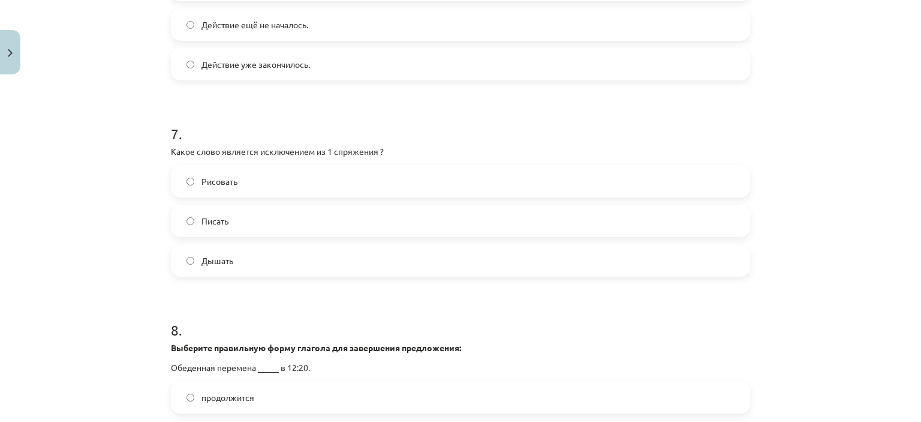
click at [206, 267] on span "Дышать" at bounding box center [217, 260] width 32 height 13
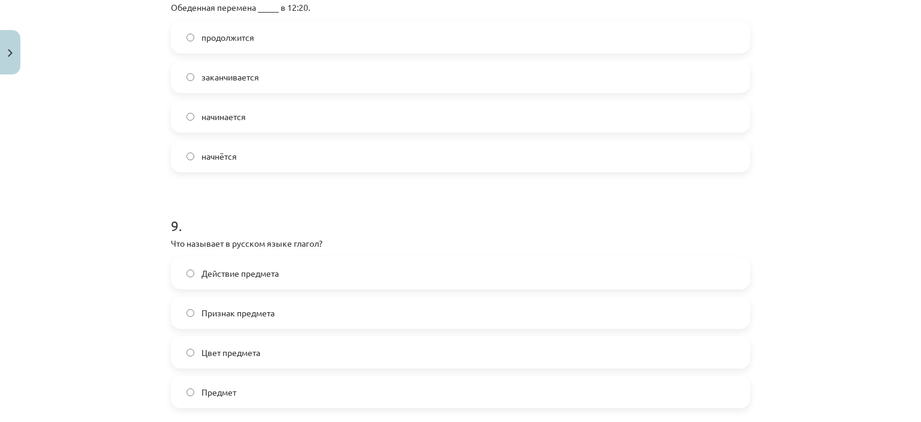
scroll to position [1873, 0]
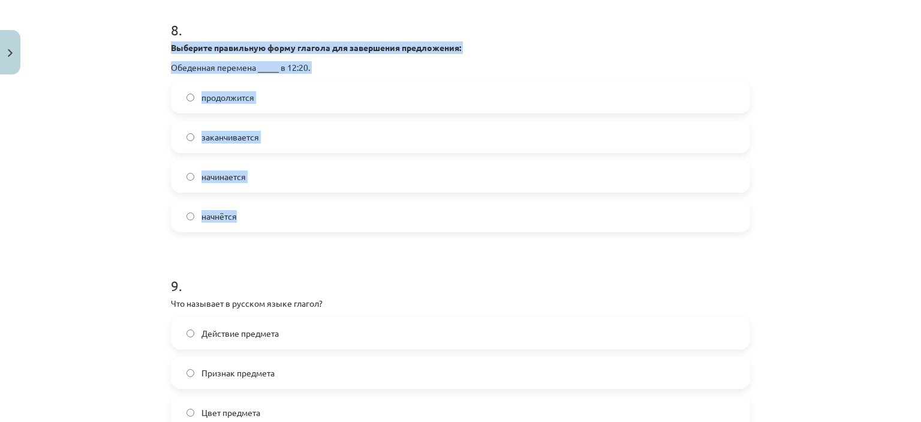
drag, startPoint x: 161, startPoint y: 58, endPoint x: 261, endPoint y: 236, distance: 203.5
click at [75, 192] on div "Mācību tēma: Krievu valodas b1 - 11. klases 1.ieskaites mācību materiāls #13 ✅ …" at bounding box center [460, 211] width 921 height 422
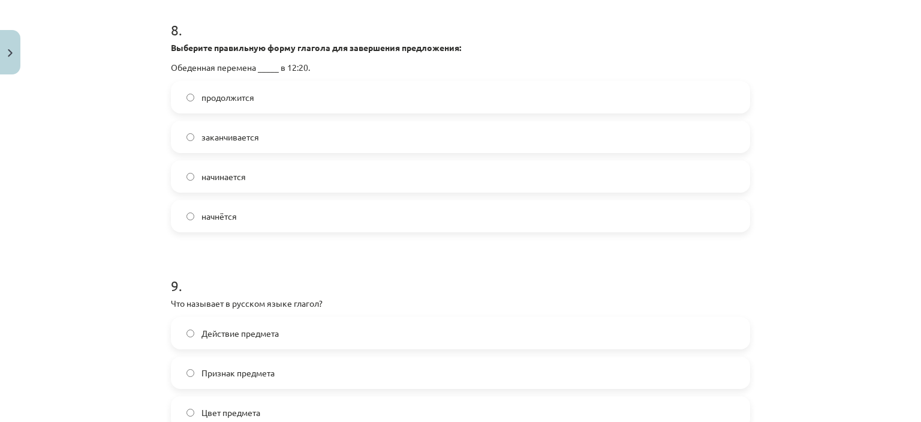
click at [223, 183] on span "начинается" at bounding box center [223, 176] width 44 height 13
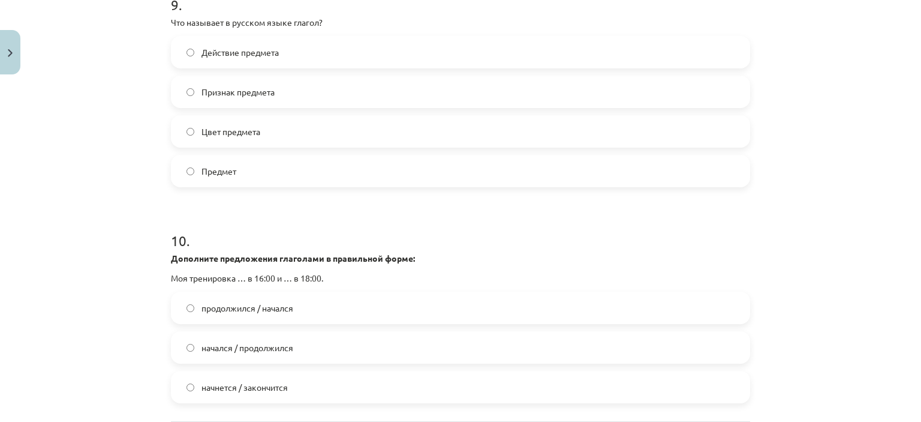
scroll to position [2173, 0]
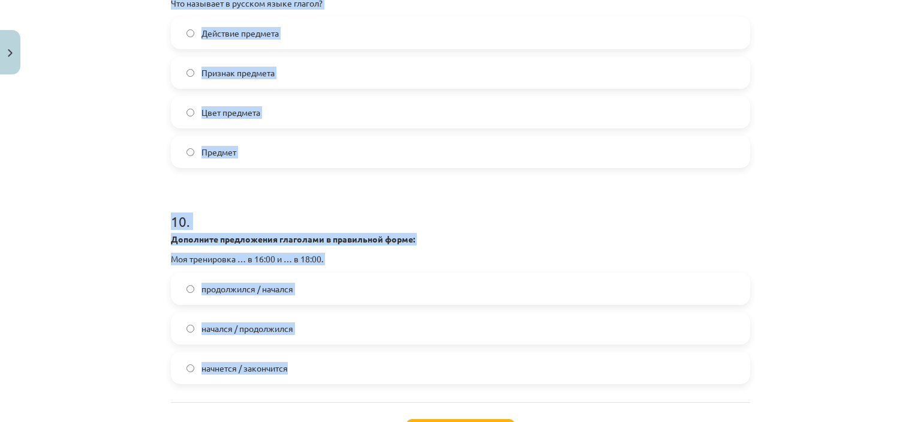
drag, startPoint x: 161, startPoint y: 14, endPoint x: 296, endPoint y: 369, distance: 380.4
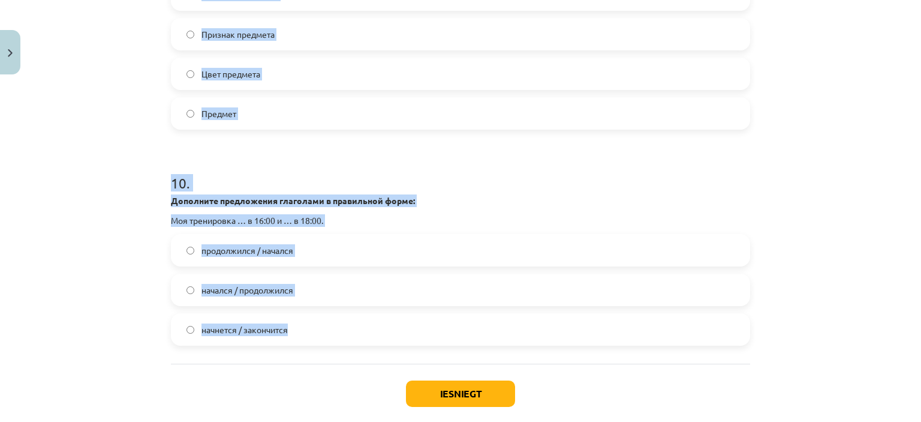
scroll to position [2233, 0]
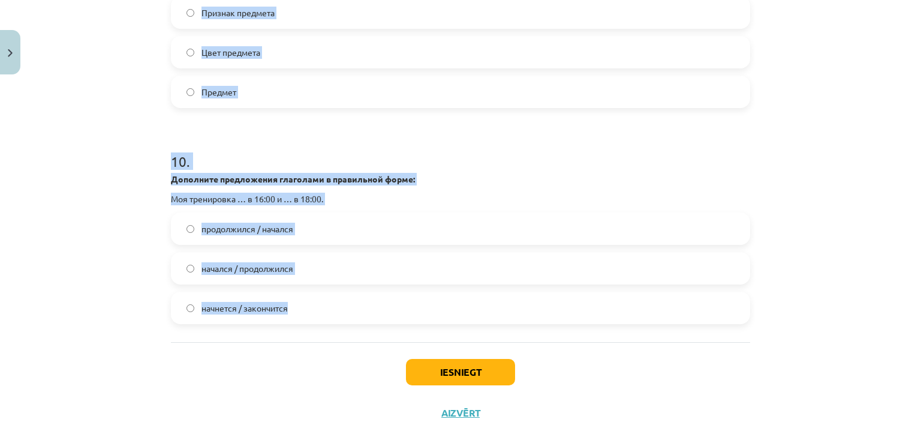
click at [95, 173] on div "Mācību tēma: Krievu valodas b1 - 11. klases 1.ieskaites mācību materiāls #13 ✅ …" at bounding box center [460, 211] width 921 height 422
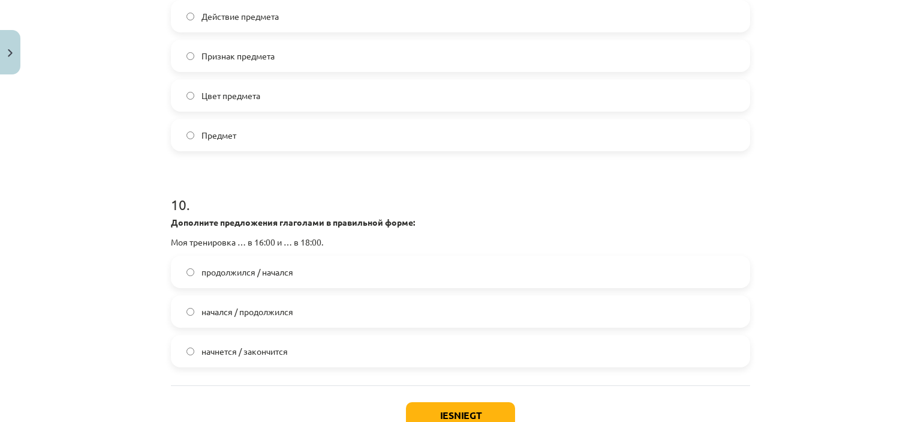
scroll to position [2173, 0]
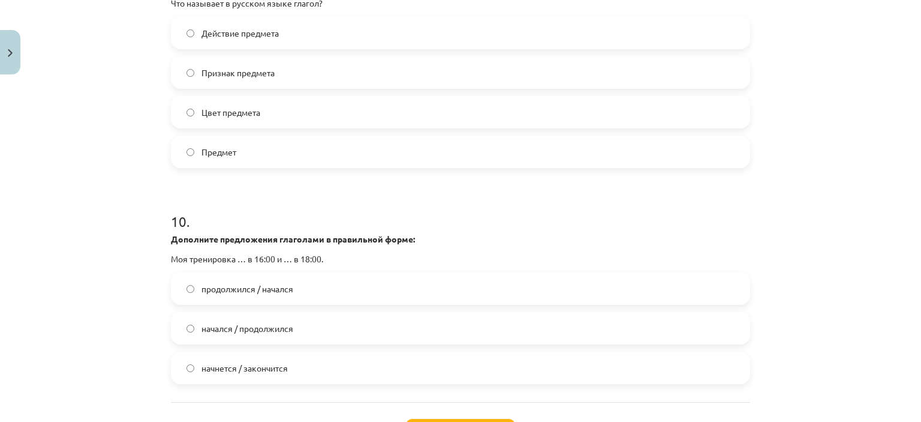
click at [206, 40] on span "Действие предмета" at bounding box center [239, 33] width 77 height 13
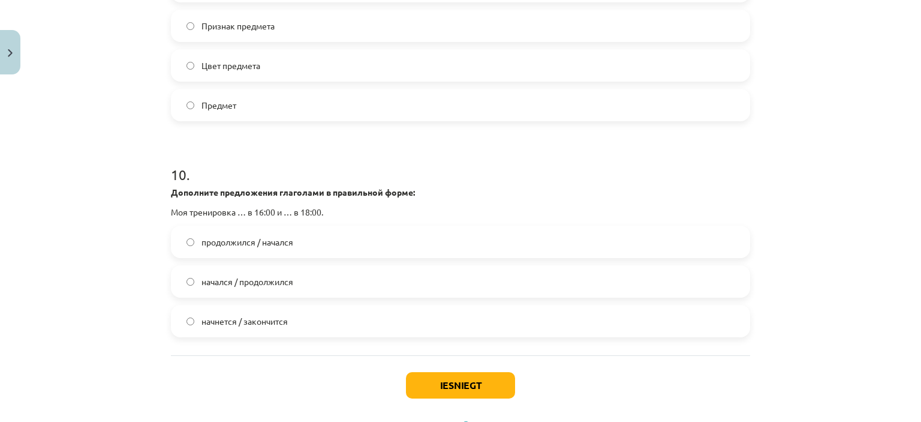
scroll to position [2287, 0]
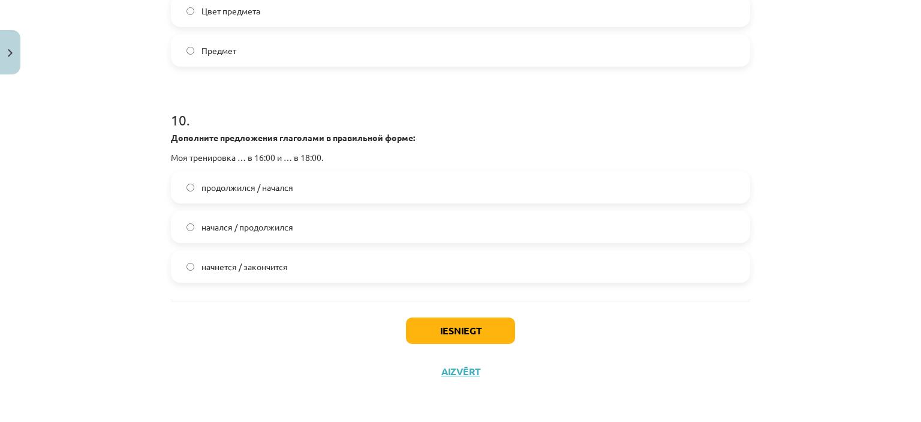
click at [266, 263] on span "начнется / закончится" at bounding box center [244, 266] width 86 height 13
click at [439, 332] on button "Iesniegt" at bounding box center [460, 330] width 109 height 26
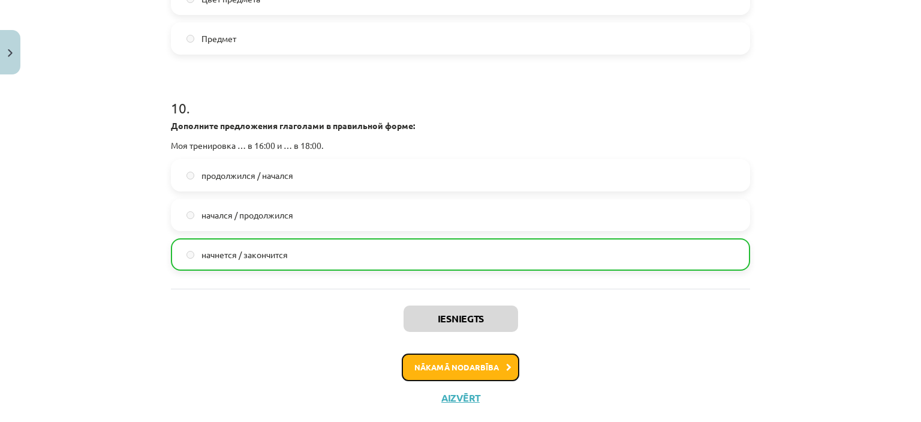
click at [497, 381] on button "Nākamā nodarbība" at bounding box center [461, 367] width 118 height 28
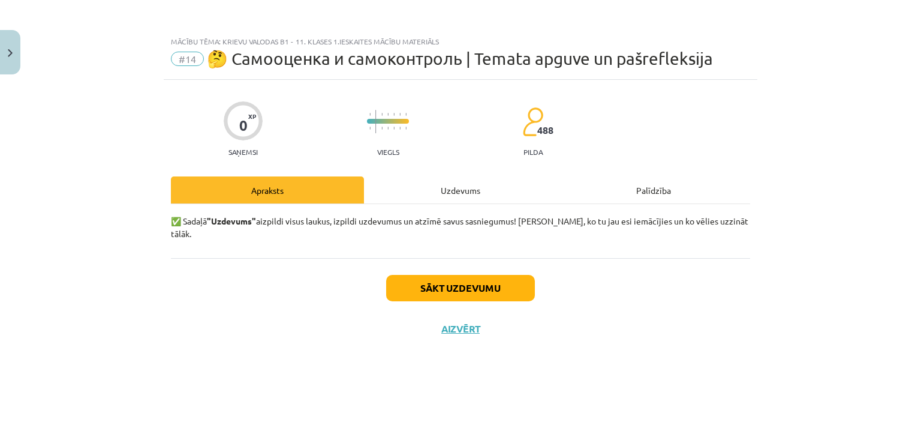
scroll to position [0, 0]
click at [476, 275] on button "Sākt uzdevumu" at bounding box center [460, 288] width 149 height 26
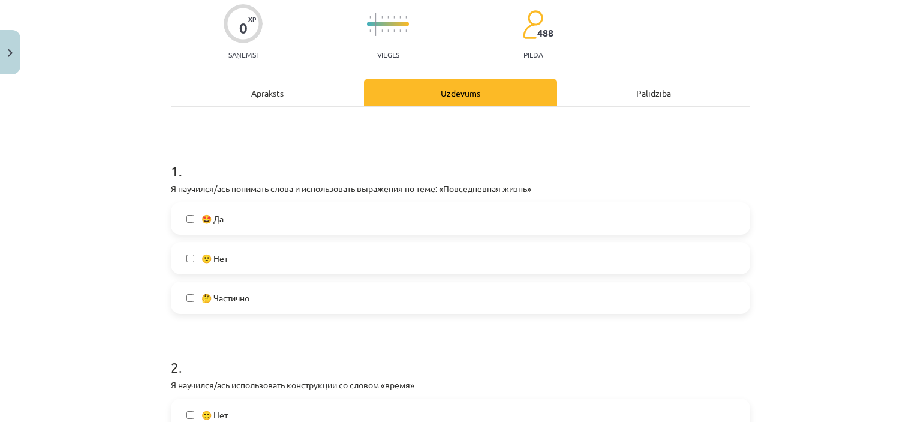
scroll to position [118, 0]
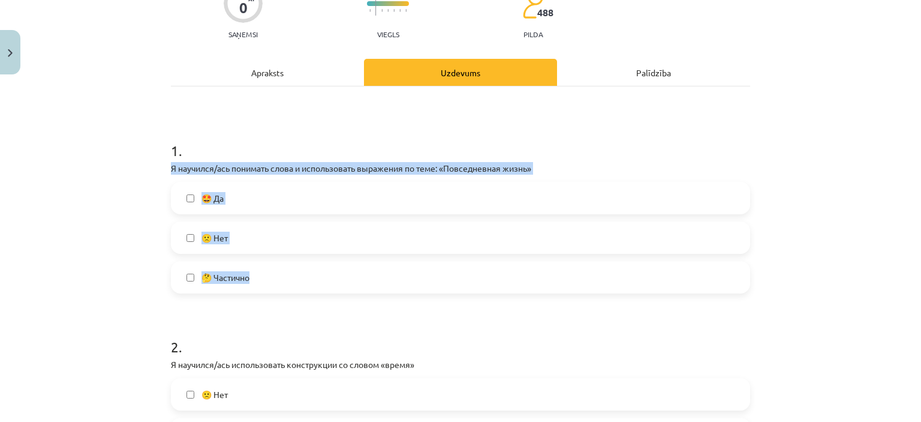
drag, startPoint x: 164, startPoint y: 167, endPoint x: 249, endPoint y: 287, distance: 147.6
click at [118, 222] on div "Mācību tēma: Krievu valodas b1 - 11. klases 1.ieskaites mācību materiāls #14 🤔 …" at bounding box center [460, 211] width 921 height 422
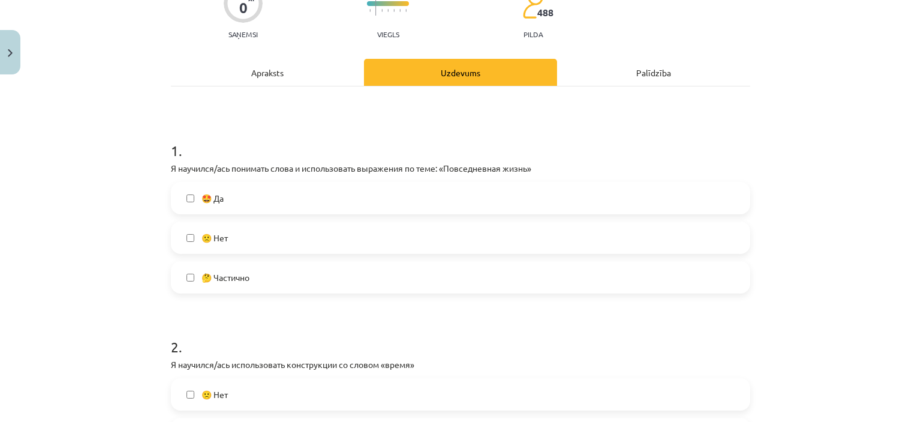
click at [224, 273] on span "🤔 Частично" at bounding box center [225, 277] width 48 height 13
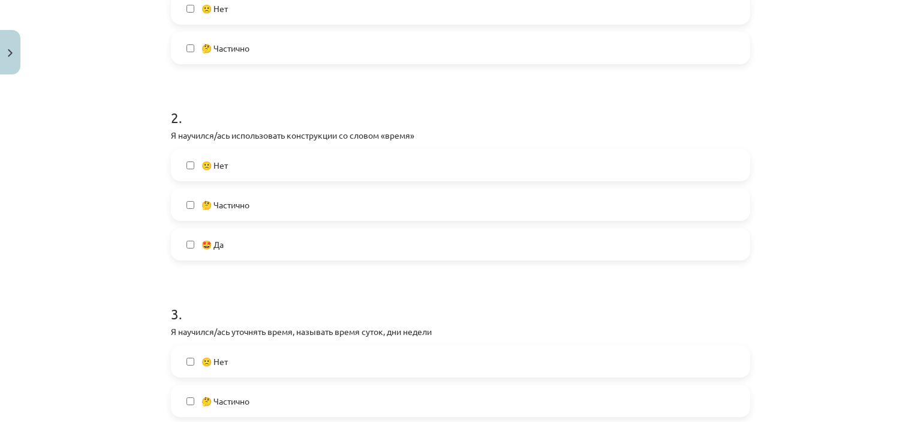
scroll to position [417, 0]
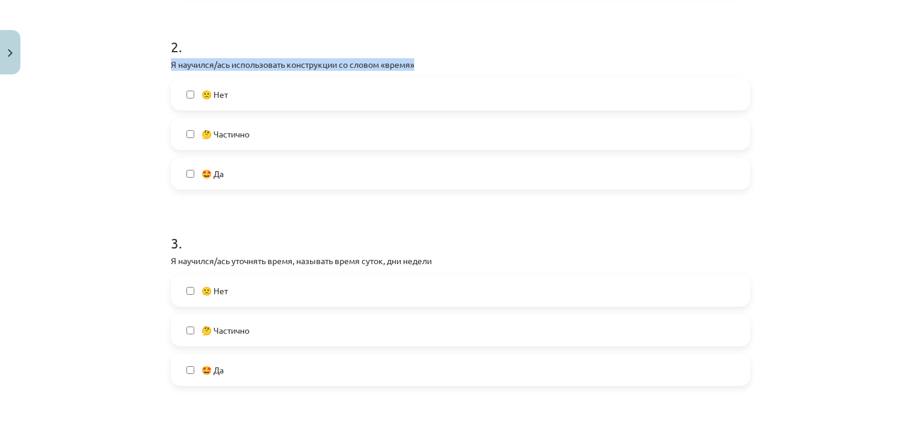
drag, startPoint x: 161, startPoint y: 59, endPoint x: 416, endPoint y: 65, distance: 254.3
click at [416, 65] on p "Я научился/ась использовать конструкции со словом «время»" at bounding box center [460, 64] width 579 height 13
drag, startPoint x: 173, startPoint y: 62, endPoint x: 419, endPoint y: 64, distance: 245.9
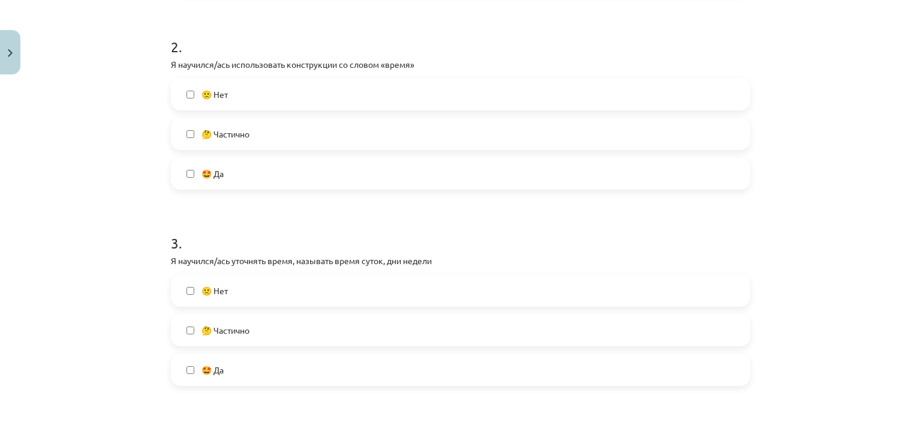
click at [228, 131] on span "🤔 Частично" at bounding box center [225, 134] width 48 height 13
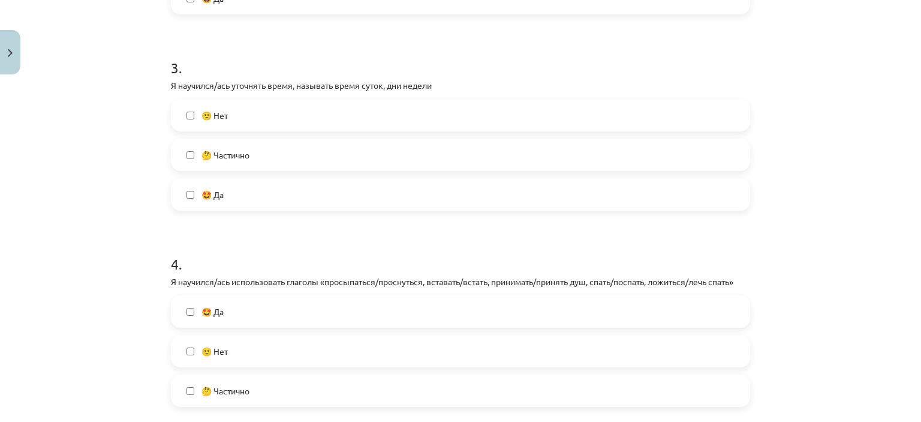
scroll to position [597, 0]
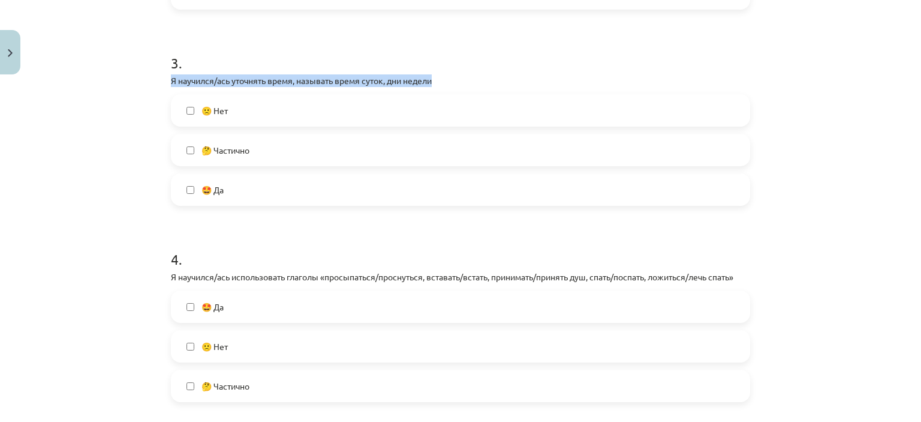
drag, startPoint x: 163, startPoint y: 82, endPoint x: 447, endPoint y: 82, distance: 284.3
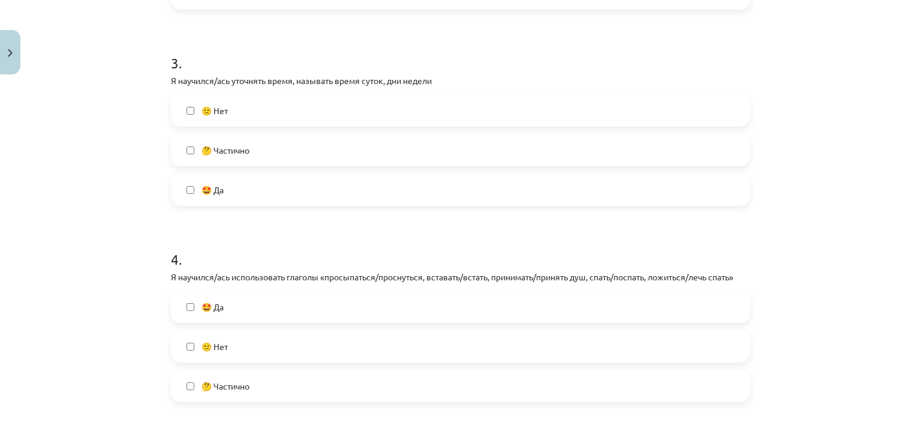
click at [225, 152] on span "🤔 Частично" at bounding box center [225, 150] width 48 height 13
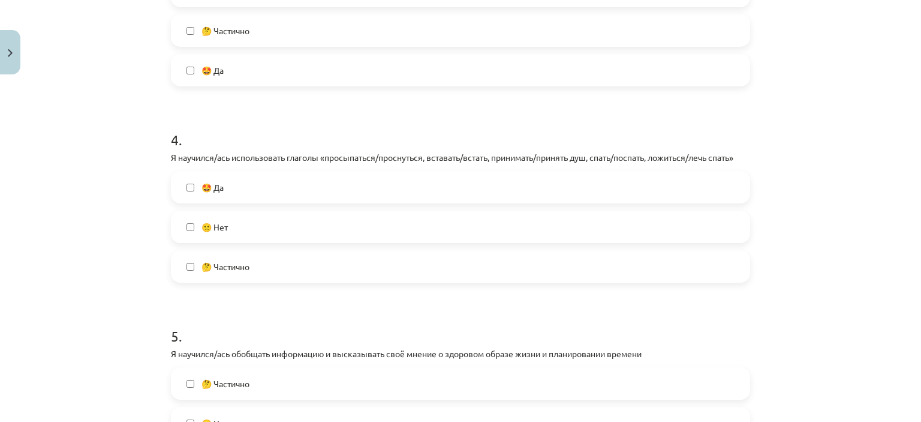
scroll to position [717, 0]
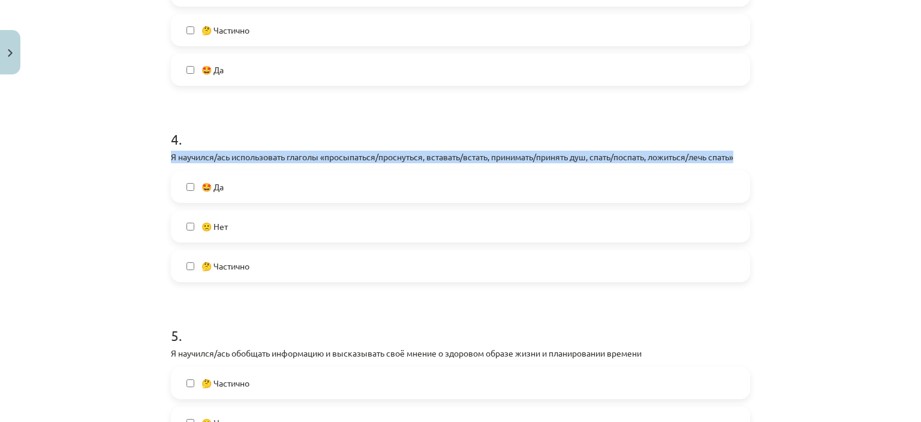
drag, startPoint x: 164, startPoint y: 158, endPoint x: 766, endPoint y: 153, distance: 602.7
click at [766, 153] on div "Mācību tēma: Krievu valodas b1 - 11. klases 1.ieskaites mācību materiāls #14 🤔 …" at bounding box center [460, 211] width 921 height 422
click at [221, 266] on span "🤔 Частично" at bounding box center [225, 266] width 48 height 13
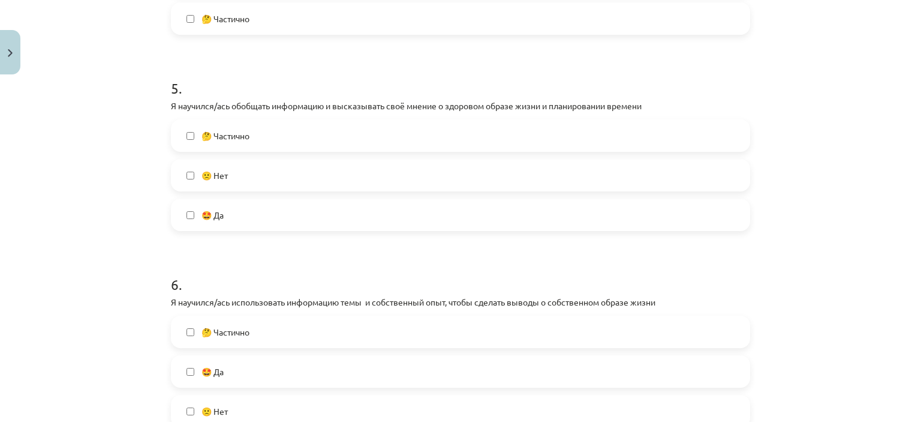
scroll to position [1017, 0]
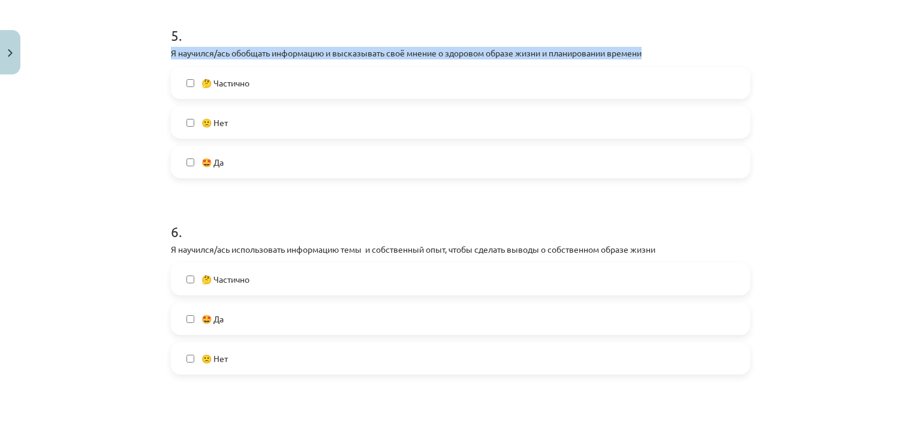
drag, startPoint x: 166, startPoint y: 53, endPoint x: 681, endPoint y: 52, distance: 514.5
click at [681, 52] on div "0 XP Saņemsi Viegls 488 pilda Apraksts Uzdevums Palīdzība 1 . Я научился/ась по…" at bounding box center [461, 27] width 594 height 1929
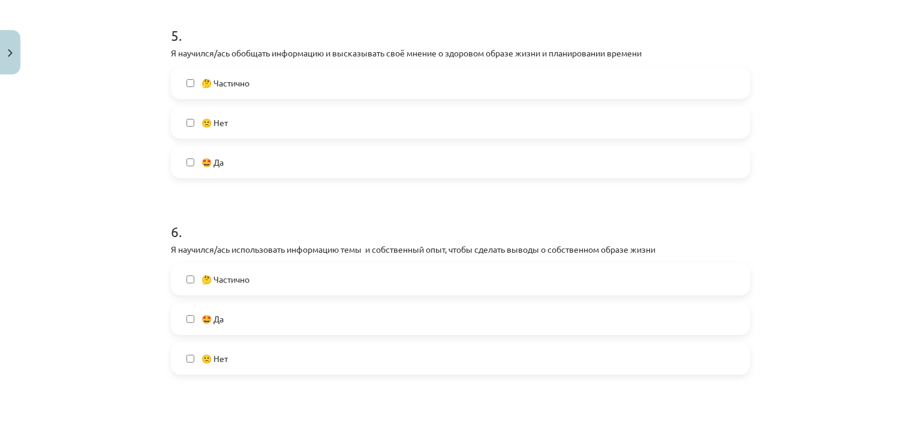
click at [245, 88] on span "🤔 Частично" at bounding box center [225, 83] width 48 height 13
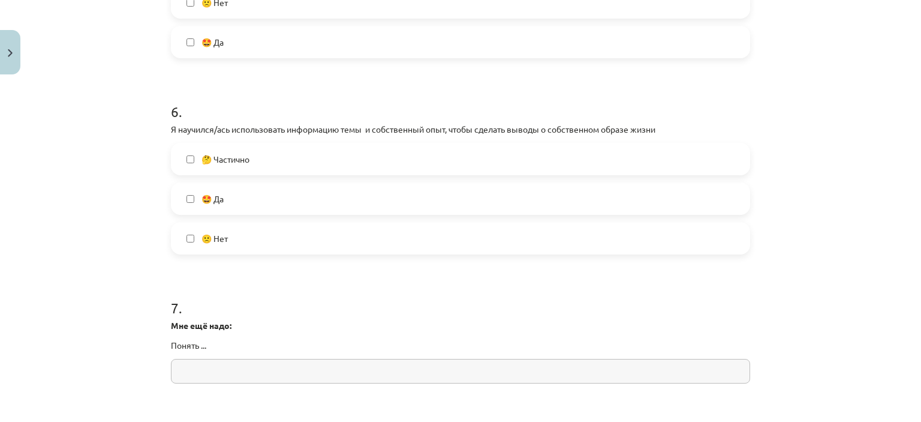
scroll to position [1197, 0]
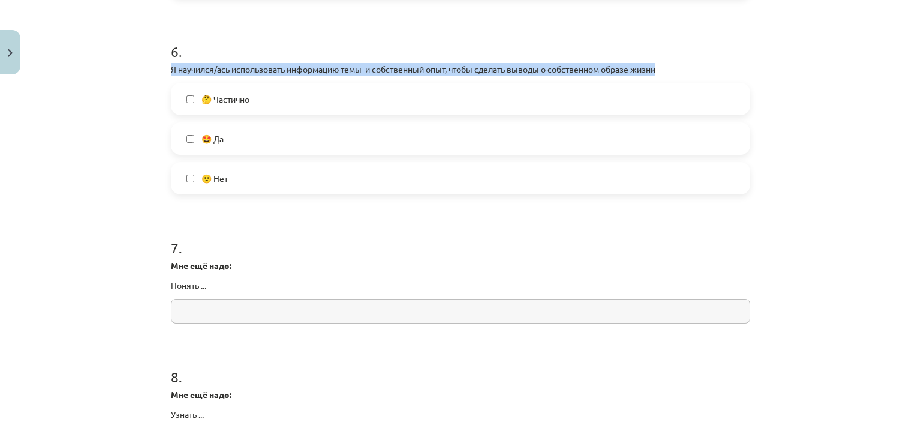
drag, startPoint x: 162, startPoint y: 69, endPoint x: 660, endPoint y: 68, distance: 498.3
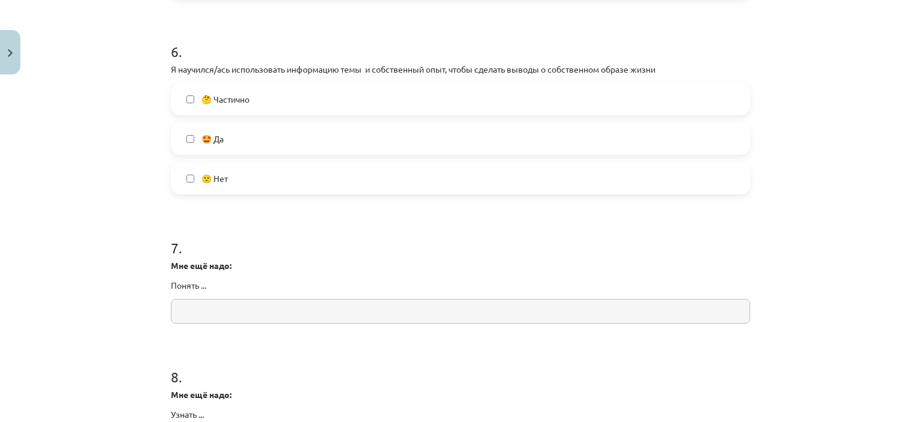
click at [245, 99] on span "🤔 Частично" at bounding box center [225, 99] width 48 height 13
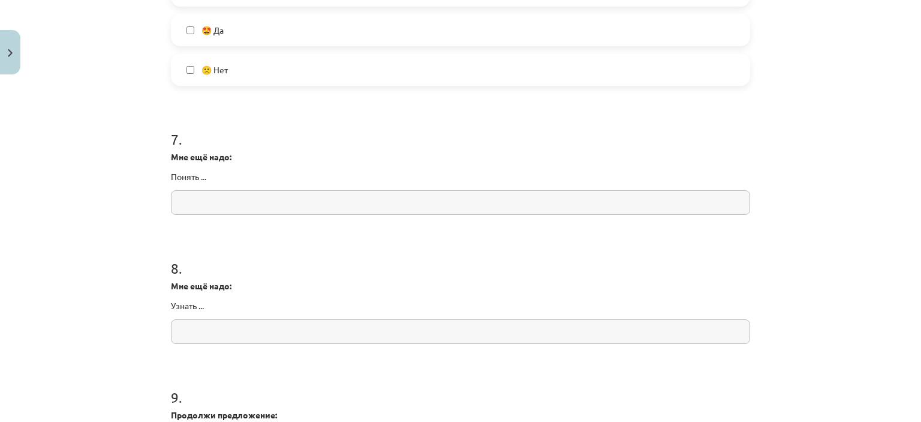
scroll to position [1317, 0]
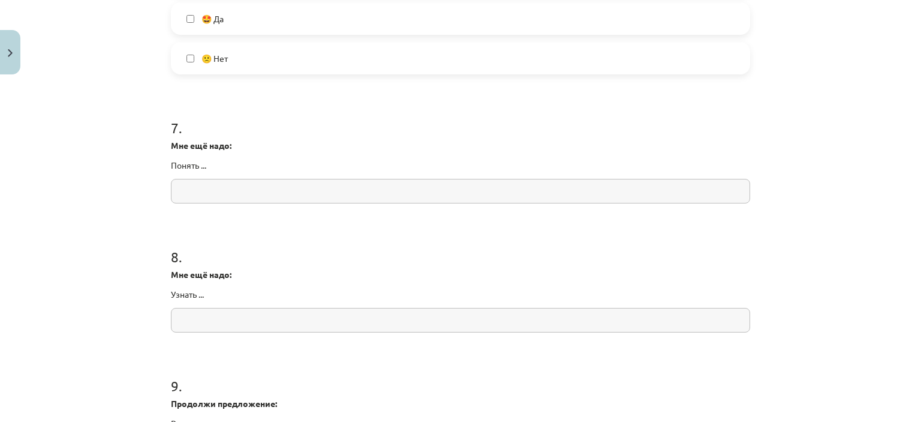
click at [131, 148] on div "Mācību tēma: Krievu valodas b1 - 11. klases 1.ieskaites mācību materiāls #14 🤔 …" at bounding box center [460, 211] width 921 height 422
drag, startPoint x: 164, startPoint y: 146, endPoint x: 206, endPoint y: 161, distance: 44.6
click at [78, 204] on div "Mācību tēma: Krievu valodas b1 - 11. klases 1.ieskaites mācību materiāls #14 🤔 …" at bounding box center [460, 211] width 921 height 422
click at [197, 187] on input "text" at bounding box center [460, 191] width 579 height 25
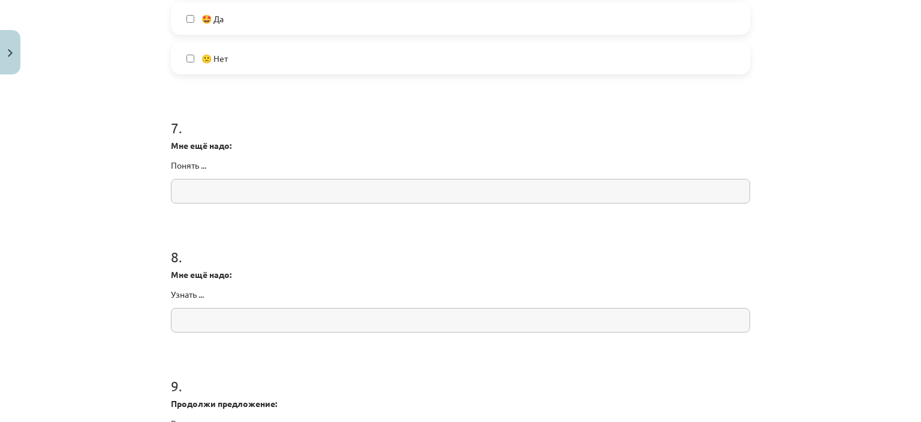
paste input "*******"
type input "*******"
click at [278, 236] on h1 "8 ." at bounding box center [460, 245] width 579 height 37
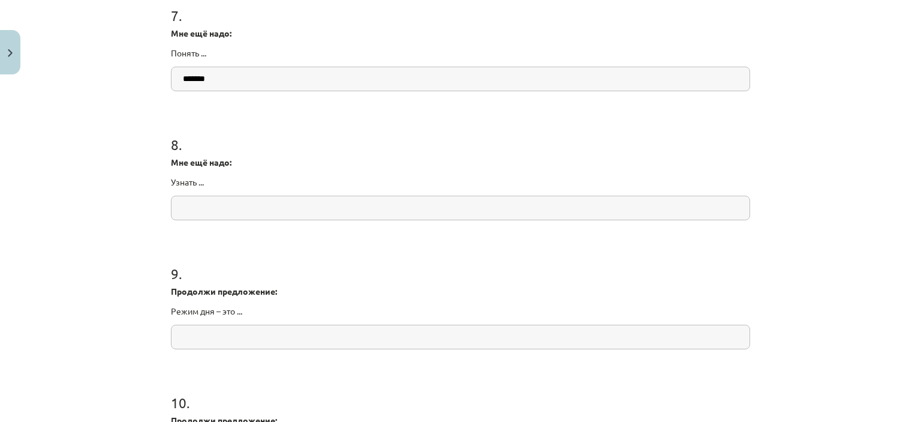
scroll to position [1437, 0]
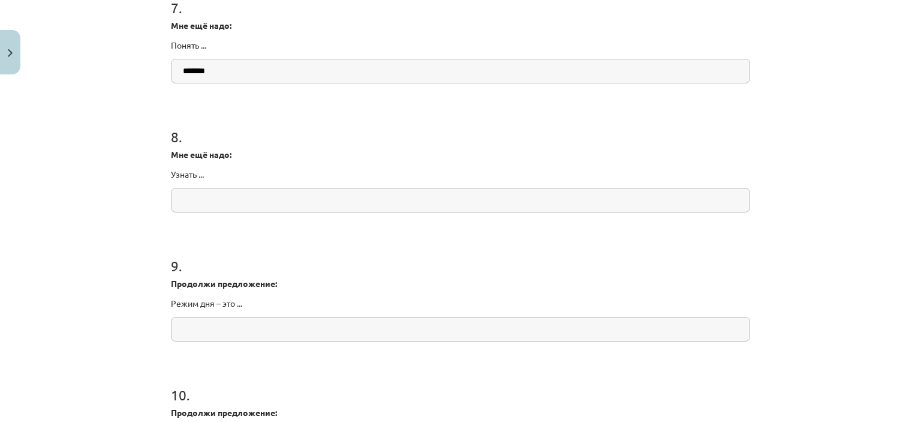
drag, startPoint x: 163, startPoint y: 154, endPoint x: 206, endPoint y: 170, distance: 46.7
click at [74, 164] on div "Mācību tēma: Krievu valodas b1 - 11. klases 1.ieskaites mācību materiāls #14 🤔 …" at bounding box center [460, 211] width 921 height 422
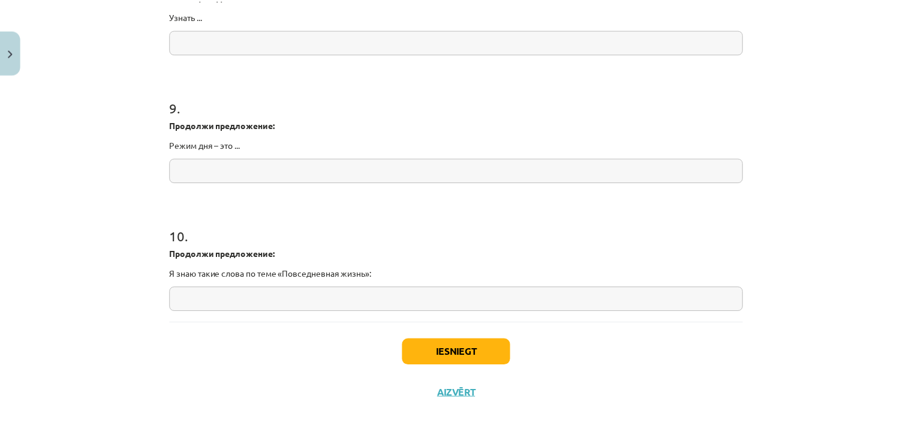
scroll to position [1617, 0]
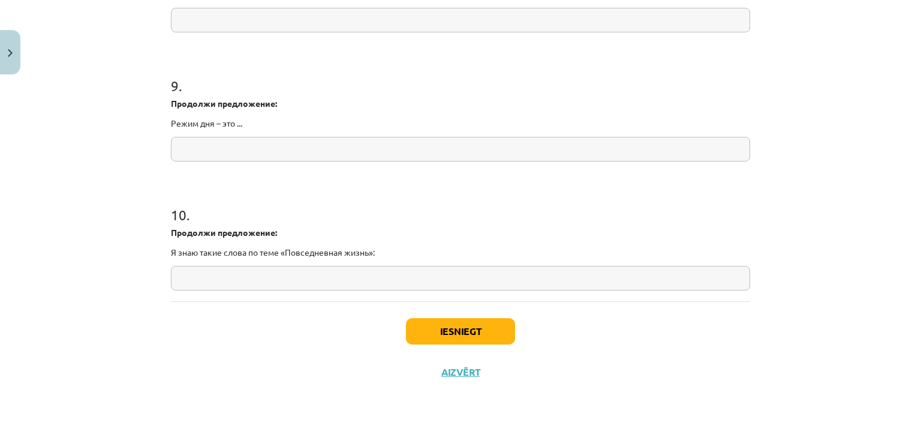
drag, startPoint x: 167, startPoint y: 100, endPoint x: 222, endPoint y: 124, distance: 60.2
click at [246, 120] on div "Продолжи предложение: Режим дня – это ..." at bounding box center [460, 113] width 579 height 32
click at [249, 147] on input "text" at bounding box center [460, 149] width 579 height 25
paste input "******"
type input "******"
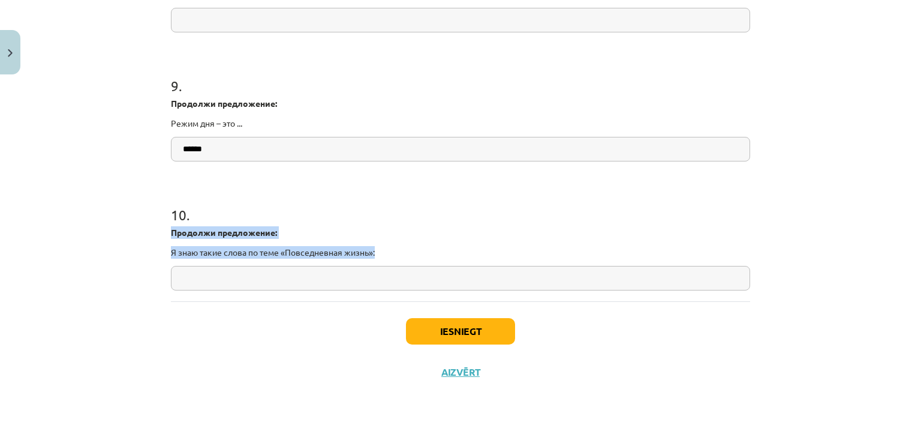
drag, startPoint x: 164, startPoint y: 228, endPoint x: 406, endPoint y: 242, distance: 242.1
click at [348, 326] on div "Iesniegt Aizvērt" at bounding box center [460, 343] width 579 height 84
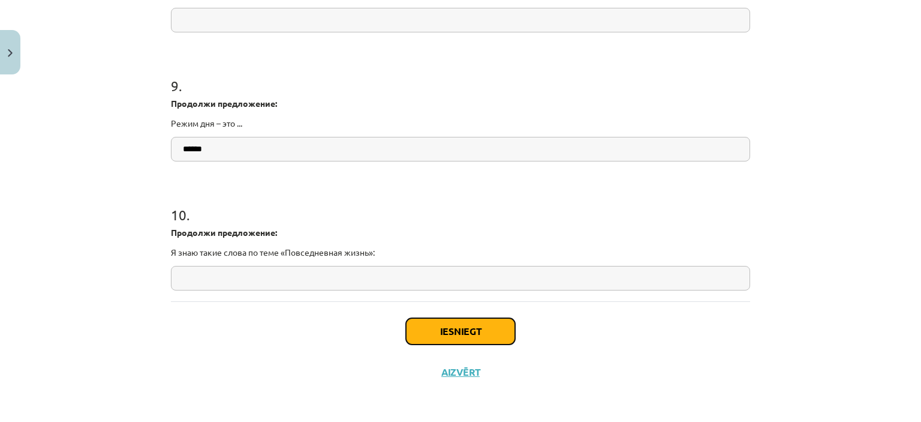
drag, startPoint x: 446, startPoint y: 326, endPoint x: 446, endPoint y: 319, distance: 6.6
click at [446, 323] on button "Iesniegt" at bounding box center [460, 331] width 109 height 26
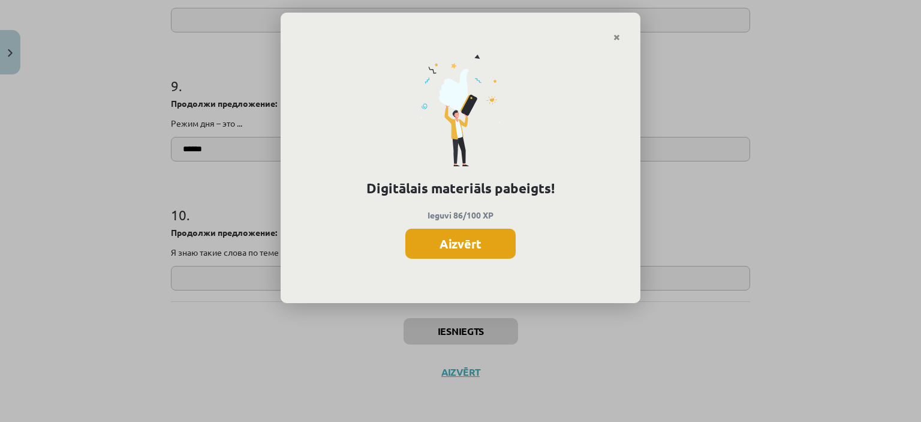
click at [449, 251] on button "Aizvērt" at bounding box center [460, 243] width 110 height 30
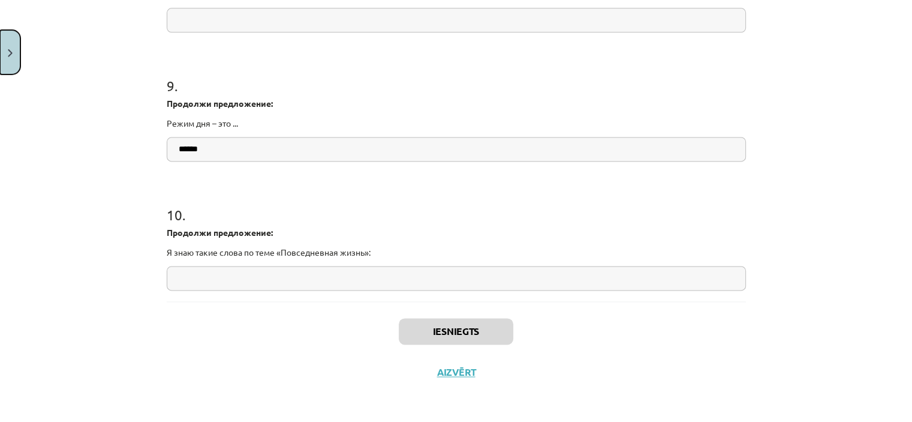
click at [8, 53] on img "Close" at bounding box center [10, 53] width 5 height 8
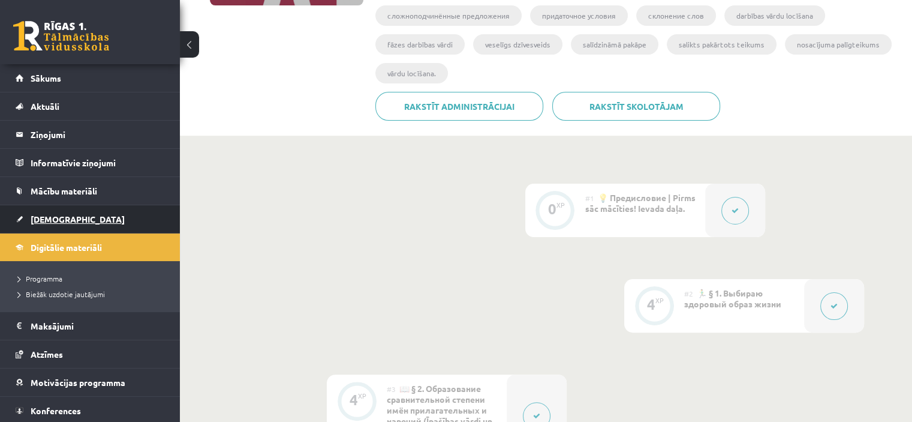
click at [29, 215] on link "[DEMOGRAPHIC_DATA]" at bounding box center [90, 219] width 149 height 28
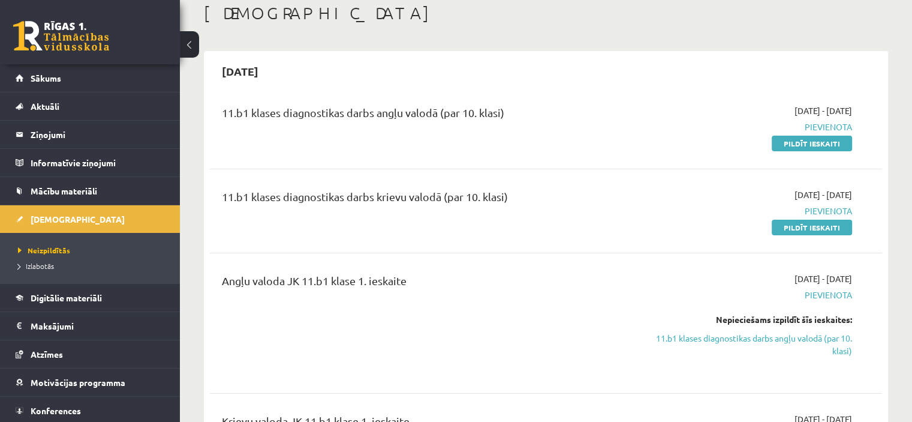
scroll to position [60, 0]
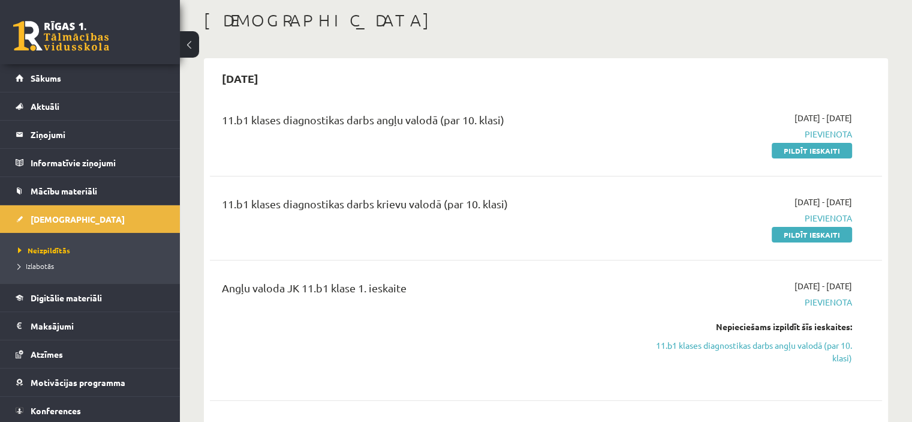
click at [802, 149] on link "Pildīt ieskaiti" at bounding box center [812, 151] width 80 height 16
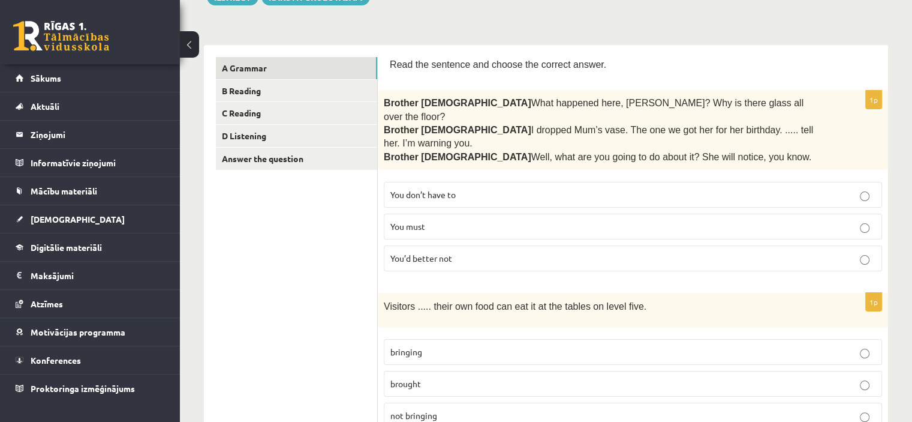
scroll to position [180, 0]
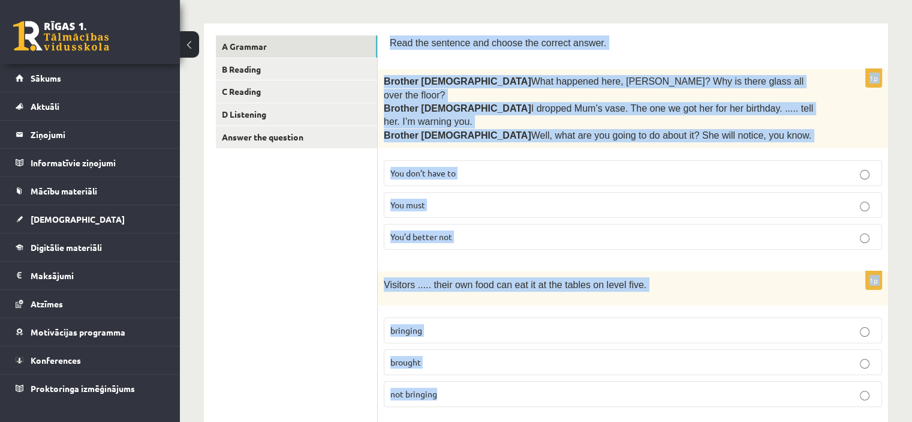
drag, startPoint x: 385, startPoint y: 37, endPoint x: 510, endPoint y: 360, distance: 346.1
copy form "Read the sentence and choose the correct answer. 1p Brother 1  What happened he…"
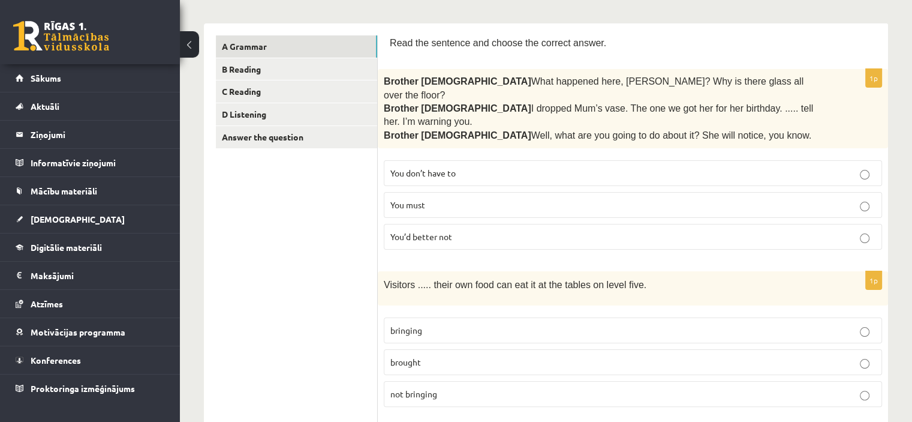
click at [409, 199] on span "You must" at bounding box center [407, 204] width 35 height 11
click at [449, 324] on p "bringing" at bounding box center [632, 330] width 485 height 13
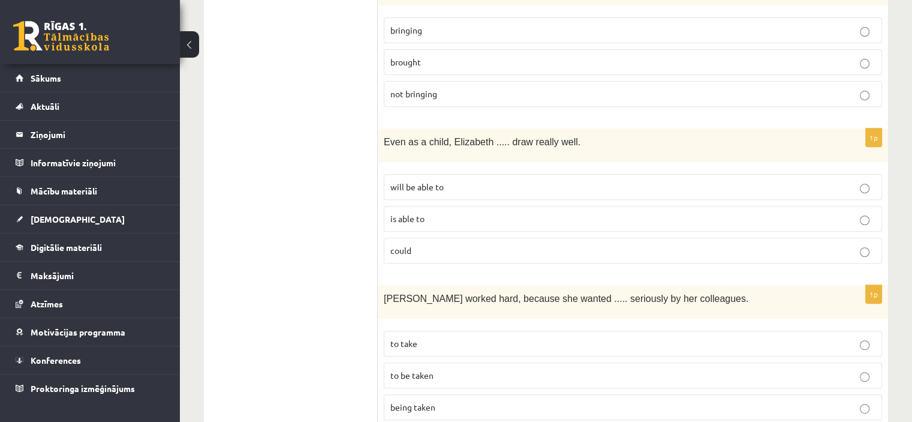
scroll to position [540, 0]
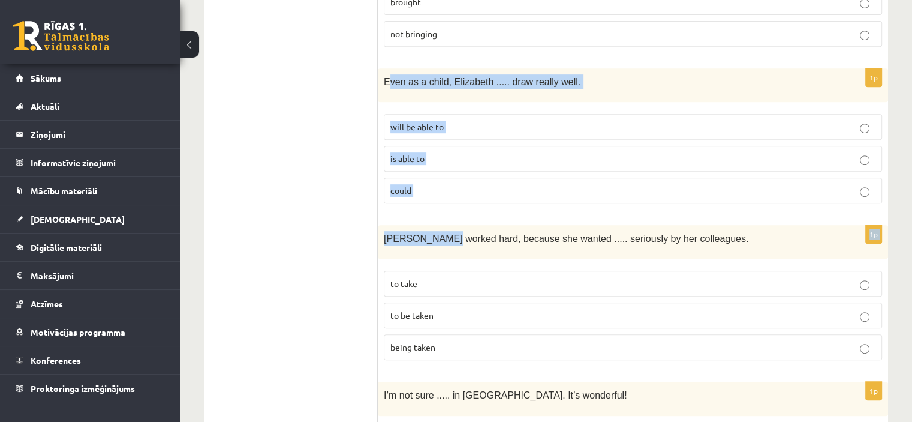
drag, startPoint x: 392, startPoint y: 54, endPoint x: 448, endPoint y: 206, distance: 161.6
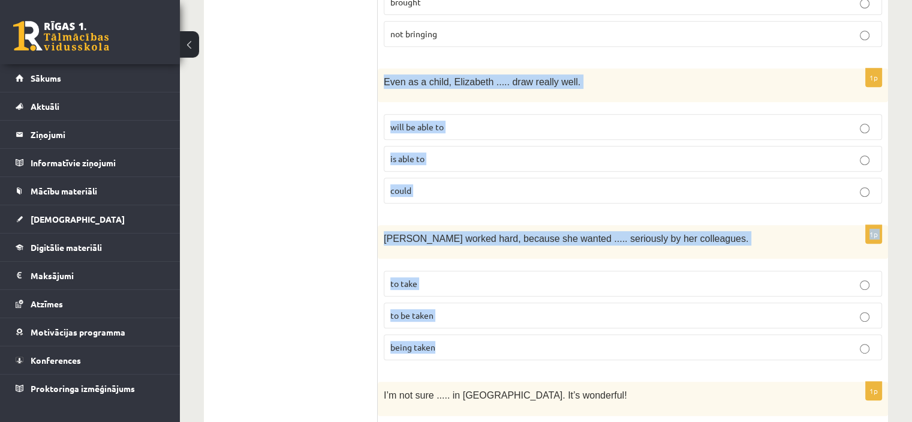
drag, startPoint x: 383, startPoint y: 49, endPoint x: 429, endPoint y: 317, distance: 271.5
copy form "Even as a child, Elizabeth ..... draw really well. will be able to is able to c…"
click at [444, 184] on p "could" at bounding box center [632, 190] width 485 height 13
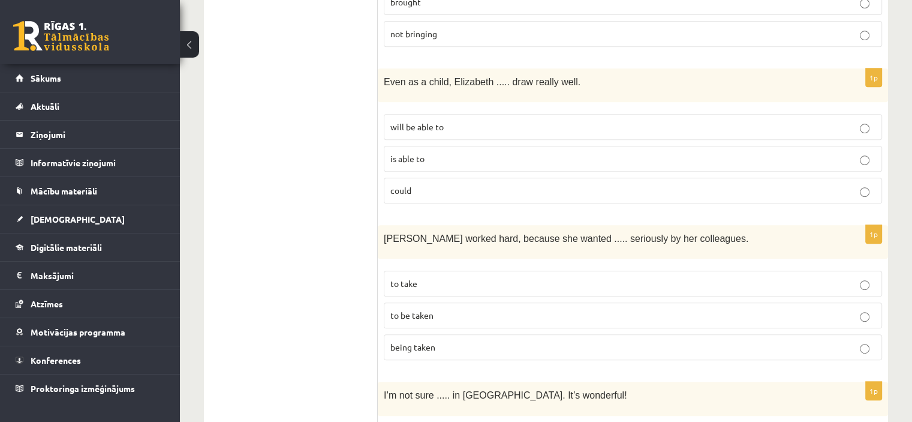
click at [432, 309] on span "to be taken" at bounding box center [411, 314] width 43 height 11
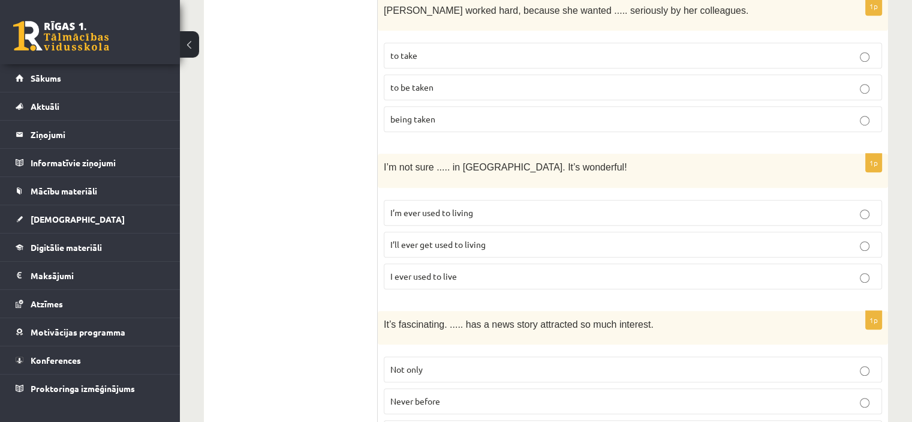
scroll to position [840, 0]
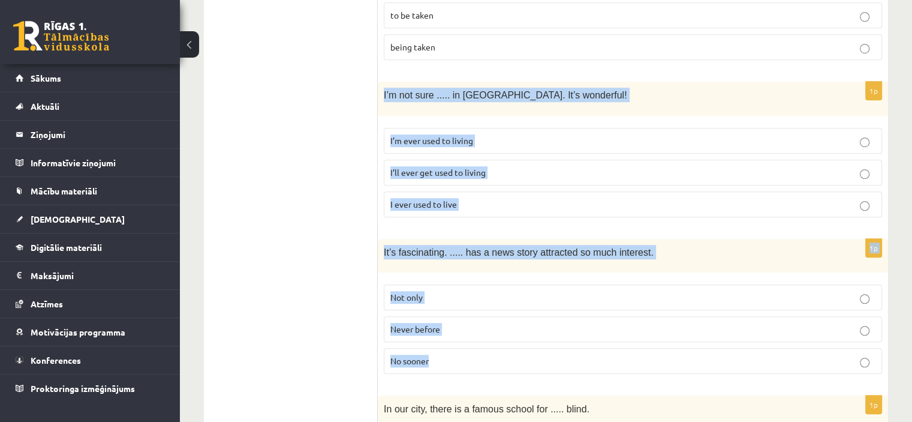
drag, startPoint x: 386, startPoint y: 67, endPoint x: 450, endPoint y: 321, distance: 262.4
copy form "I’m not sure ..... in Paris. It’s wonderful! I’m ever used to living I’ll ever …"
click at [522, 166] on p "I’ll ever get used to living" at bounding box center [632, 172] width 485 height 13
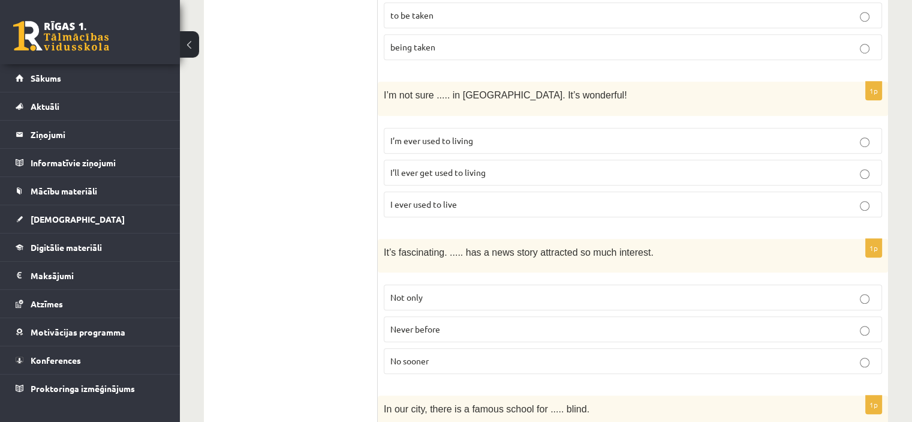
click at [429, 316] on label "Never before" at bounding box center [633, 329] width 498 height 26
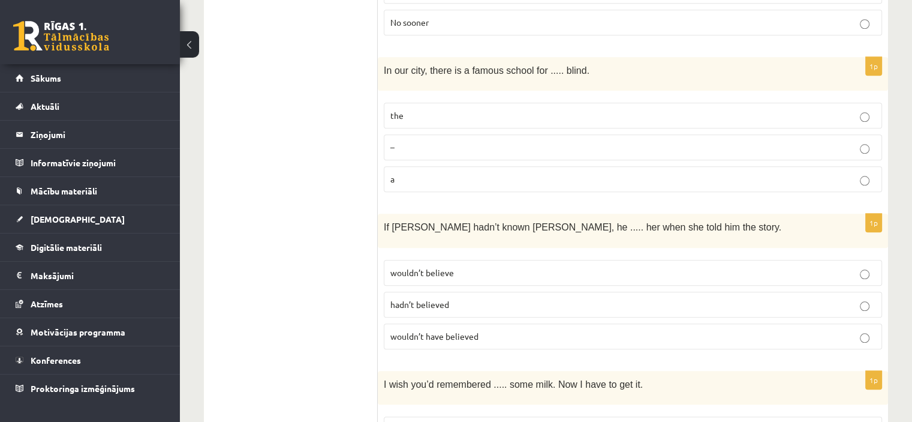
scroll to position [1199, 0]
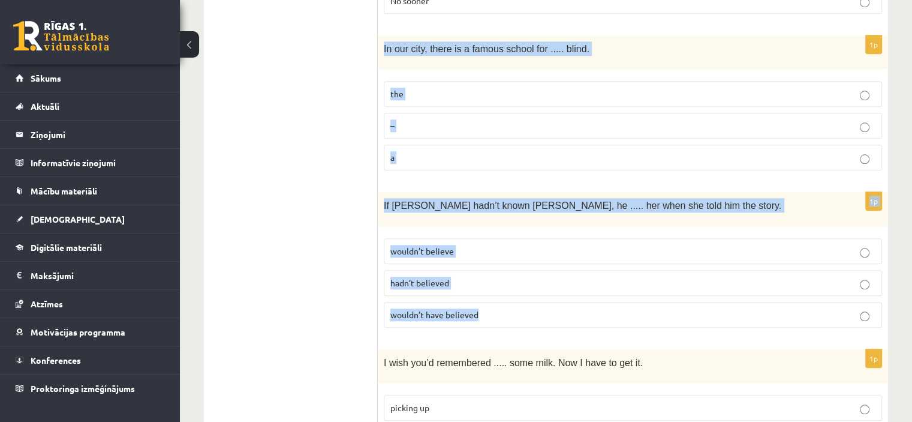
drag, startPoint x: 382, startPoint y: 10, endPoint x: 513, endPoint y: 274, distance: 294.7
copy form "In our city, there is a famous school for ..... blind. the – a 1p If Tom hadn’t…"
click at [431, 88] on p "the" at bounding box center [632, 94] width 485 height 13
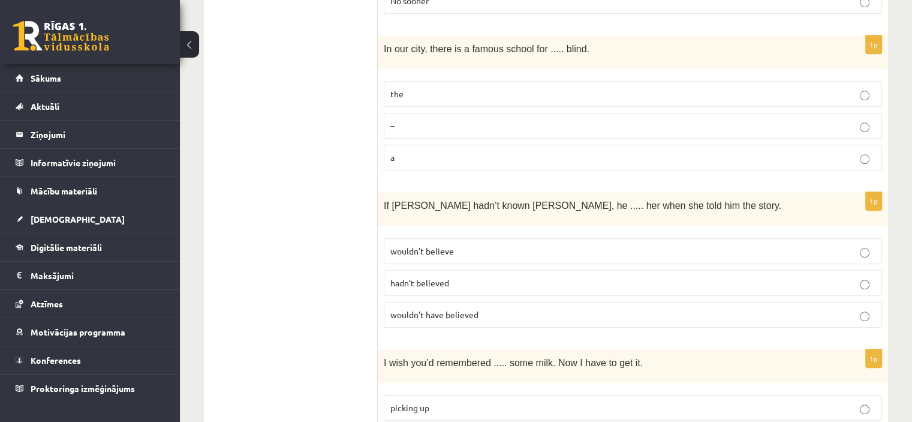
click at [540, 308] on p "wouldn’t have believed" at bounding box center [632, 314] width 485 height 13
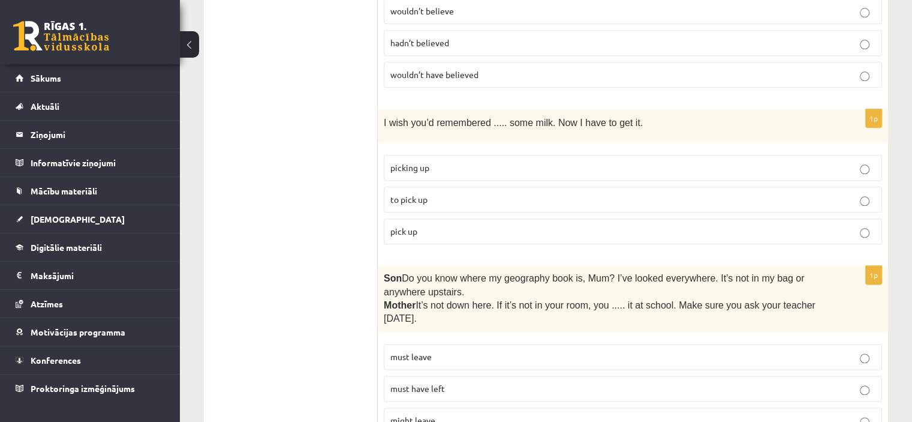
scroll to position [1499, 0]
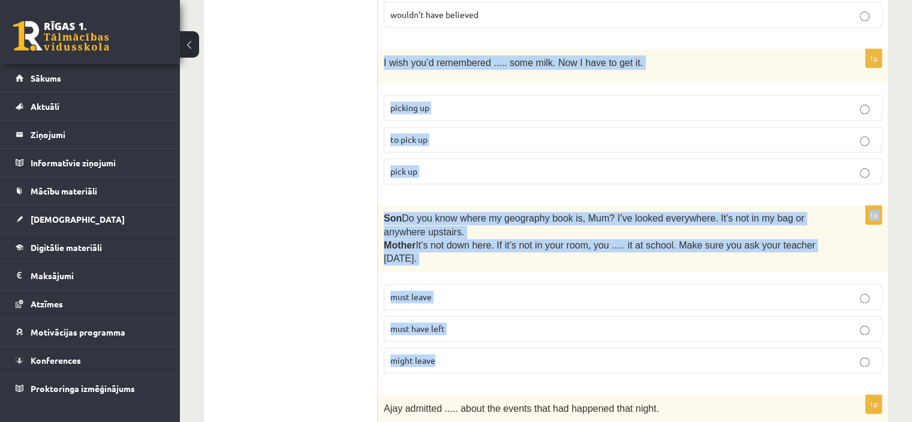
drag, startPoint x: 380, startPoint y: 21, endPoint x: 491, endPoint y: 314, distance: 313.3
click at [492, 314] on form "Read the sentence and choose the correct answer. 1p Brother 1  What happened he…" at bounding box center [633, 356] width 486 height 3281
copy form "I wish you’d remembered ..... some milk. Now I have to get it. picking up to pi…"
click at [470, 133] on p "to pick up" at bounding box center [632, 139] width 485 height 13
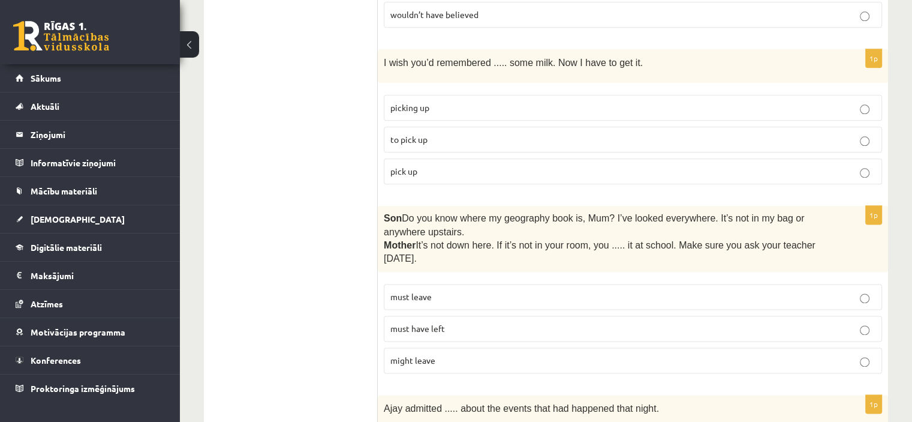
click at [449, 322] on p "must have left" at bounding box center [632, 328] width 485 height 13
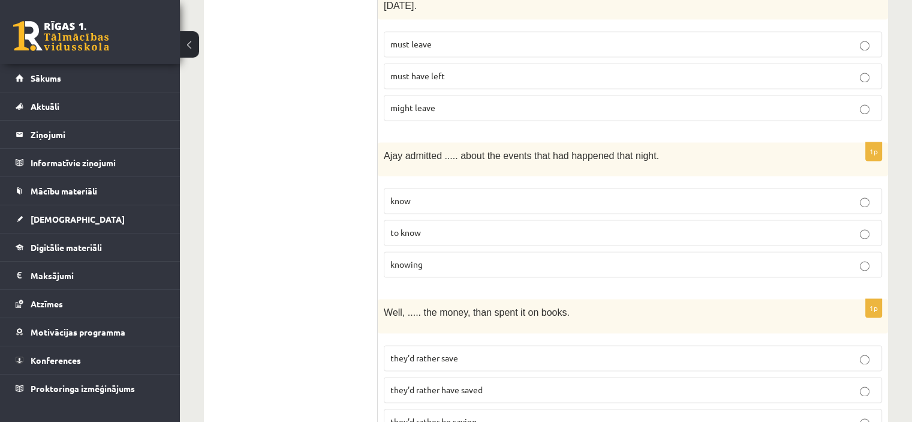
scroll to position [1799, 0]
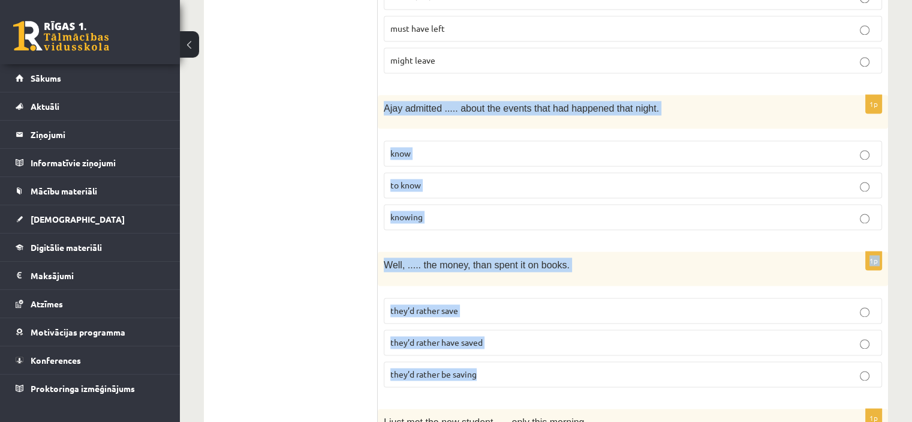
drag, startPoint x: 379, startPoint y: 61, endPoint x: 515, endPoint y: 323, distance: 295.8
click at [521, 324] on form "Read the sentence and choose the correct answer. 1p Brother 1  What happened he…" at bounding box center [633, 56] width 486 height 3281
copy form "Ajay admitted ..... about the events that had happened that night. know to know…"
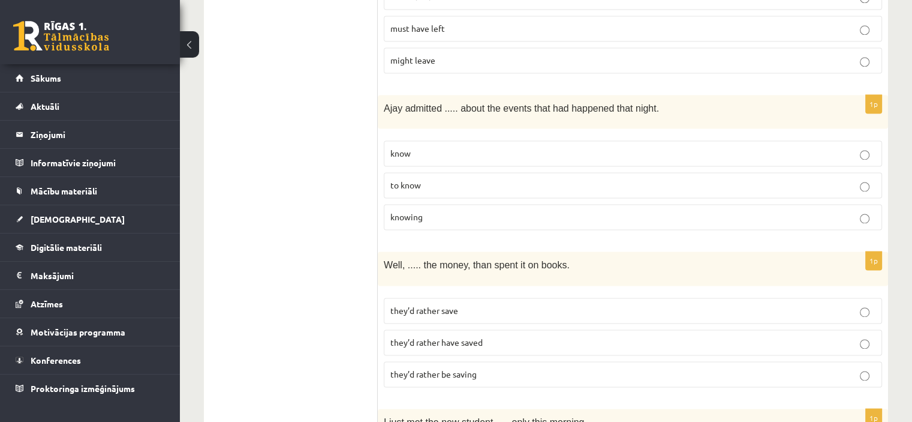
click at [333, 177] on ul "A Grammar B Reading C Reading D Listening Answer the question" at bounding box center [297, 56] width 162 height 3281
click at [447, 179] on p "to know" at bounding box center [632, 185] width 485 height 13
click at [486, 336] on p "they’d rather have saved" at bounding box center [632, 342] width 485 height 13
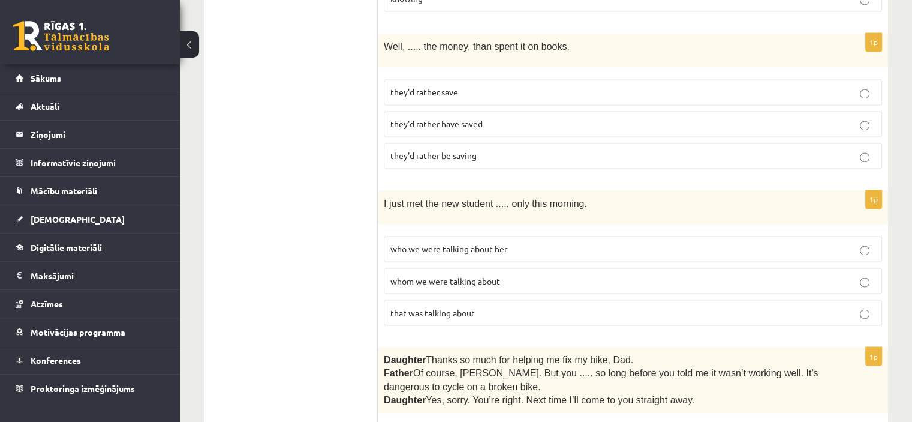
scroll to position [2099, 0]
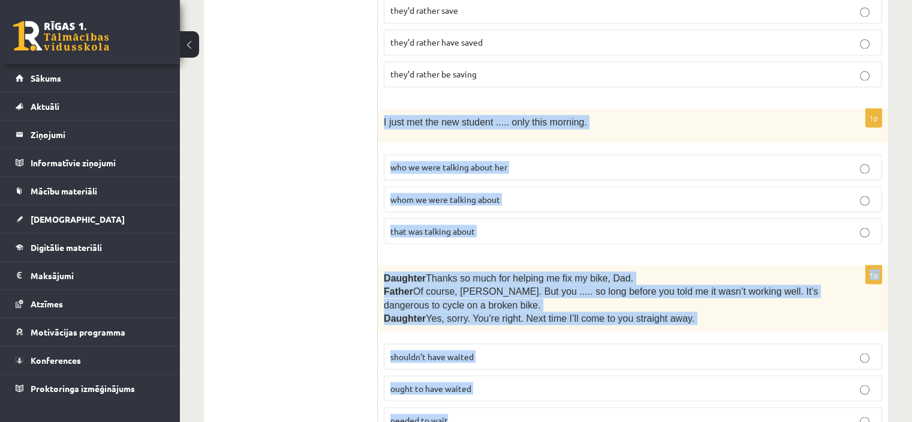
drag, startPoint x: 381, startPoint y: 74, endPoint x: 500, endPoint y: 369, distance: 317.3
copy form "I just met the new student ..... only this morning. who we were talking about h…"
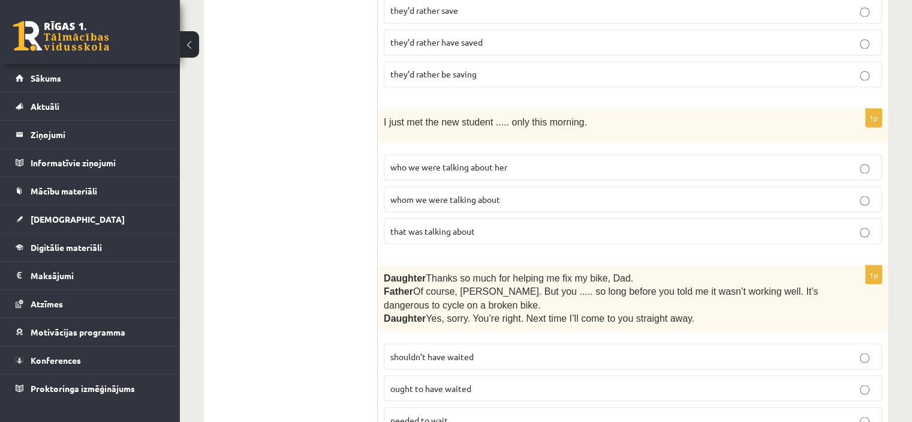
drag, startPoint x: 335, startPoint y: 179, endPoint x: 334, endPoint y: 166, distance: 13.2
click at [420, 186] on label "whom we were talking about" at bounding box center [633, 199] width 498 height 26
click at [411, 350] on span "shouldn’t have waited" at bounding box center [431, 355] width 83 height 11
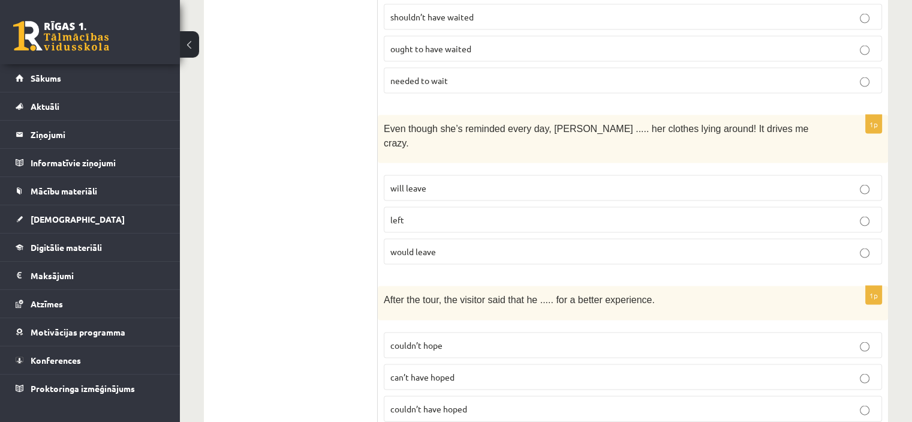
scroll to position [2459, 0]
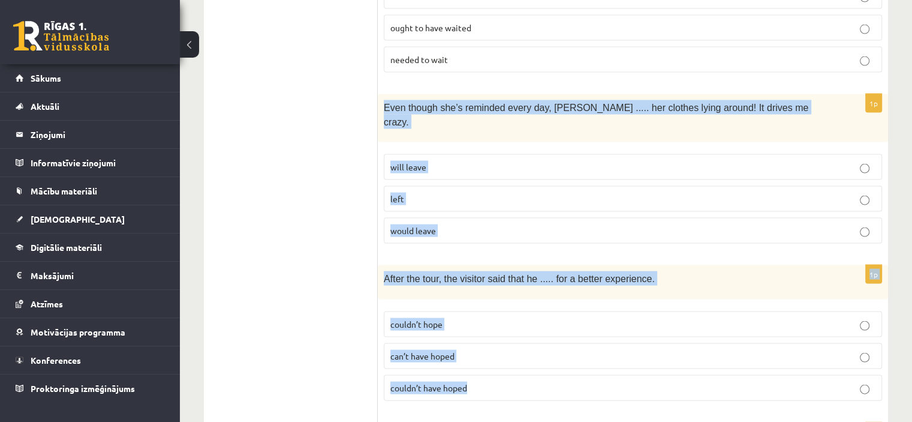
drag, startPoint x: 382, startPoint y: 57, endPoint x: 494, endPoint y: 312, distance: 279.0
copy form "Even though she’s reminded every day, Cathy ..... her clothes lying around! It …"
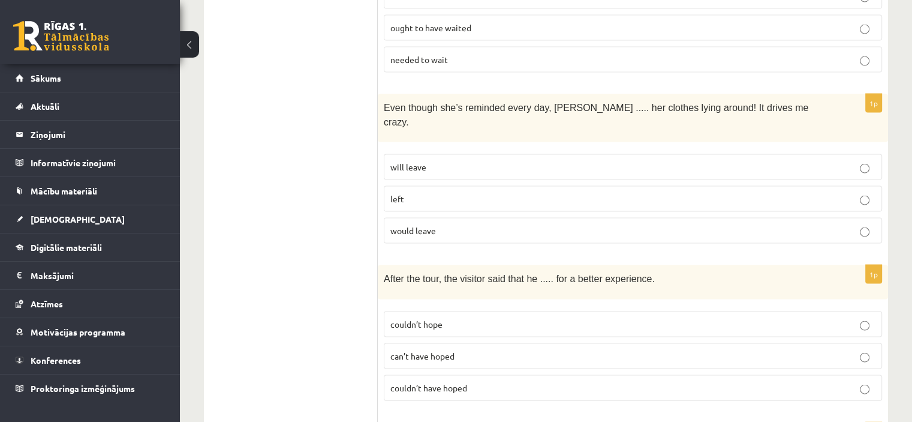
drag, startPoint x: 321, startPoint y: 177, endPoint x: 380, endPoint y: 133, distance: 73.2
click at [422, 161] on span "will leave" at bounding box center [408, 166] width 36 height 11
click at [408, 382] on span "couldn’t have hoped" at bounding box center [428, 387] width 77 height 11
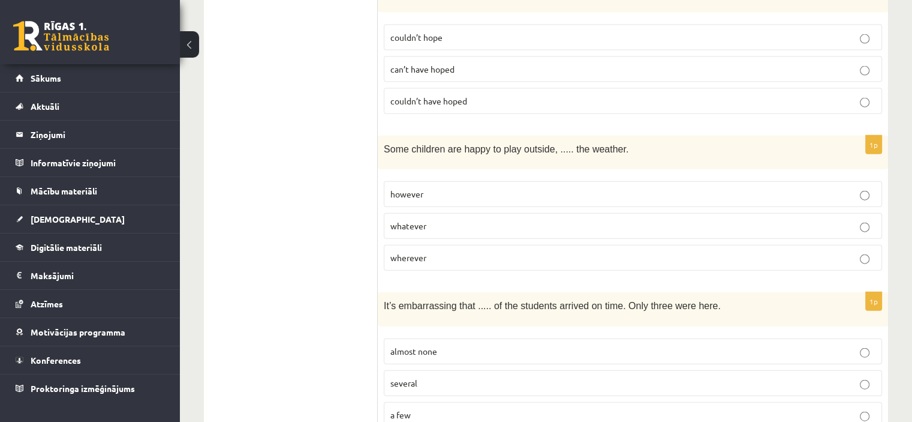
scroll to position [2759, 0]
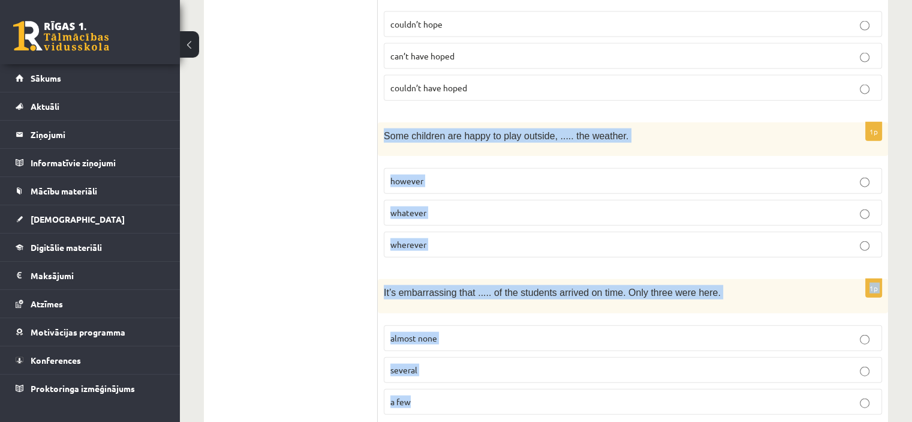
drag, startPoint x: 380, startPoint y: 62, endPoint x: 462, endPoint y: 329, distance: 278.5
copy form "Some children are happy to play outside, ..... the weather. however whatever wh…"
click at [488, 206] on p "whatever" at bounding box center [632, 212] width 485 height 13
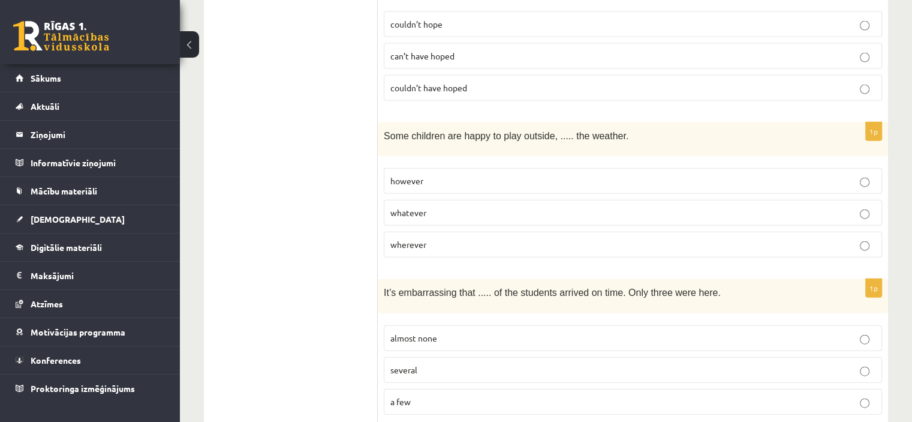
click at [412, 332] on span "almost none" at bounding box center [413, 337] width 47 height 11
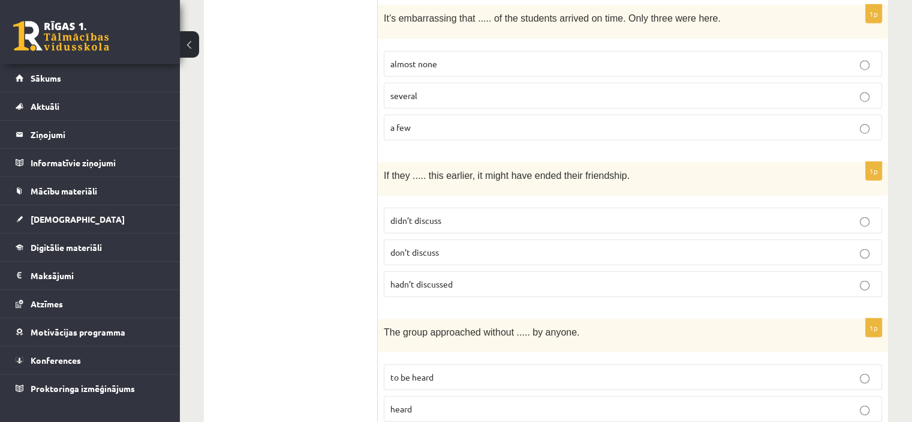
scroll to position [3036, 0]
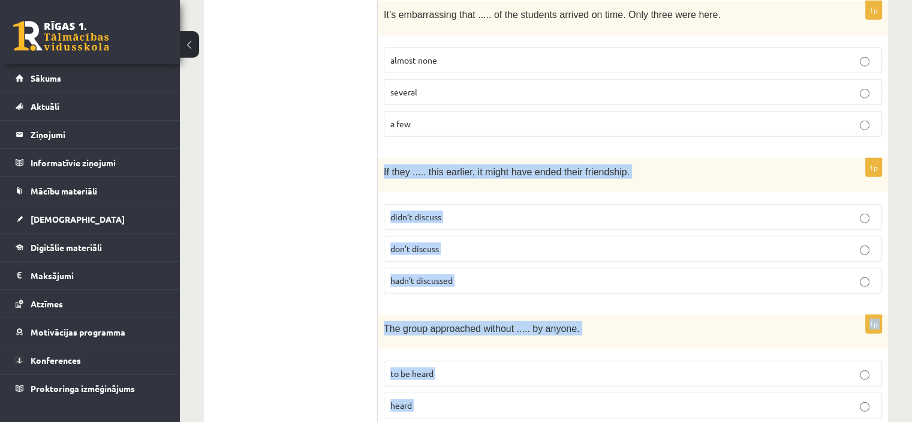
drag, startPoint x: 381, startPoint y: 100, endPoint x: 453, endPoint y: 371, distance: 280.3
copy form "If they ..... this earlier, it might have ended their friendship. didn’t discus…"
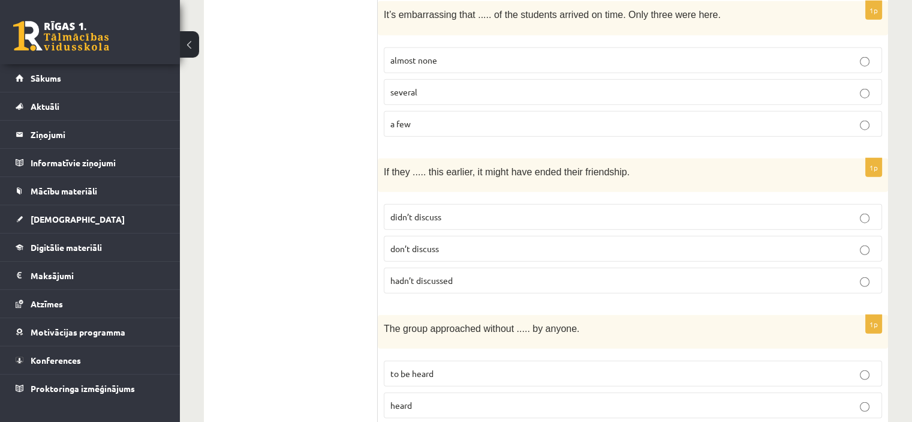
click at [474, 274] on p "hadn’t discussed" at bounding box center [632, 280] width 485 height 13
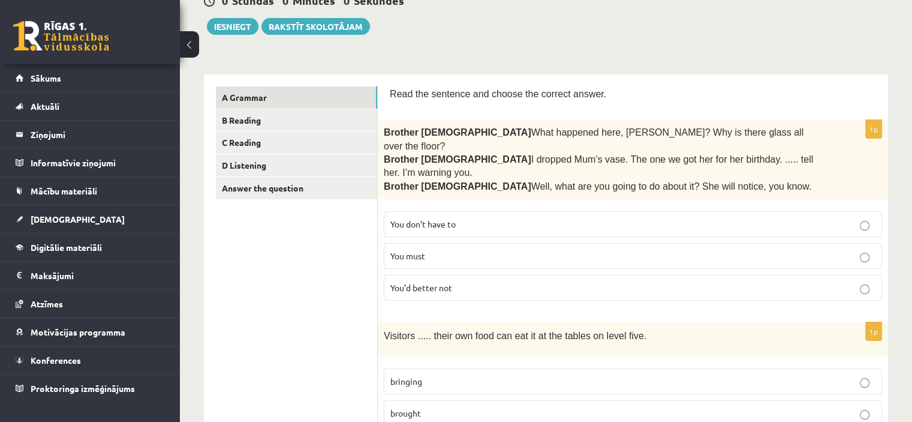
scroll to position [38, 0]
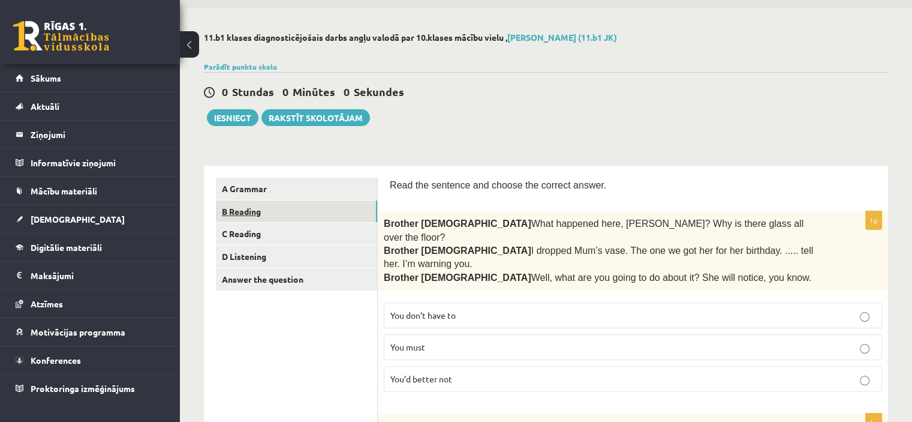
click at [248, 213] on link "B Reading" at bounding box center [296, 211] width 161 height 22
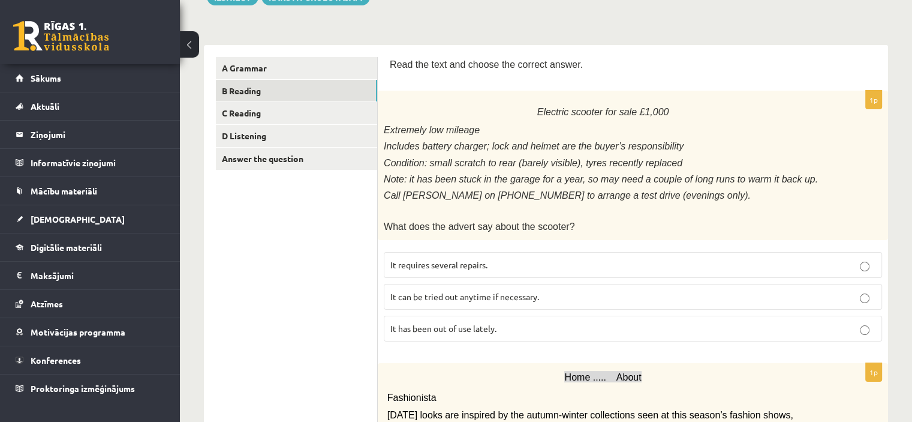
scroll to position [158, 0]
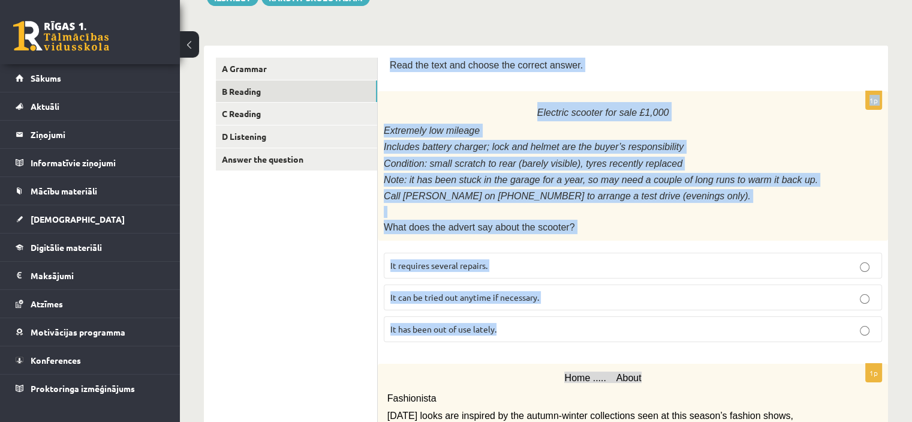
drag, startPoint x: 387, startPoint y: 61, endPoint x: 554, endPoint y: 317, distance: 305.2
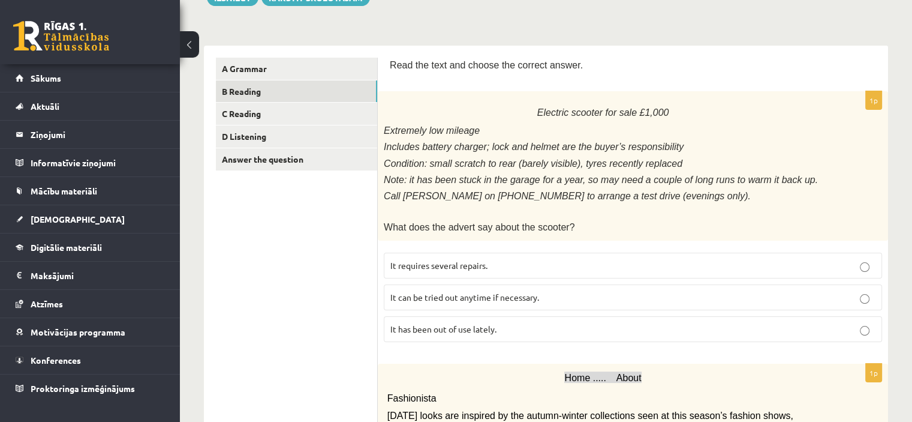
click at [412, 323] on span "It has been out of use lately." at bounding box center [443, 328] width 106 height 11
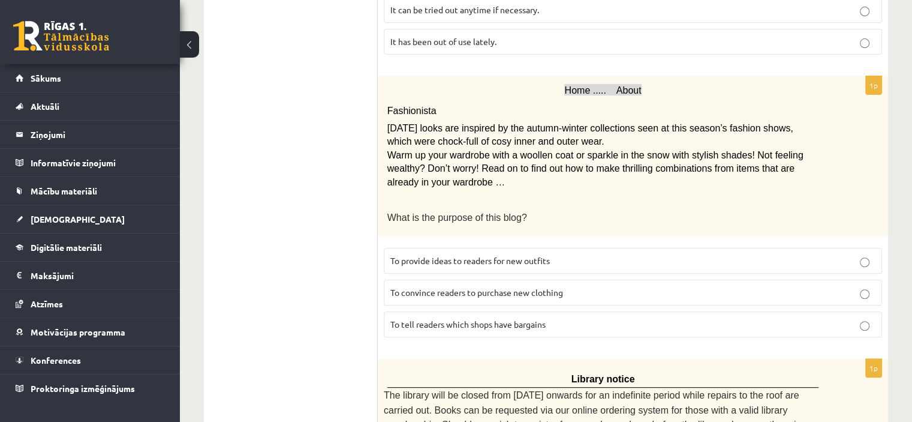
scroll to position [518, 0]
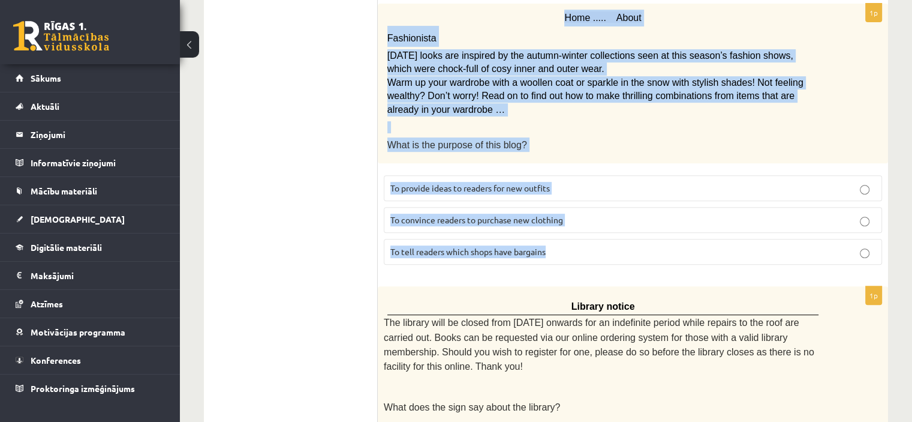
drag, startPoint x: 512, startPoint y: 25, endPoint x: 569, endPoint y: 235, distance: 217.9
click at [569, 235] on div "1p Home ..... About Fashionista Today’s looks are inspired by the autumn-winter…" at bounding box center [633, 139] width 510 height 270
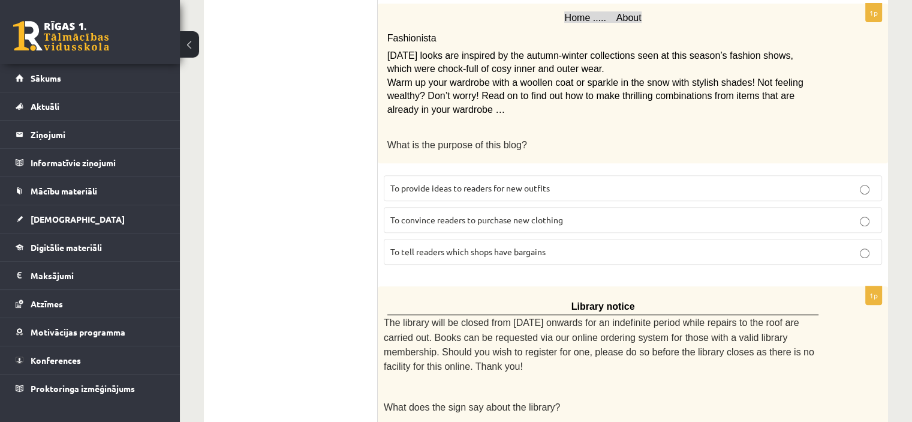
drag, startPoint x: 309, startPoint y: 203, endPoint x: 343, endPoint y: 191, distance: 36.2
click at [415, 182] on span "To provide ideas to readers for new outfits" at bounding box center [470, 187] width 160 height 11
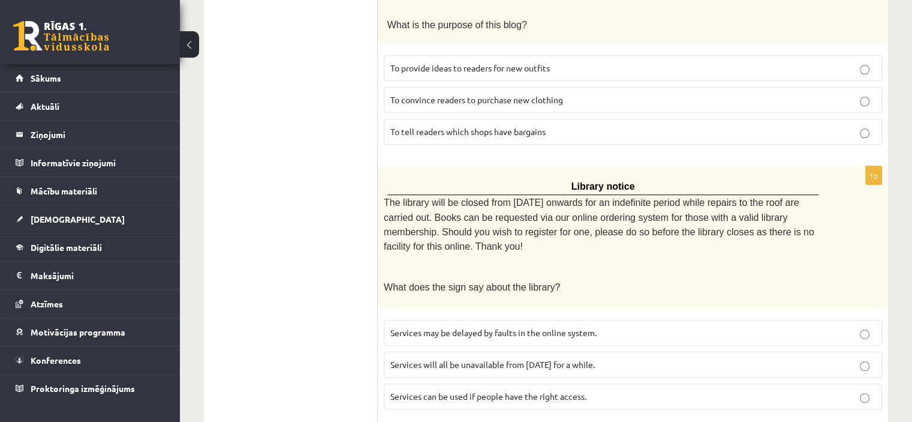
scroll to position [697, 0]
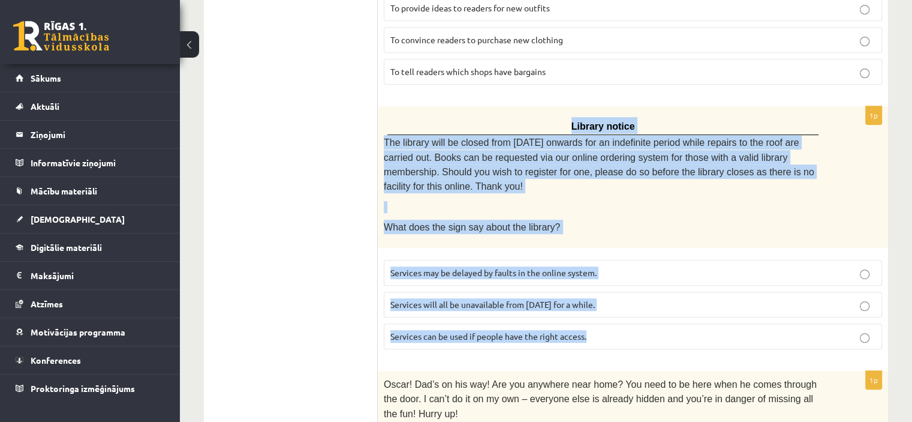
drag, startPoint x: 578, startPoint y: 128, endPoint x: 611, endPoint y: 302, distance: 177.1
click at [611, 302] on div "1p Library notice The library will be closed from Monday onwards for an indefin…" at bounding box center [633, 232] width 510 height 252
click at [413, 330] on span "Services can be used if people have the right access." at bounding box center [488, 335] width 196 height 11
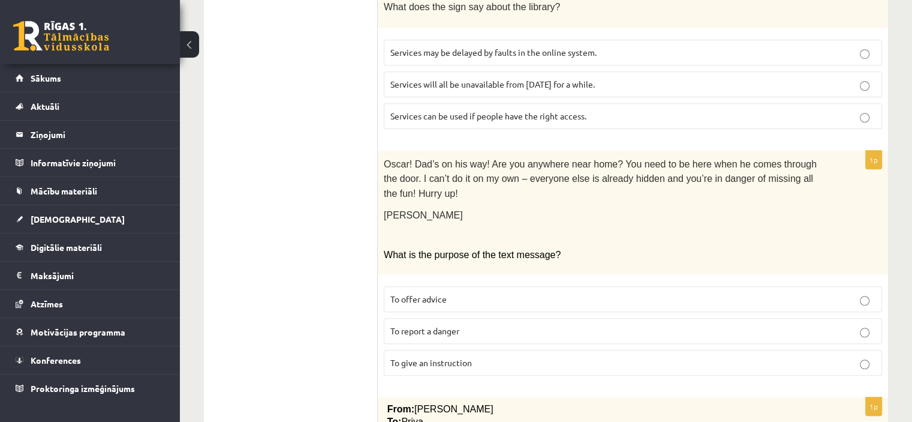
scroll to position [937, 0]
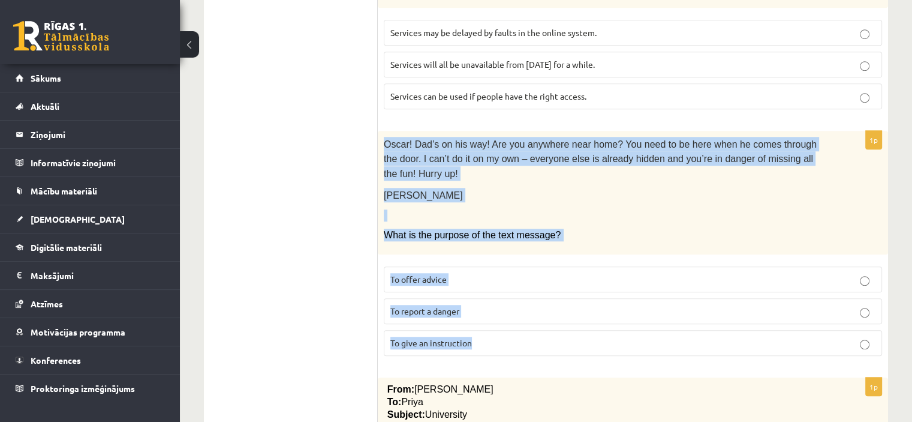
drag, startPoint x: 386, startPoint y: 110, endPoint x: 478, endPoint y: 297, distance: 208.7
click at [478, 297] on div "1p Oscar! Dad’s on his way! Are you anywhere near home? You need to be here whe…" at bounding box center [633, 248] width 510 height 234
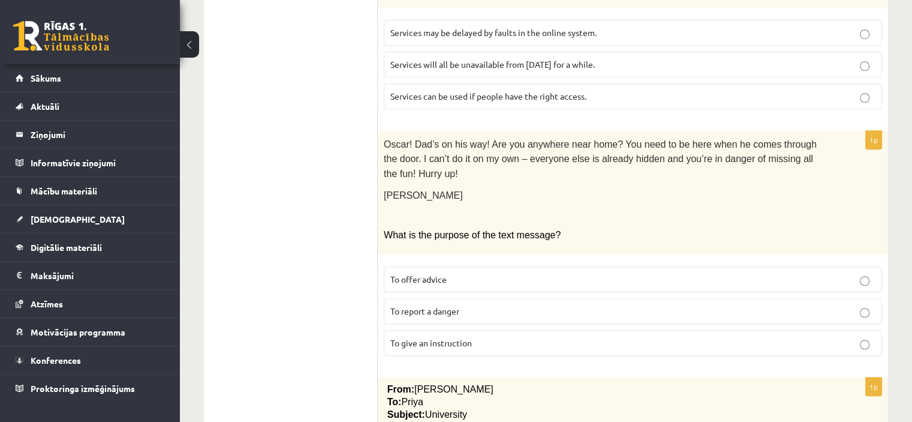
click at [287, 250] on ul "A Grammar B Reading C Reading D Listening Answer the question" at bounding box center [297, 104] width 162 height 1653
click at [437, 330] on label "To give an instruction" at bounding box center [633, 343] width 498 height 26
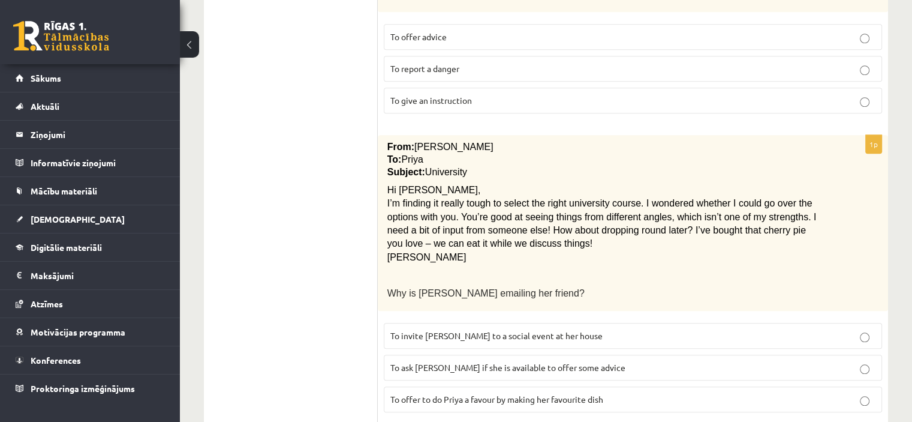
scroll to position [1237, 0]
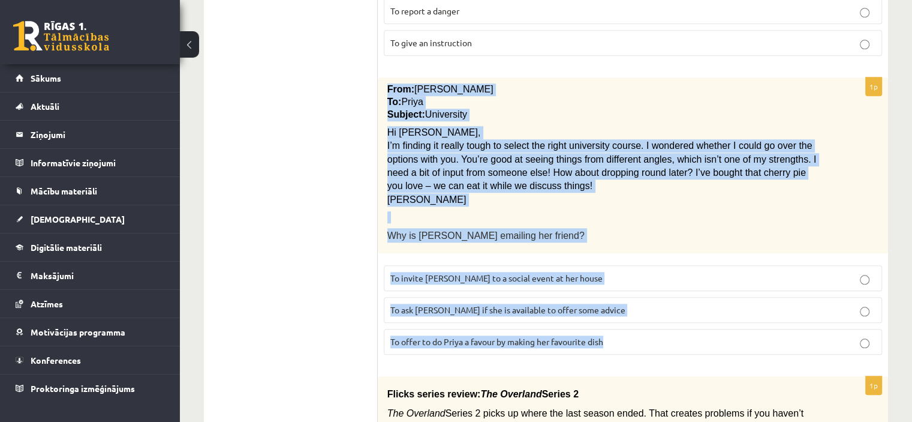
drag, startPoint x: 386, startPoint y: 40, endPoint x: 610, endPoint y: 295, distance: 340.0
click at [630, 290] on div "1p From: Emily To: Priya Subject: University Hi Priya, I’m finding it really to…" at bounding box center [633, 220] width 510 height 287
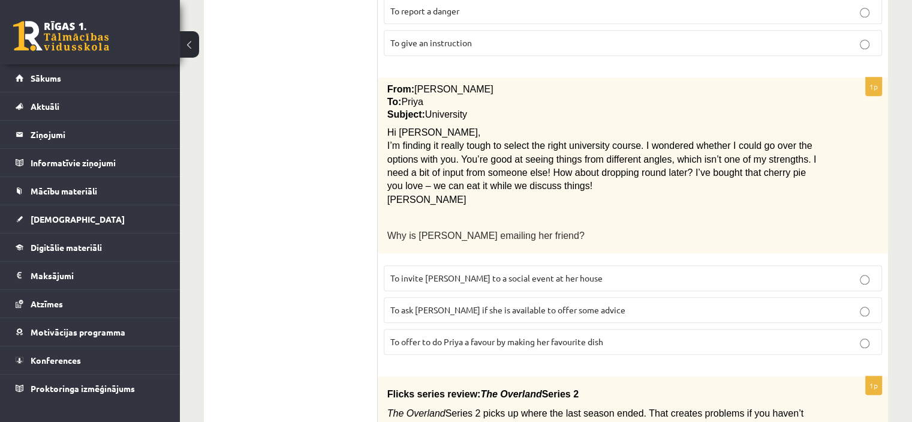
click at [390, 304] on span "To ask Priya if she is available to offer some advice" at bounding box center [507, 309] width 235 height 11
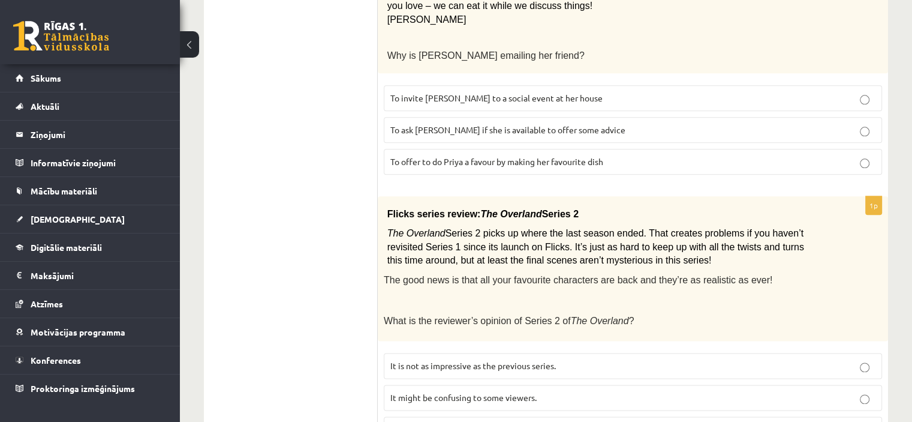
scroll to position [1427, 0]
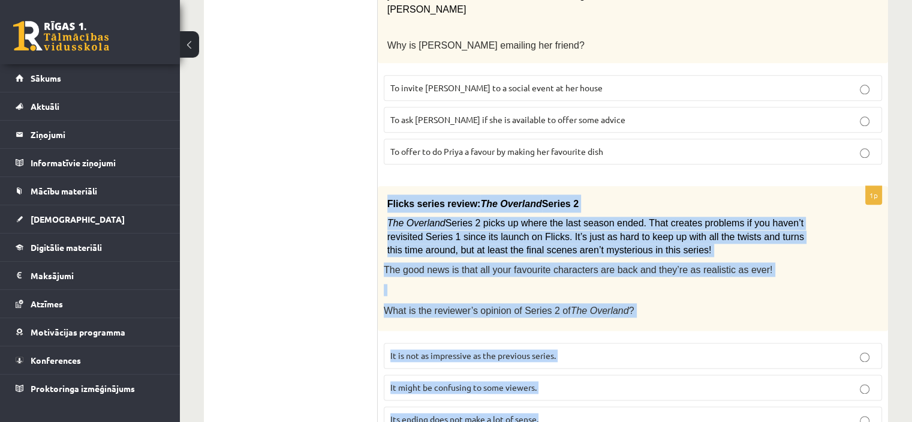
drag, startPoint x: 384, startPoint y: 150, endPoint x: 555, endPoint y: 369, distance: 277.7
click at [555, 369] on div "1p Flicks series review: The Overland Series 2 The Overland Series 2 picks up w…" at bounding box center [633, 313] width 510 height 255
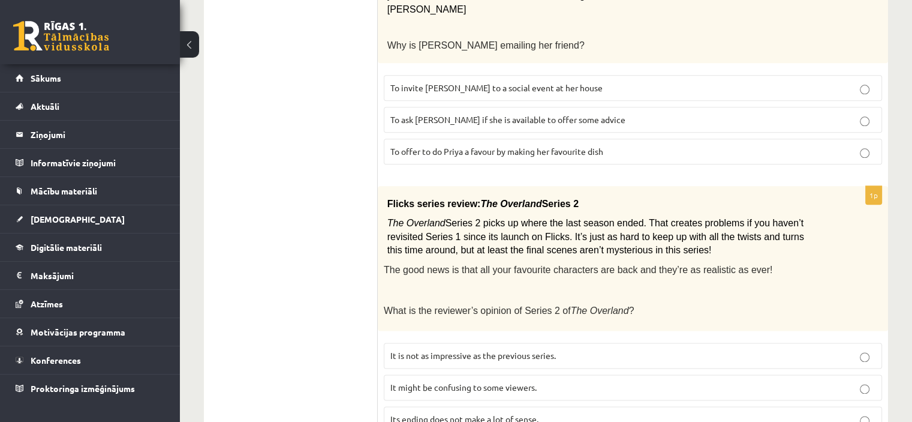
click at [482, 381] on p "It might be confusing to some viewers." at bounding box center [632, 387] width 485 height 13
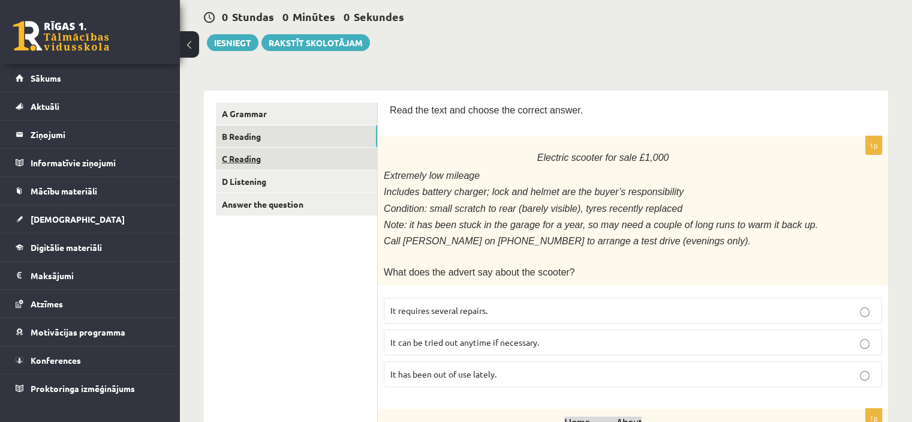
scroll to position [120, 0]
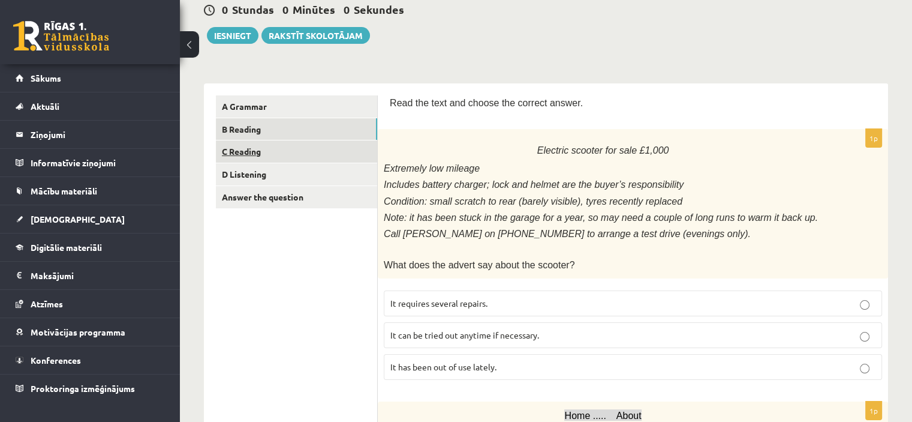
click at [248, 155] on link "C Reading" at bounding box center [296, 151] width 161 height 22
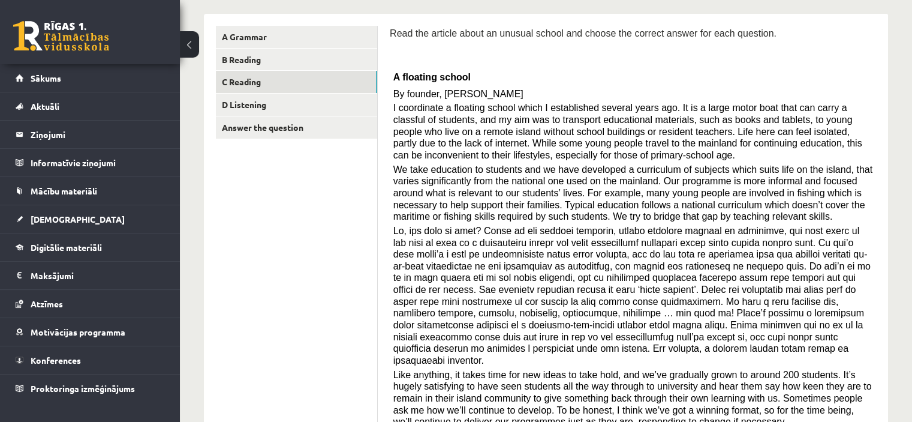
scroll to position [130, 0]
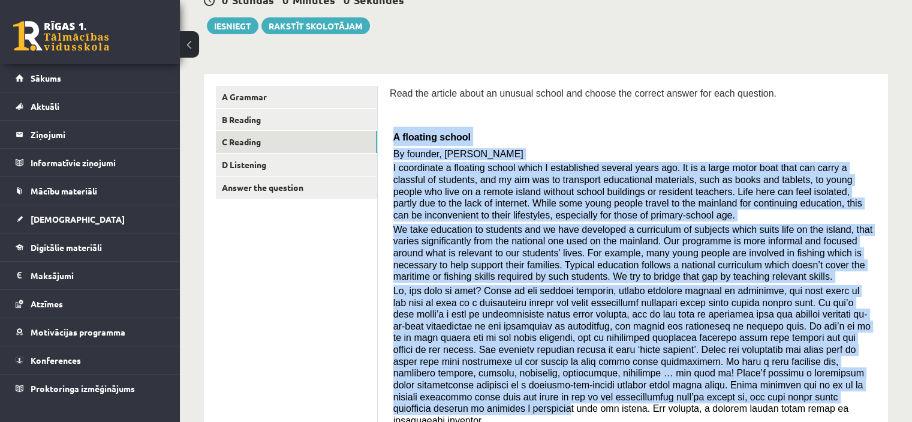
drag, startPoint x: 391, startPoint y: 132, endPoint x: 558, endPoint y: 411, distance: 325.2
click at [555, 395] on div "Read the article about an unusual school and choose the correct answer for each…" at bounding box center [633, 321] width 486 height 470
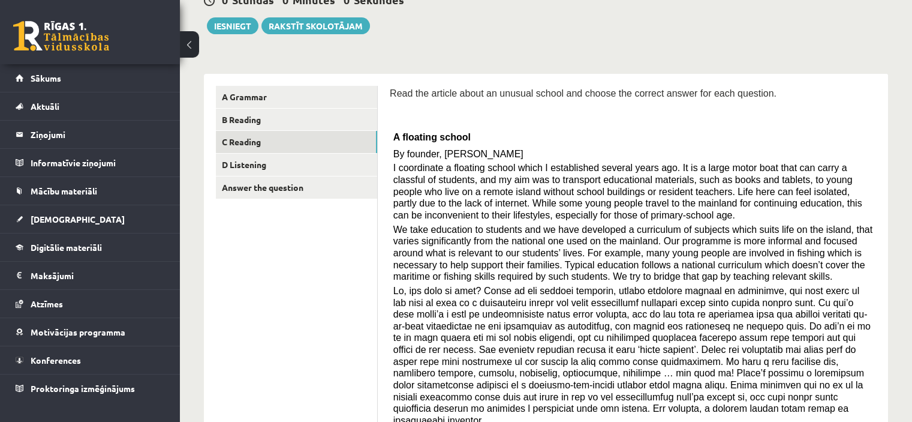
drag, startPoint x: 341, startPoint y: 340, endPoint x: 350, endPoint y: 268, distance: 72.5
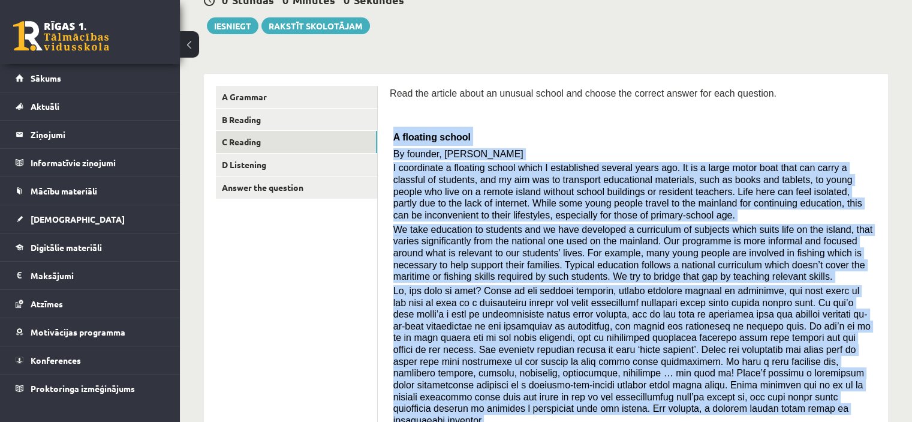
drag, startPoint x: 398, startPoint y: 148, endPoint x: 761, endPoint y: 409, distance: 447.2
click at [761, 409] on div "Read the article about an unusual school and choose the correct answer for each…" at bounding box center [633, 321] width 486 height 470
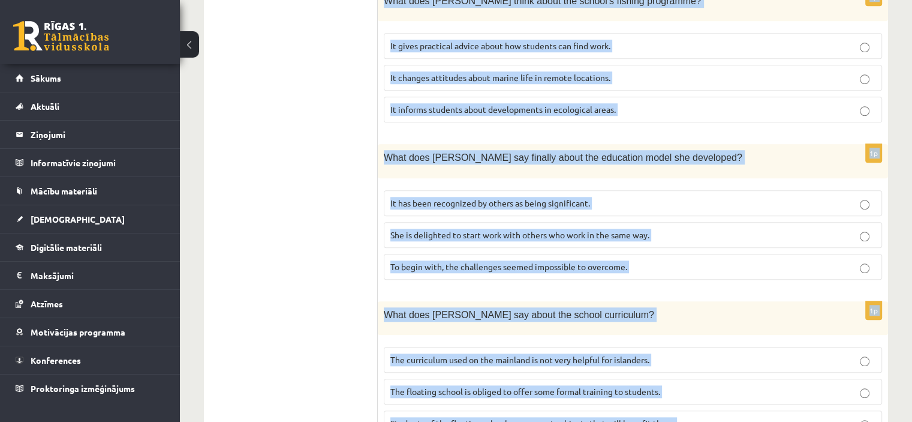
drag, startPoint x: 391, startPoint y: 136, endPoint x: 530, endPoint y: 414, distance: 310.8
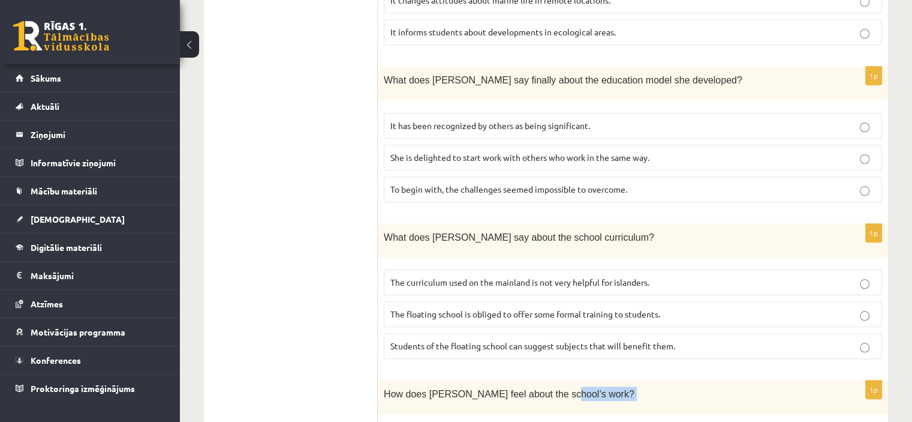
scroll to position [1139, 0]
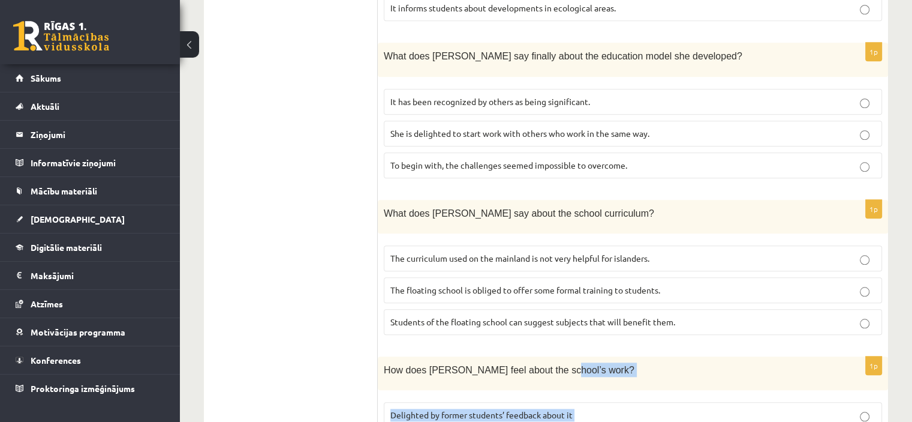
drag, startPoint x: 547, startPoint y: 415, endPoint x: 561, endPoint y: 371, distance: 45.9
click at [579, 391] on div "1p How does Anna feel about the school’s work? Delighted by former students’ fe…" at bounding box center [633, 428] width 510 height 145
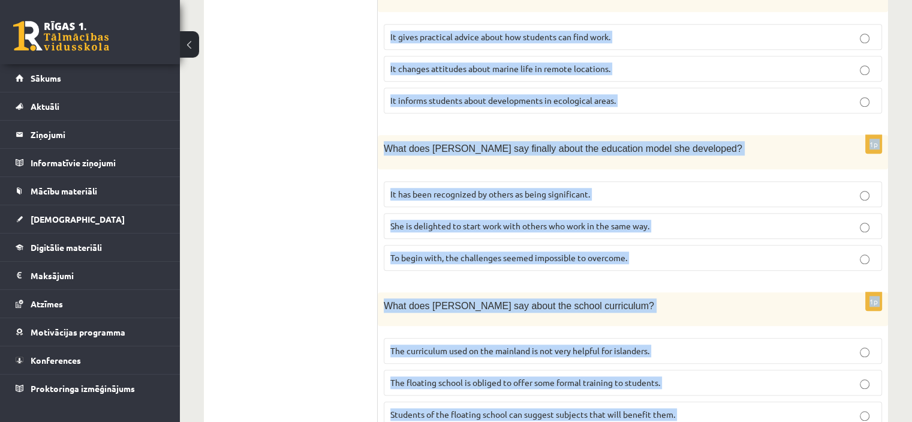
scroll to position [1209, 0]
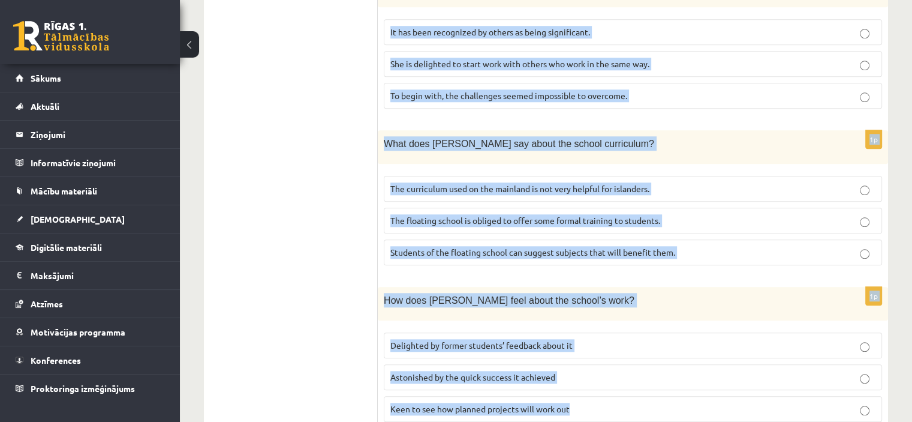
drag, startPoint x: 391, startPoint y: 82, endPoint x: 632, endPoint y: 367, distance: 373.2
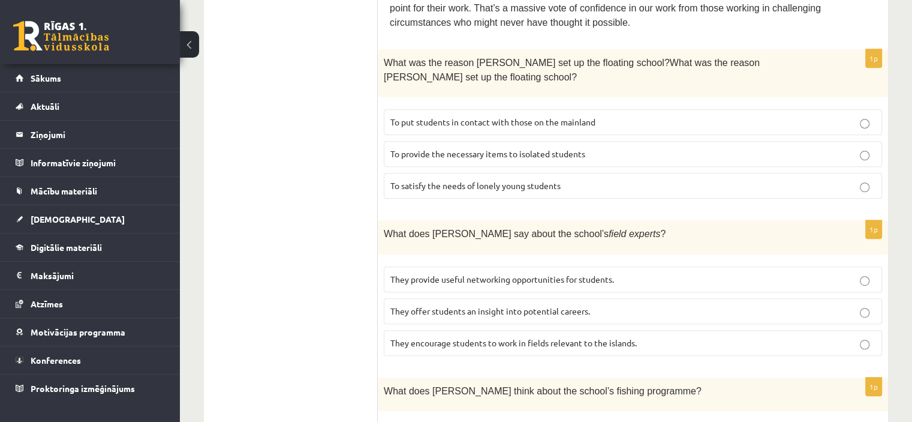
scroll to position [669, 0]
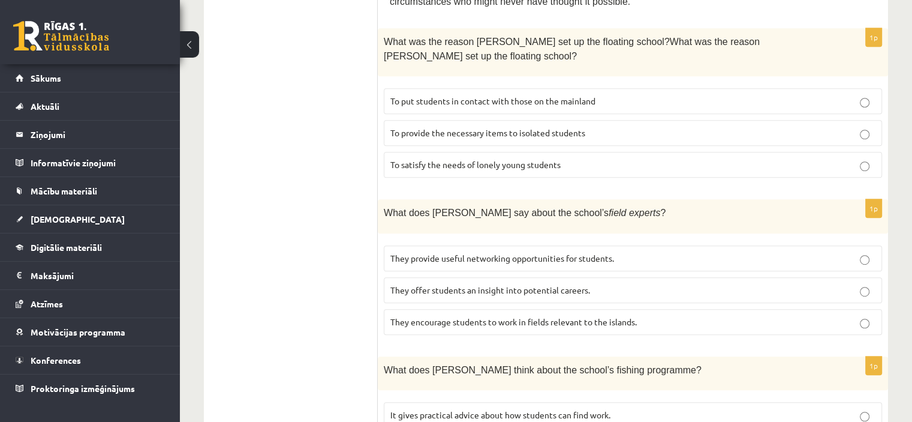
click at [525, 127] on span "To provide the necessary items to isolated students" at bounding box center [487, 132] width 195 height 11
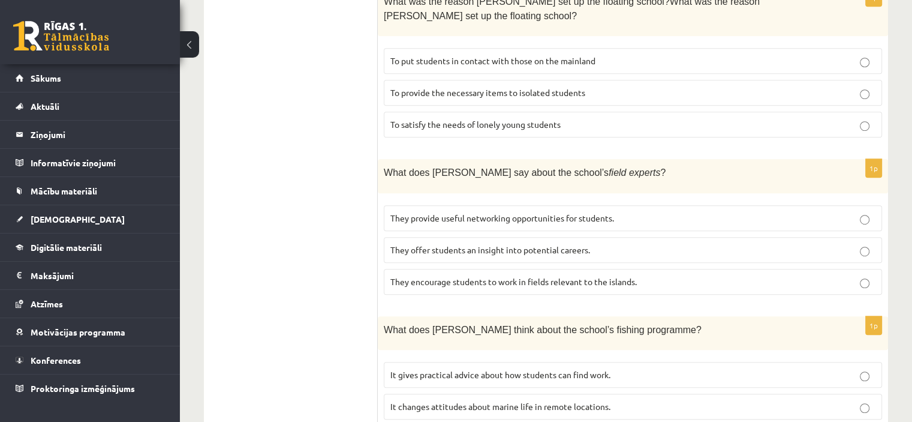
scroll to position [729, 0]
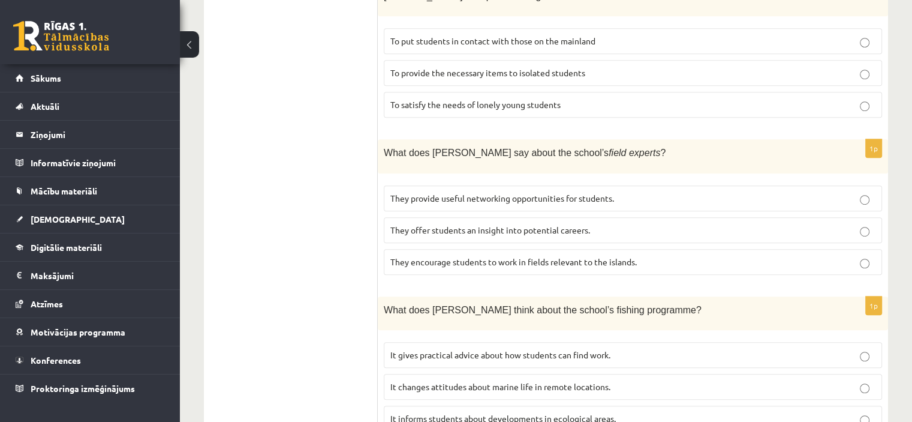
click at [487, 224] on span "They offer students an insight into potential careers." at bounding box center [490, 229] width 200 height 11
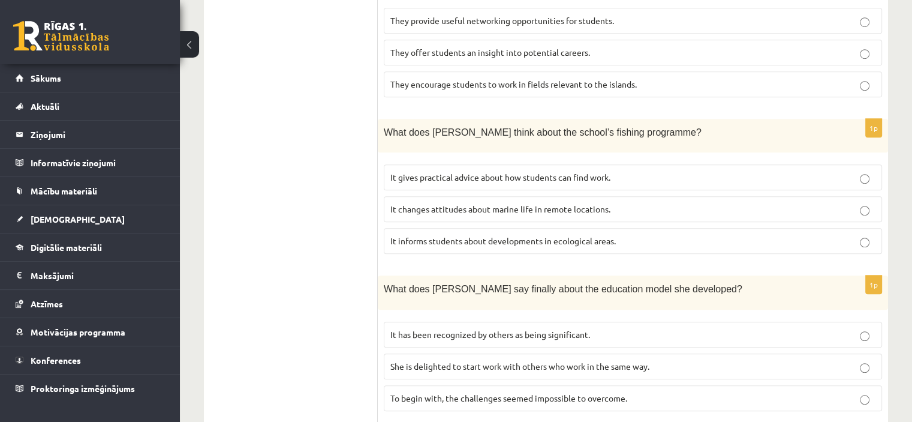
scroll to position [909, 0]
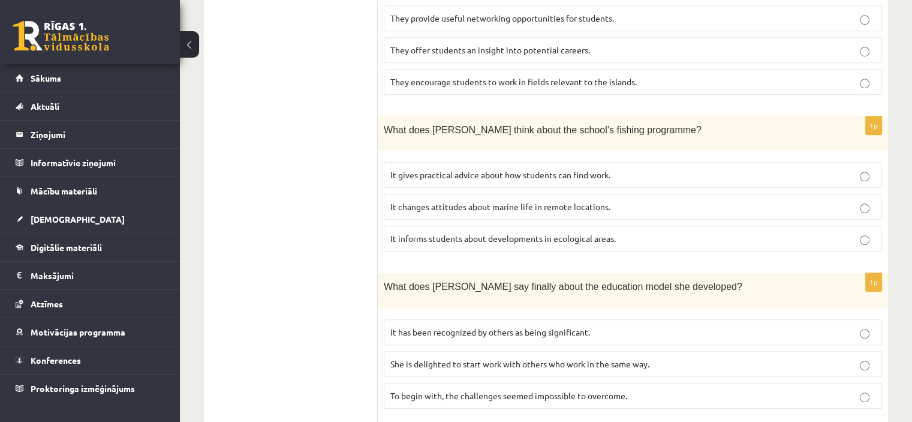
click at [506, 233] on span "It informs students about developments in ecological areas." at bounding box center [502, 238] width 225 height 11
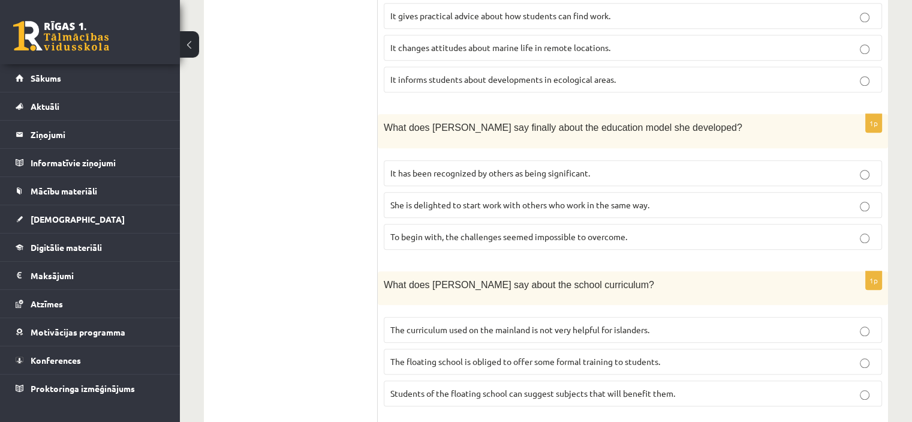
scroll to position [1089, 0]
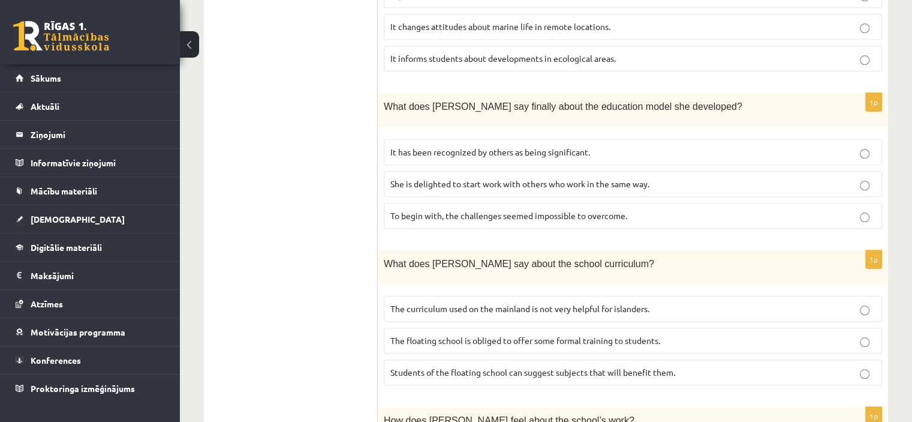
click at [520, 146] on span "It has been recognized by others as being significant." at bounding box center [490, 151] width 200 height 11
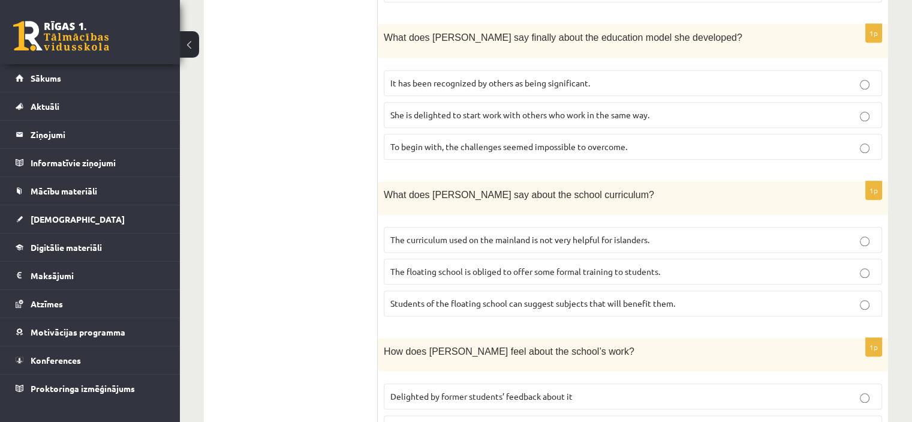
scroll to position [1209, 0]
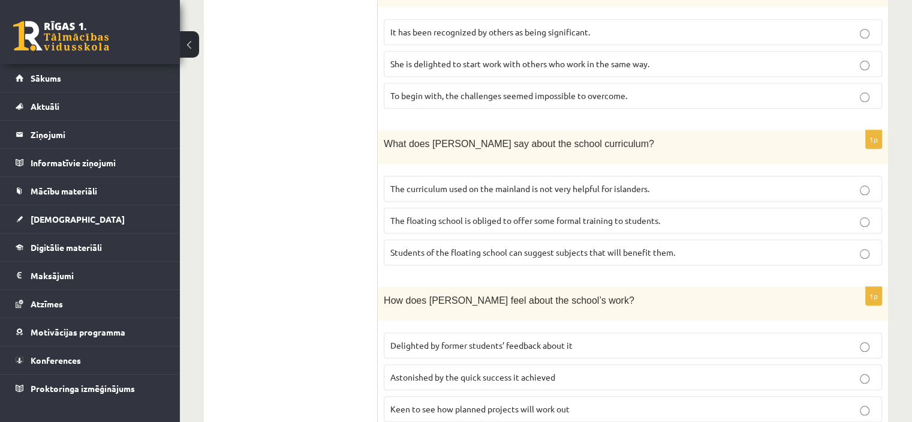
drag, startPoint x: 569, startPoint y: 151, endPoint x: 510, endPoint y: 104, distance: 74.3
click at [568, 182] on p "The curriculum used on the mainland is not very helpful for islanders." at bounding box center [632, 188] width 485 height 13
click at [533, 339] on span "Delighted by former students’ feedback about it" at bounding box center [481, 344] width 182 height 11
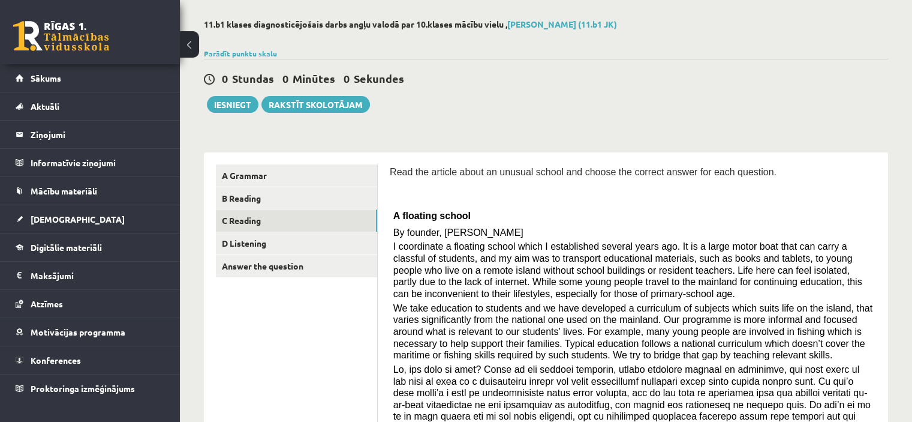
scroll to position [70, 0]
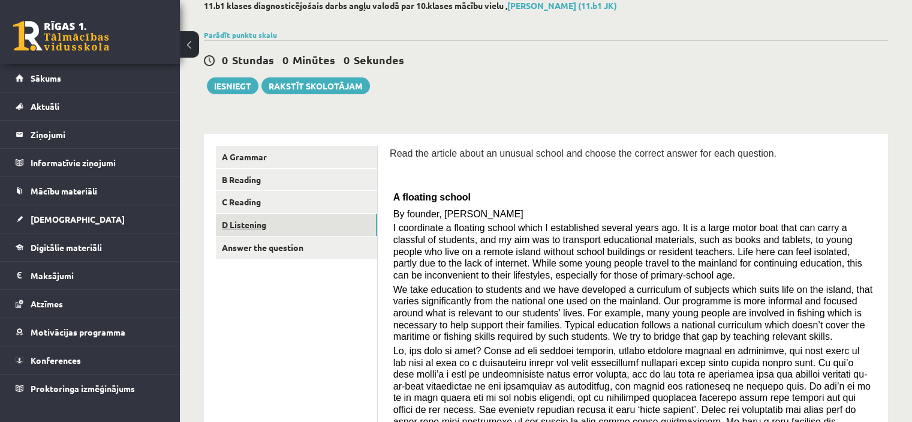
click at [231, 222] on link "D Listening" at bounding box center [296, 224] width 161 height 22
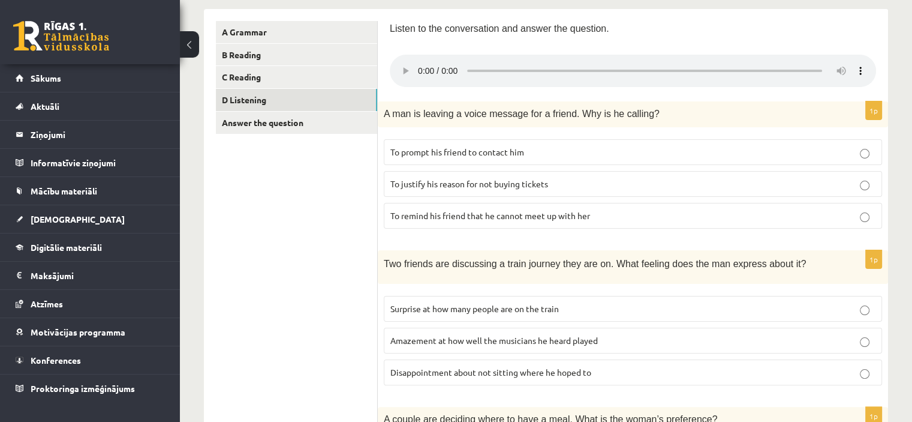
scroll to position [213, 0]
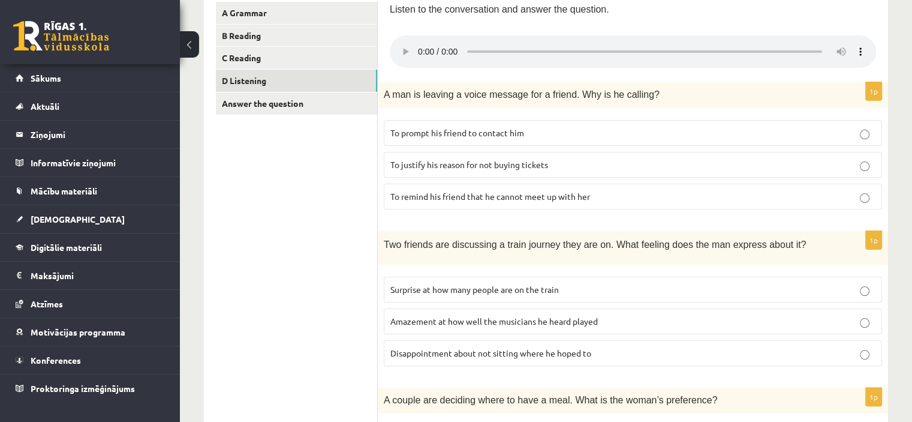
click at [453, 194] on span "To remind his friend that he cannot meet up with her" at bounding box center [490, 196] width 200 height 11
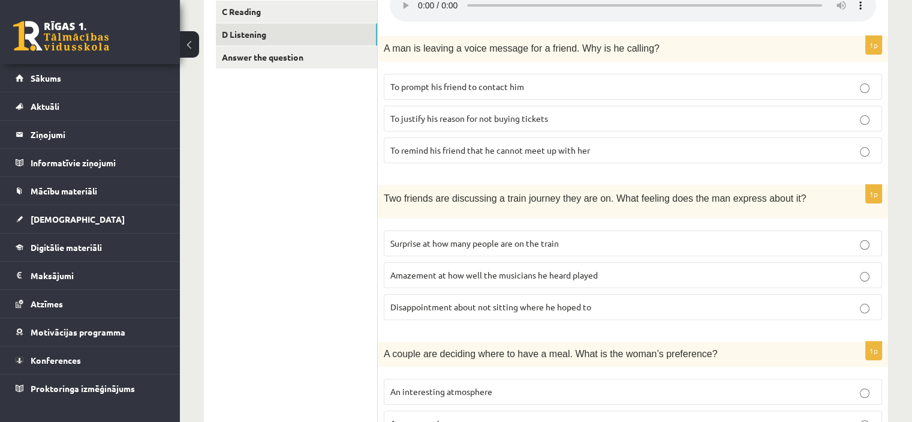
scroll to position [333, 0]
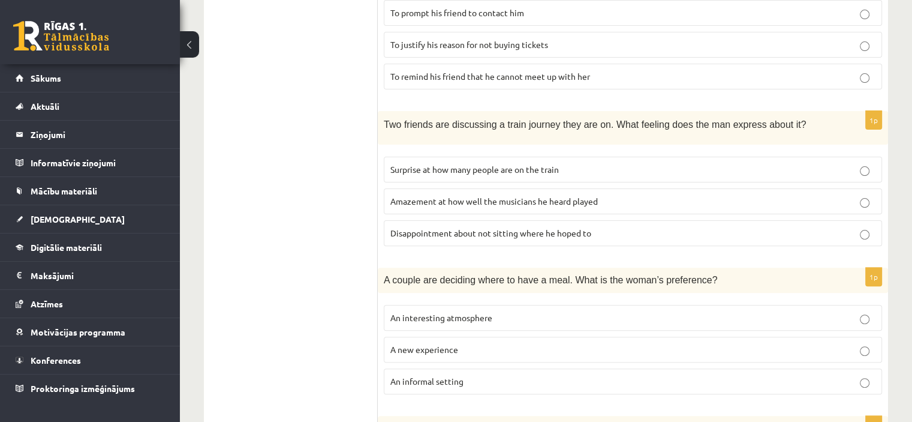
click at [468, 200] on span "Amazement at how well the musicians he heard played" at bounding box center [493, 201] width 207 height 11
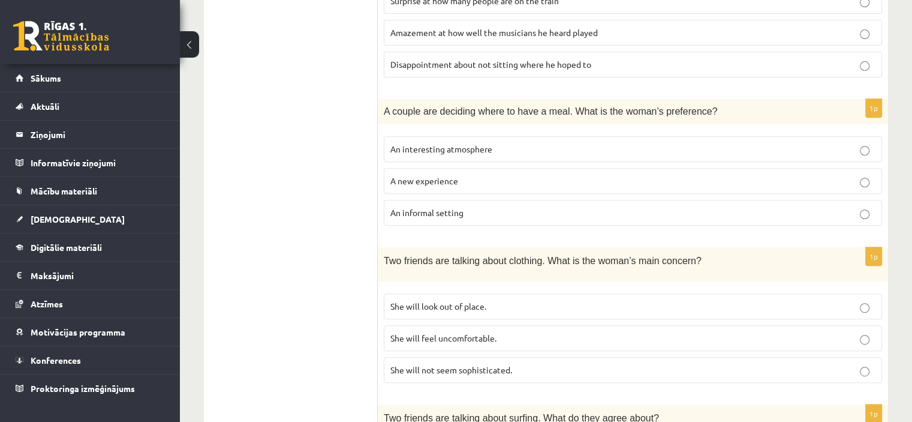
scroll to position [513, 0]
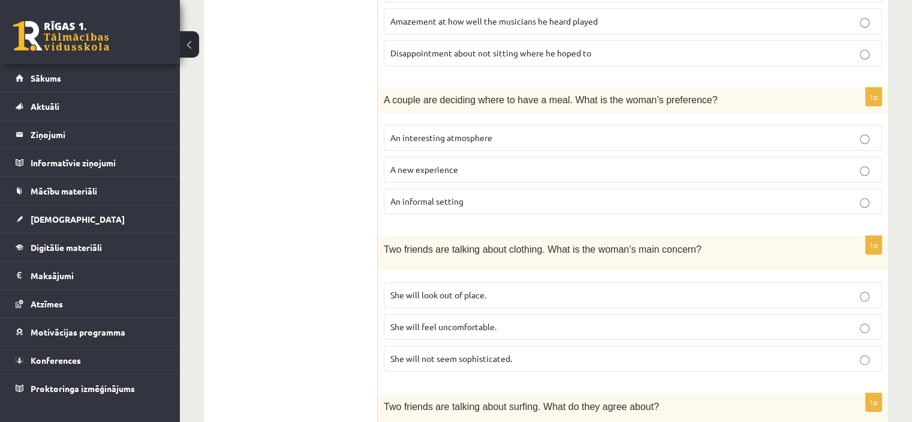
click at [477, 131] on p "An interesting atmosphere" at bounding box center [632, 137] width 485 height 13
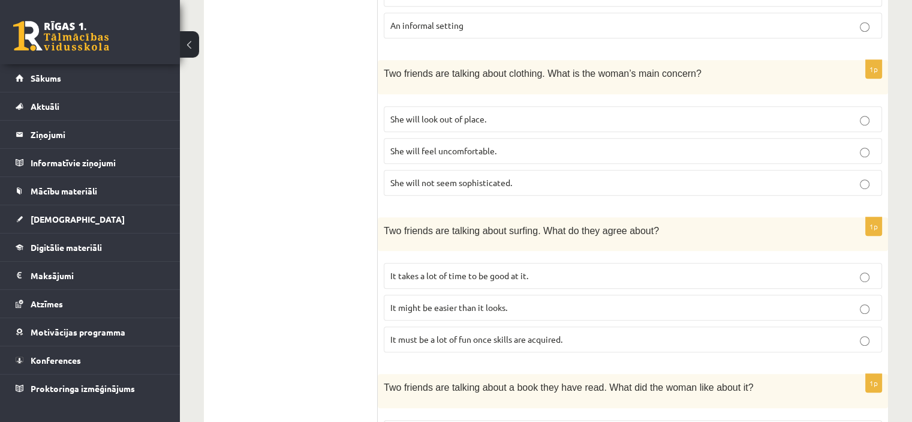
scroll to position [693, 0]
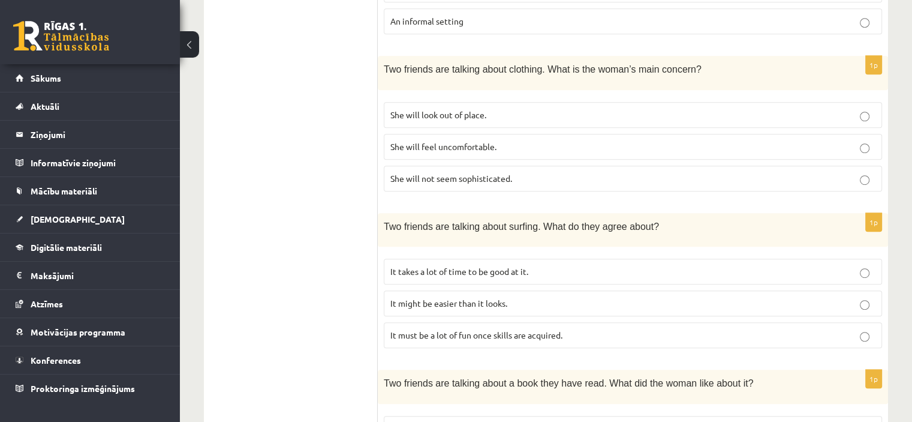
click at [481, 174] on span "She will not seem sophisticated." at bounding box center [451, 178] width 122 height 11
click at [528, 332] on span "It must be a lot of fun once skills are acquired." at bounding box center [476, 334] width 172 height 11
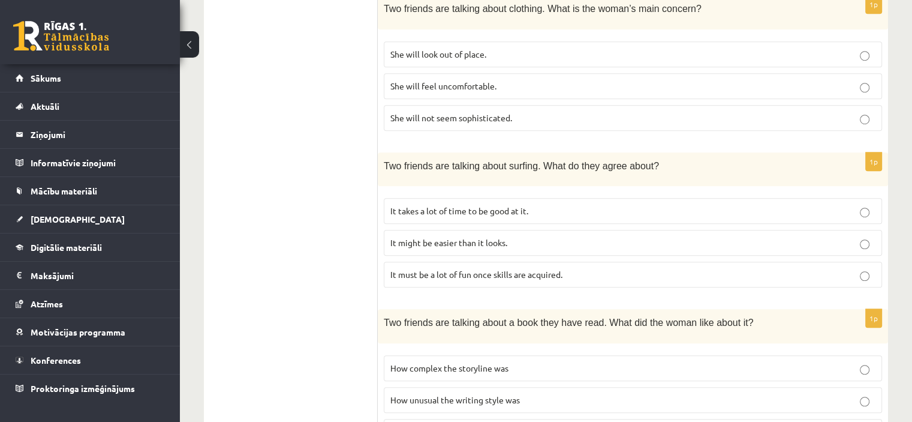
scroll to position [813, 0]
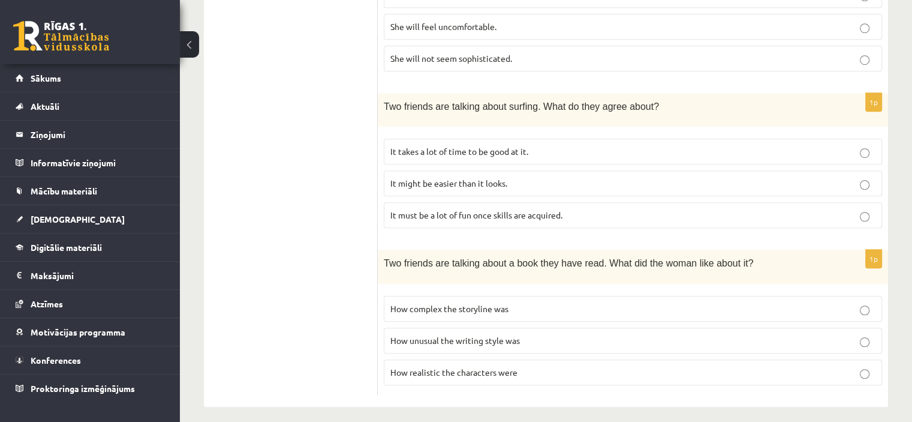
click at [512, 335] on span "How unusual the writing style was" at bounding box center [455, 340] width 130 height 11
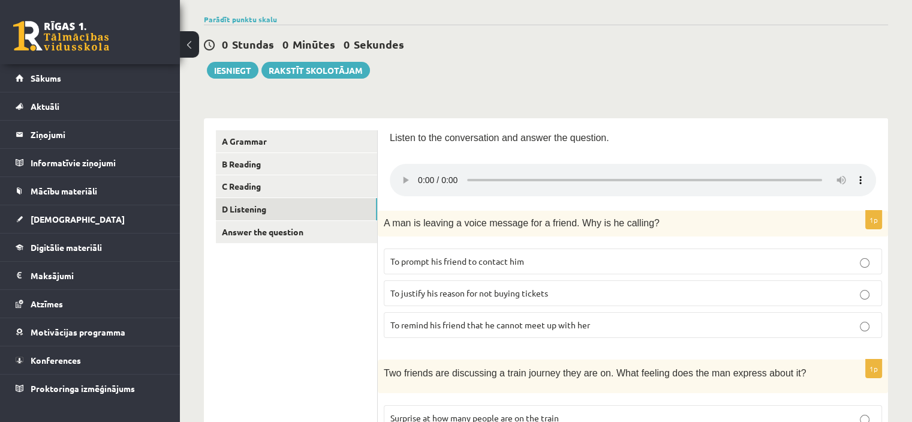
scroll to position [34, 0]
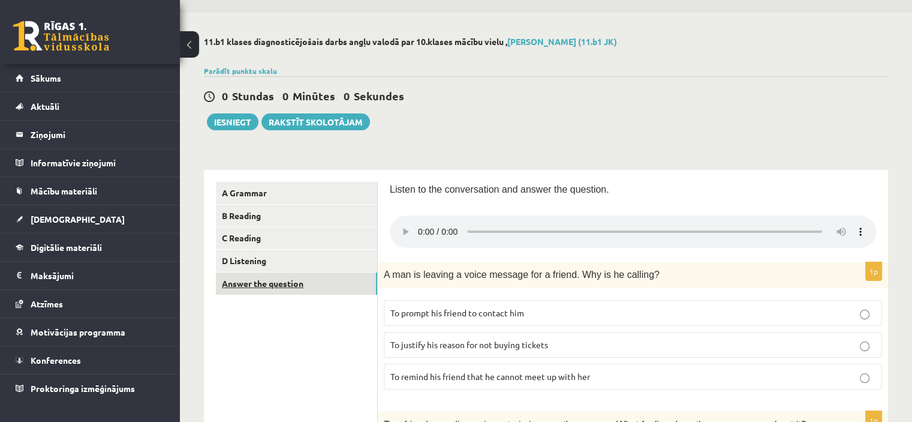
click at [304, 282] on link "Answer the question" at bounding box center [296, 283] width 161 height 22
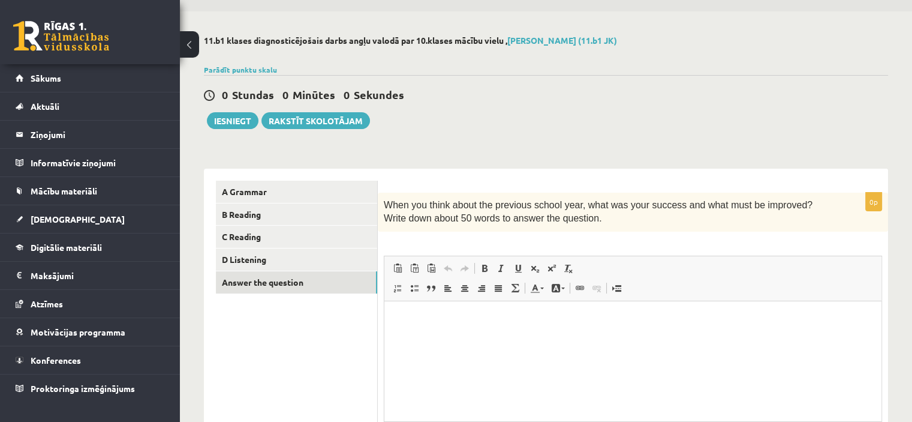
scroll to position [0, 0]
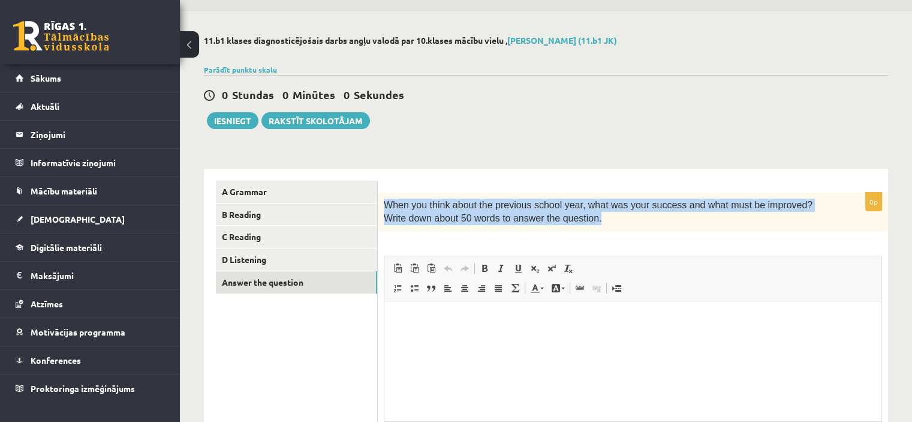
drag, startPoint x: 384, startPoint y: 204, endPoint x: 568, endPoint y: 221, distance: 184.2
click at [568, 221] on p "When you think about the previous school year, what was your success and what m…" at bounding box center [603, 211] width 438 height 27
drag, startPoint x: 384, startPoint y: 207, endPoint x: 576, endPoint y: 222, distance: 191.9
click at [576, 222] on p "When you think about the previous school year, what was your success and what m…" at bounding box center [603, 211] width 438 height 27
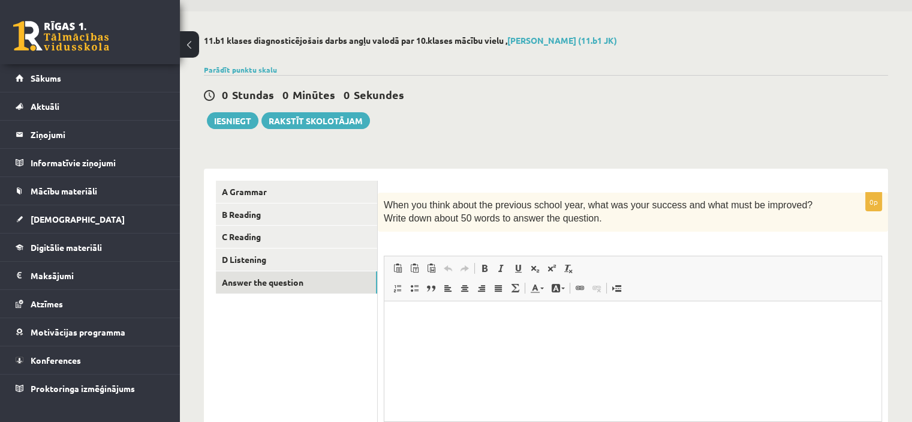
click at [448, 118] on div "0 Stundas 0 Minūtes 0 Sekundes Ieskaite saglabāta! Iesniegt Rakstīt skolotājam" at bounding box center [546, 102] width 684 height 54
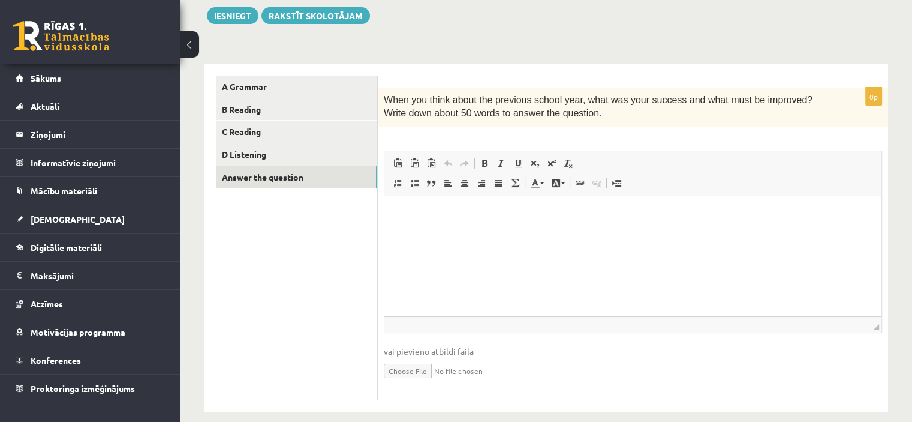
scroll to position [154, 0]
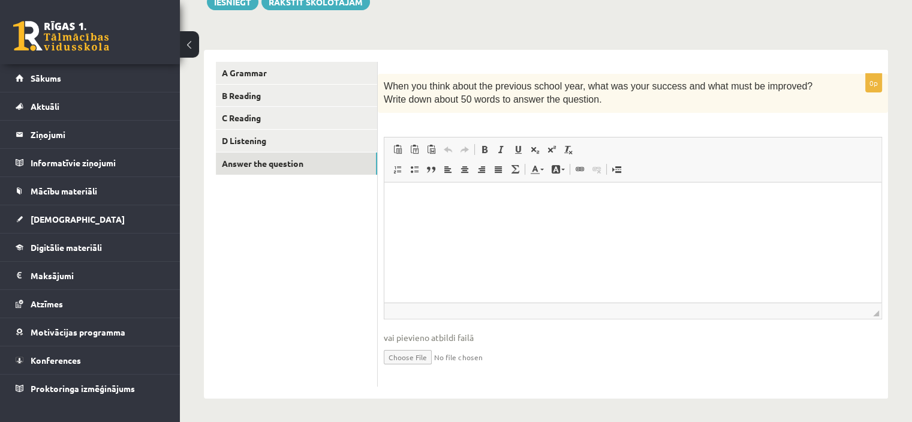
click at [449, 195] on p "Bagātinātā teksta redaktors, wiswyg-editor-user-answer-47024996810940" at bounding box center [632, 200] width 473 height 13
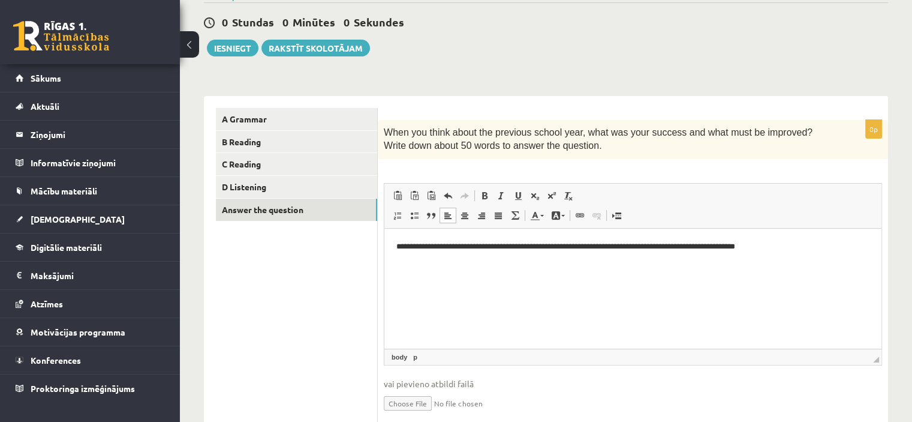
scroll to position [94, 0]
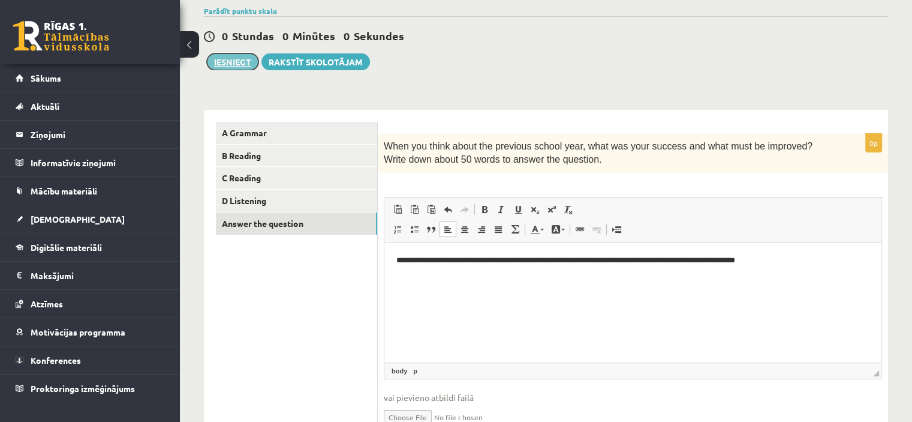
click at [242, 64] on button "Iesniegt" at bounding box center [233, 61] width 52 height 17
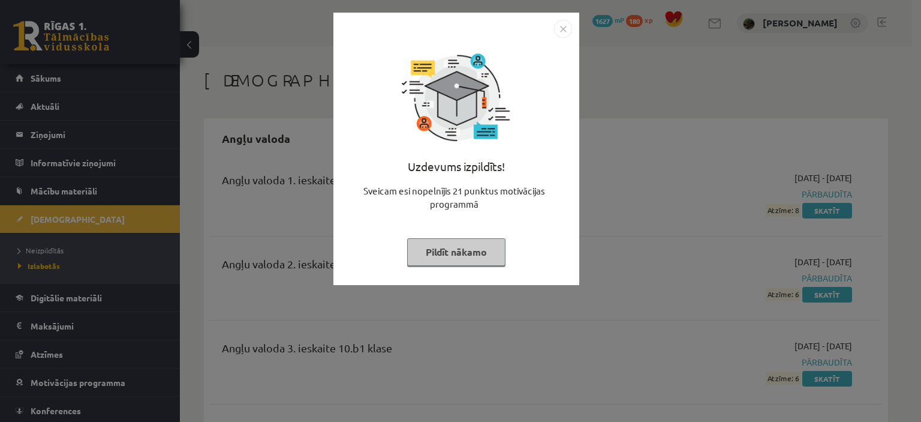
click at [559, 31] on img "Close" at bounding box center [563, 29] width 18 height 18
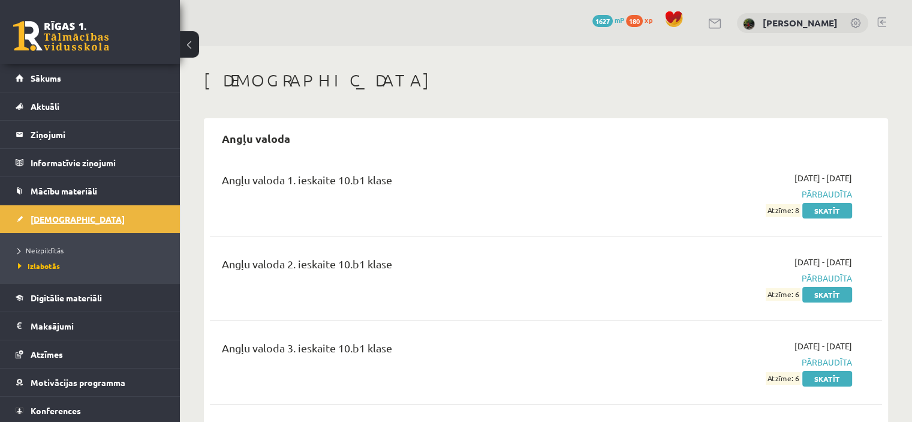
click at [34, 212] on link "[DEMOGRAPHIC_DATA]" at bounding box center [90, 219] width 149 height 28
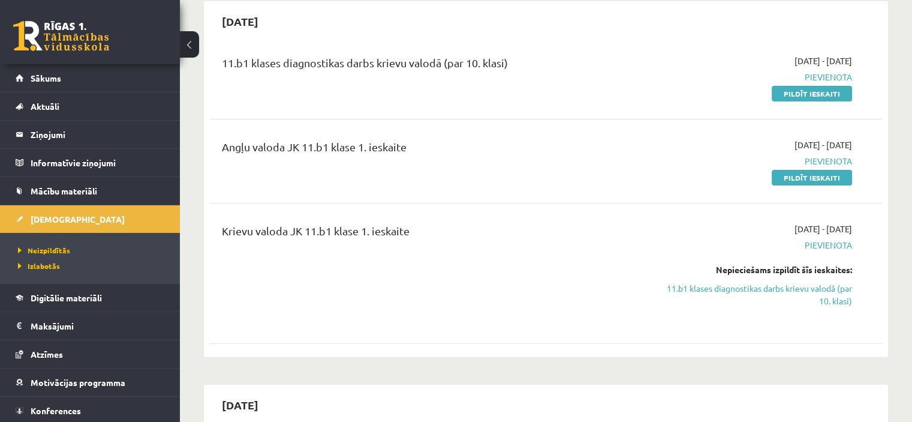
scroll to position [120, 0]
